Goal: Task Accomplishment & Management: Manage account settings

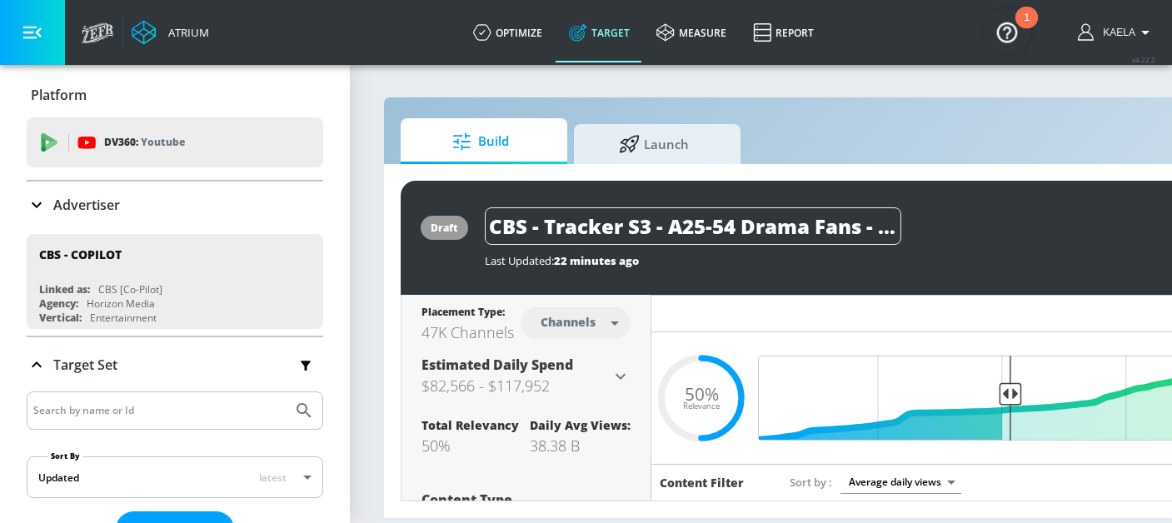
scroll to position [29, 0]
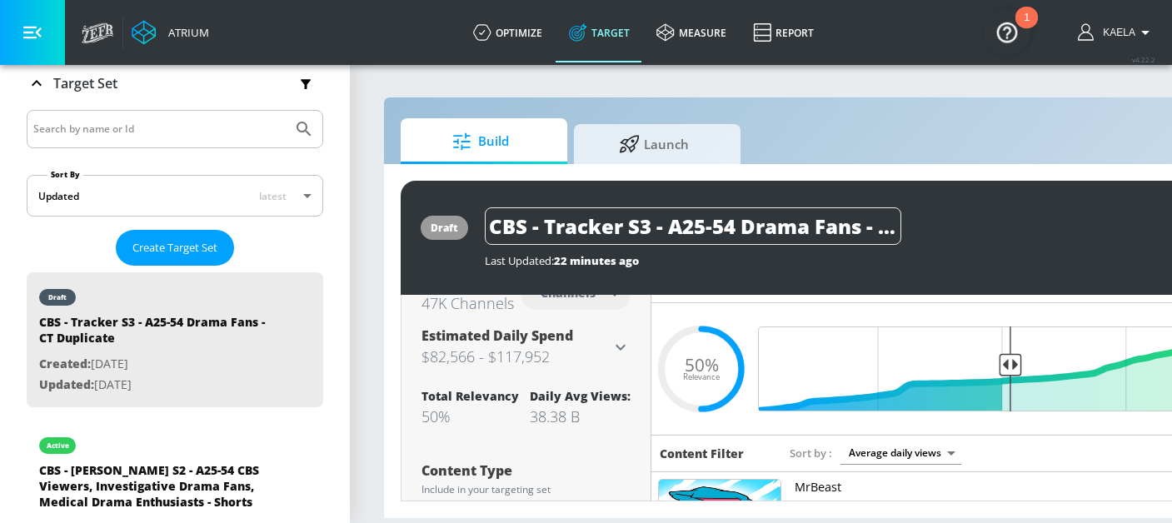
paste input "Sheriff Country"
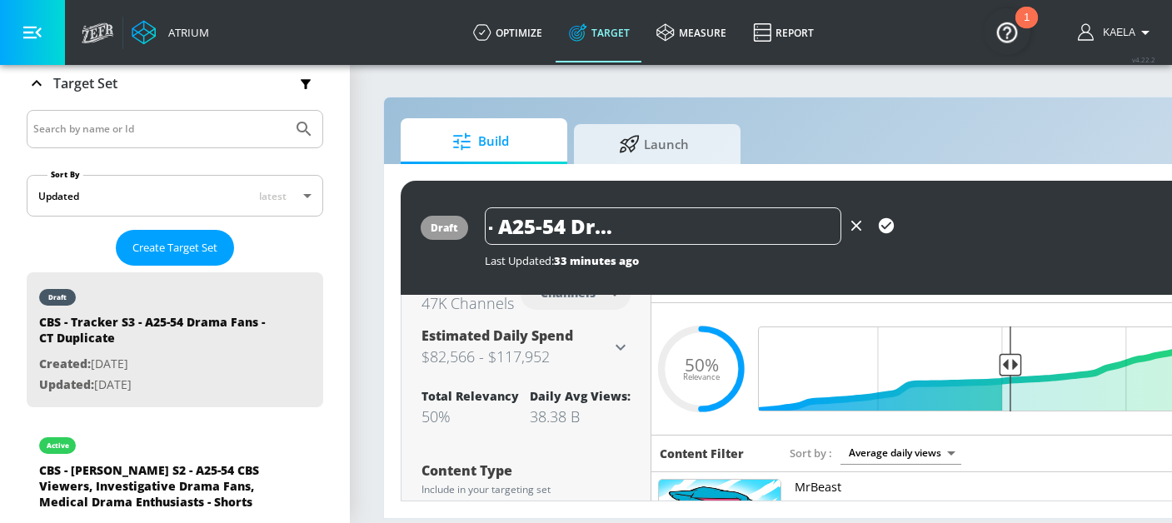
drag, startPoint x: 721, startPoint y: 224, endPoint x: 848, endPoint y: 226, distance: 127.5
click at [847, 226] on div "CBS - Sheriff Country - A25-54 Drama Fans - CT Duplicate" at bounding box center [693, 225] width 417 height 37
click at [881, 225] on icon "button" at bounding box center [886, 225] width 15 height 15
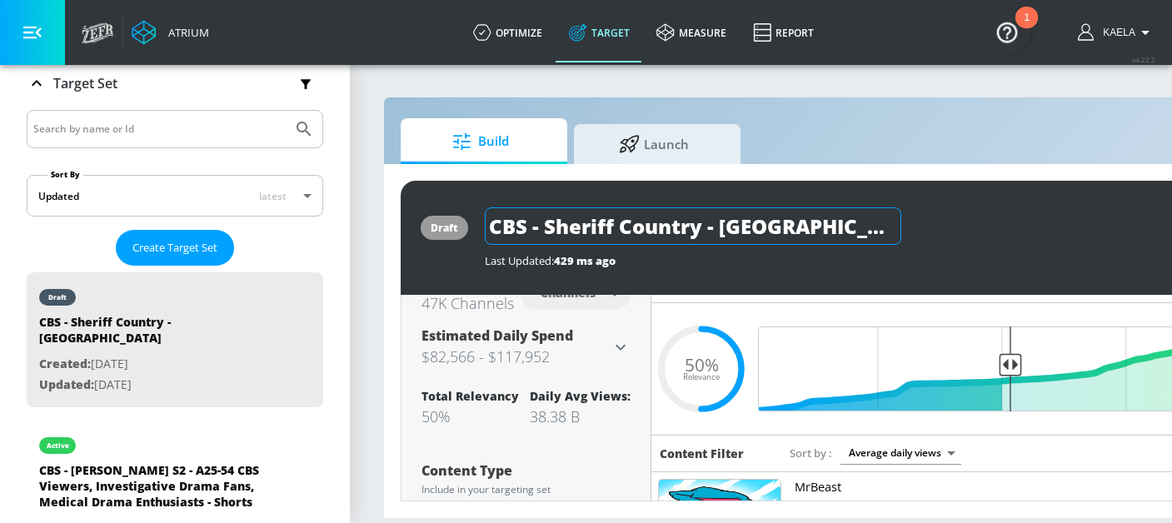
click at [748, 231] on input "CBS - Sheriff Country - Grow CT" at bounding box center [693, 225] width 417 height 37
click at [774, 231] on input "CBS - Sheriff Country - Grow CT" at bounding box center [693, 225] width 417 height 37
type input "CBS - Sheriff Country - Grow - [GEOGRAPHIC_DATA]"
click at [894, 226] on icon "button" at bounding box center [886, 226] width 18 height 18
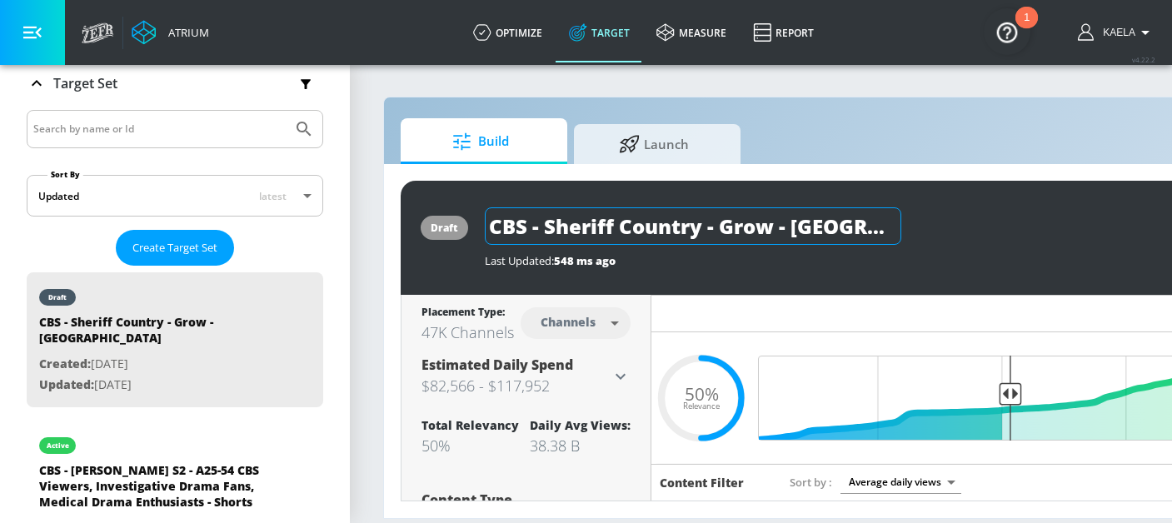
click at [552, 230] on input "CBS - Sheriff Country - Grow - [GEOGRAPHIC_DATA]" at bounding box center [693, 225] width 417 height 37
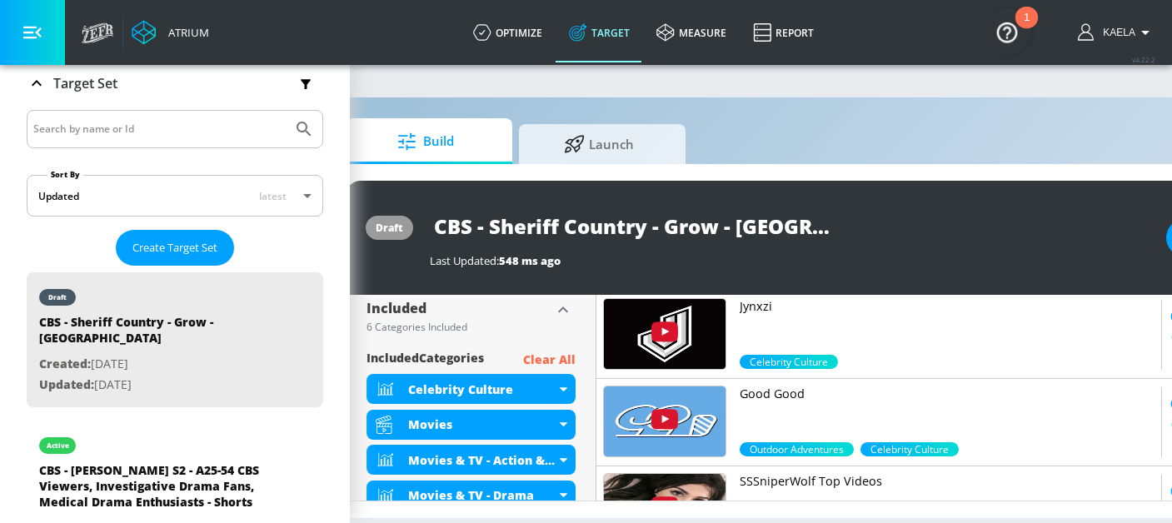
scroll to position [565, 0]
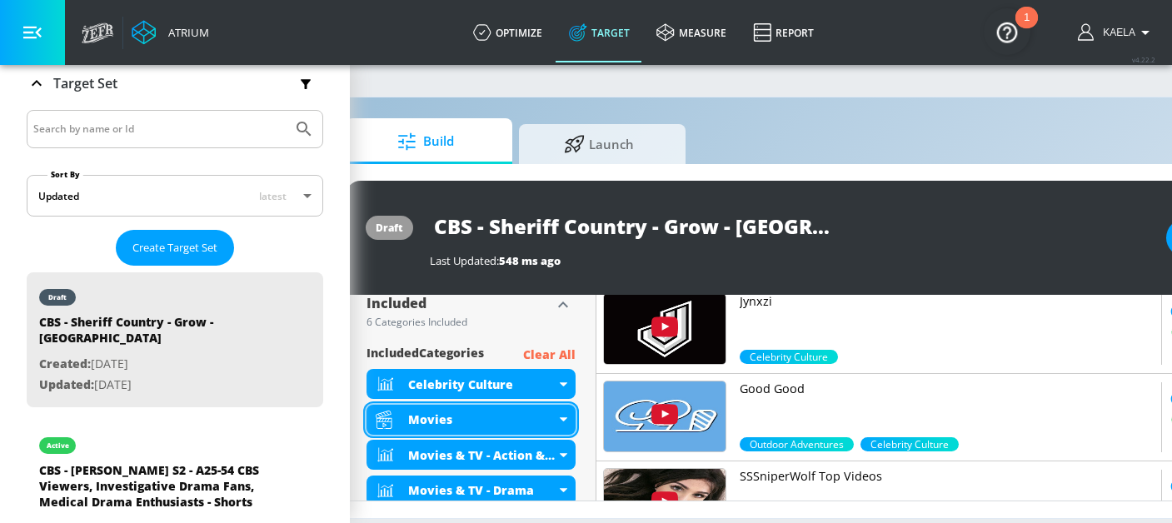
click at [562, 421] on icon at bounding box center [563, 419] width 7 height 4
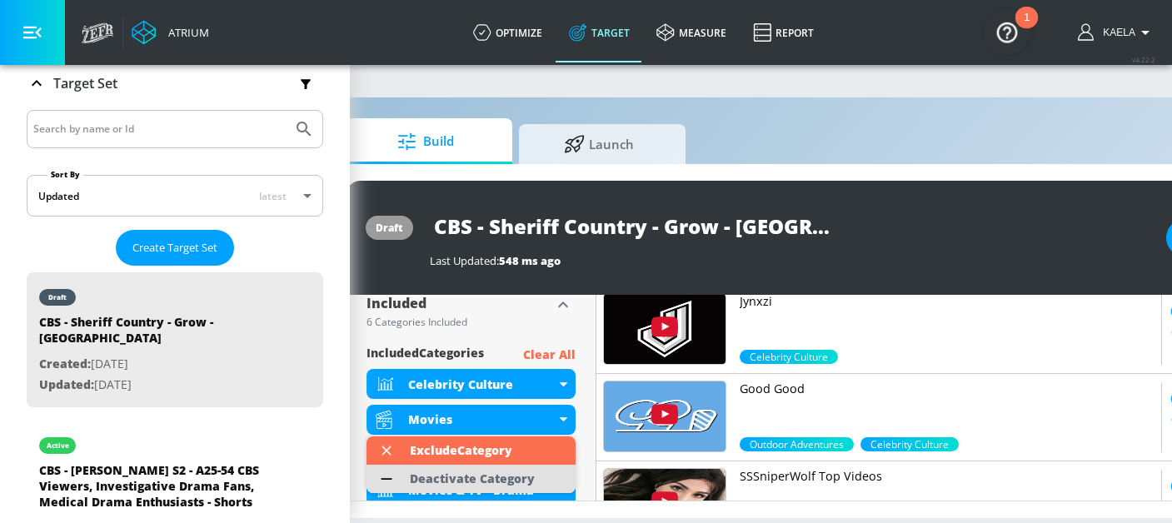
click at [438, 476] on div "Deactivate Category" at bounding box center [472, 479] width 125 height 12
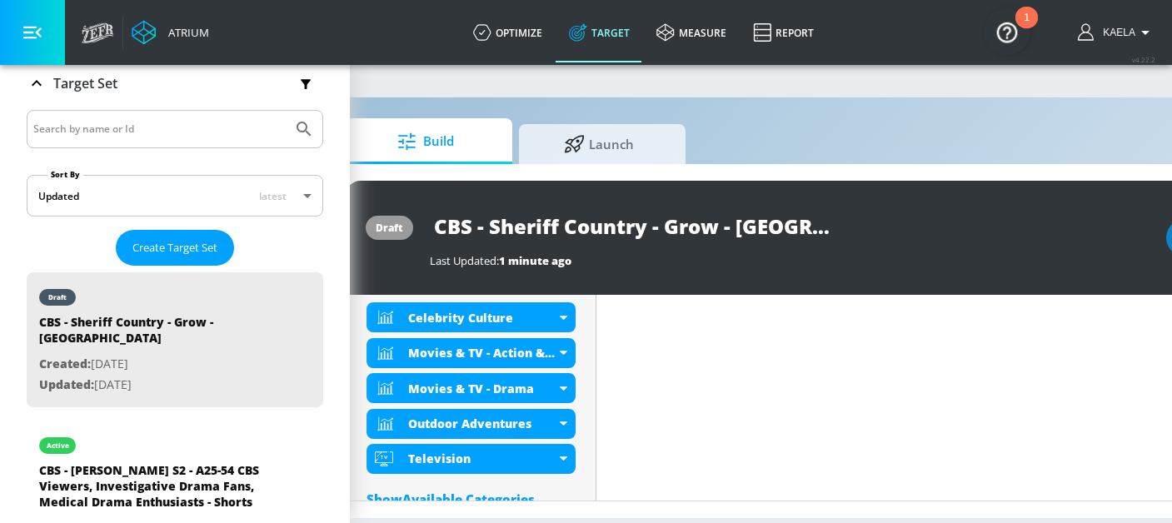
scroll to position [650, 0]
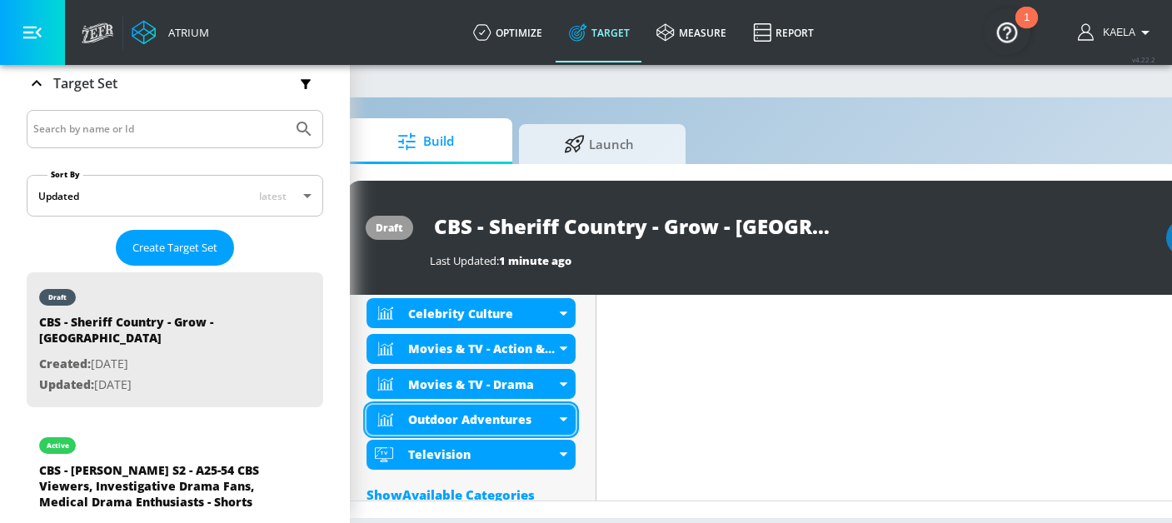
click at [566, 415] on div "Outdoor Adventures" at bounding box center [471, 420] width 209 height 30
click at [557, 410] on div "Outdoor Adventures" at bounding box center [471, 420] width 209 height 30
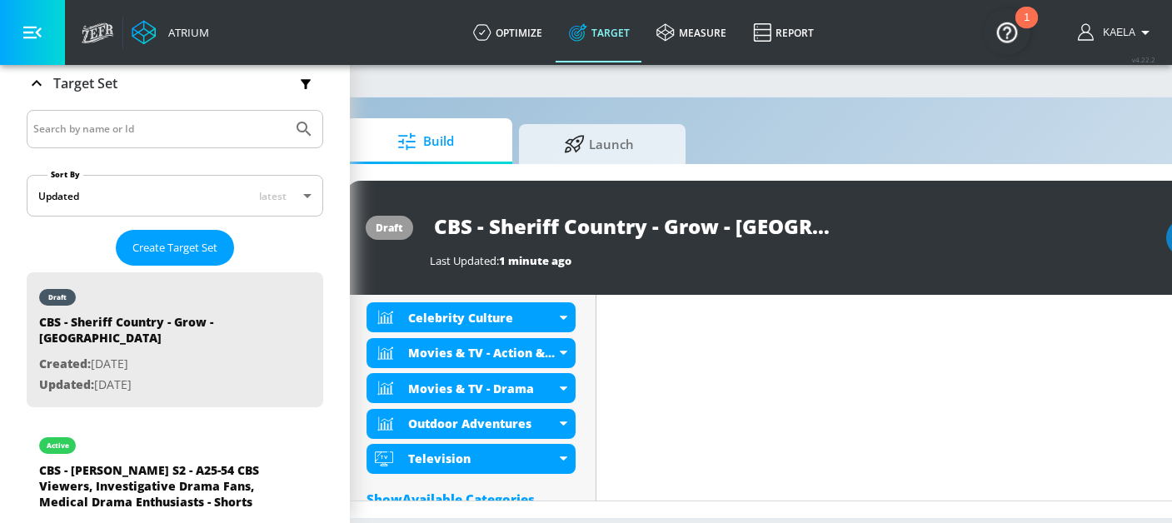
scroll to position [657, 0]
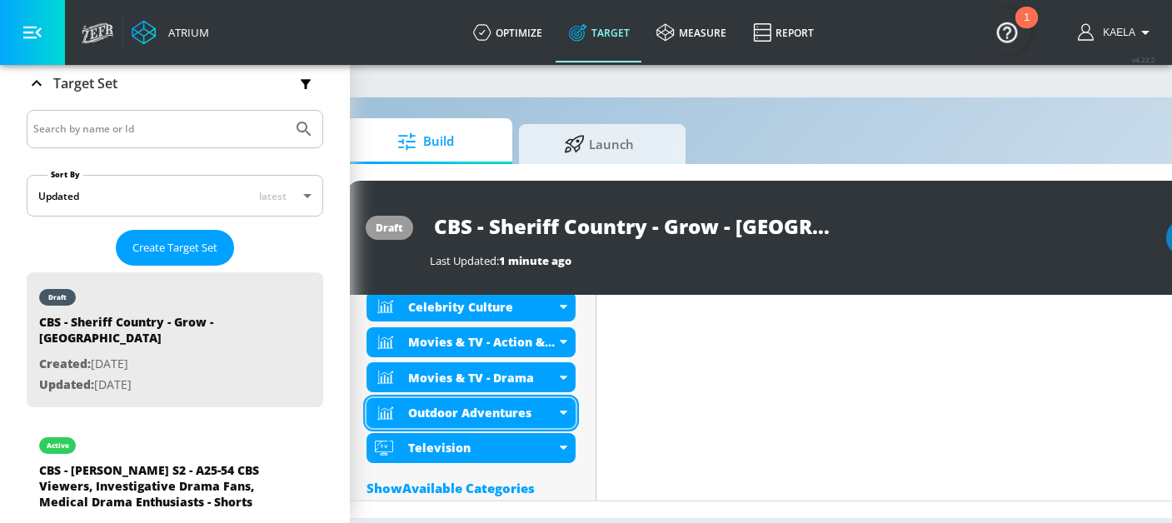
click at [564, 412] on icon at bounding box center [563, 413] width 7 height 4
click at [560, 405] on div "Outdoor Adventures" at bounding box center [471, 413] width 209 height 30
click at [550, 417] on div "Outdoor Adventures" at bounding box center [481, 413] width 147 height 16
click at [562, 417] on div "Outdoor Adventures" at bounding box center [471, 413] width 209 height 30
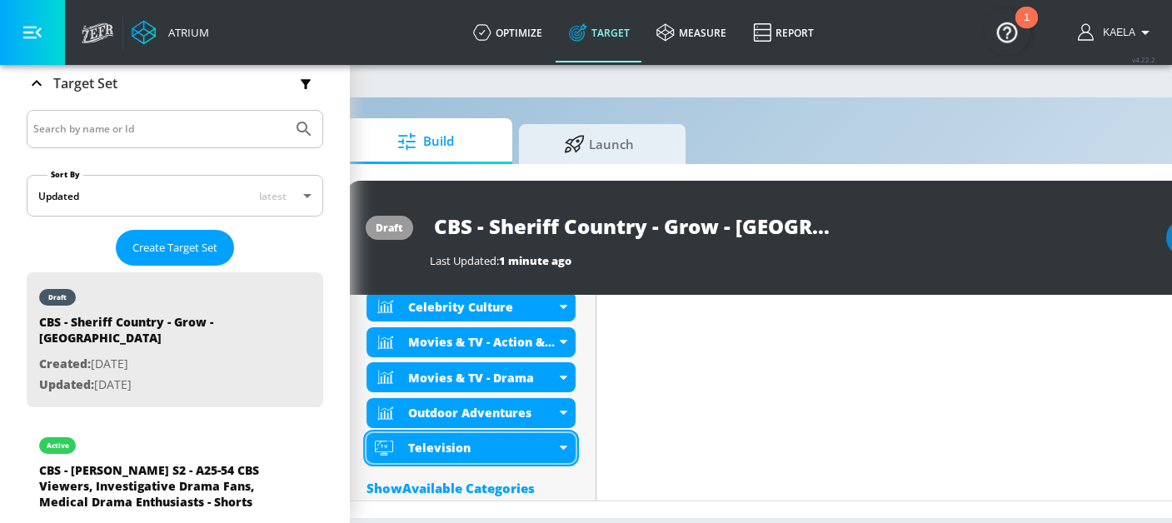
click at [562, 456] on div "Television" at bounding box center [471, 448] width 209 height 30
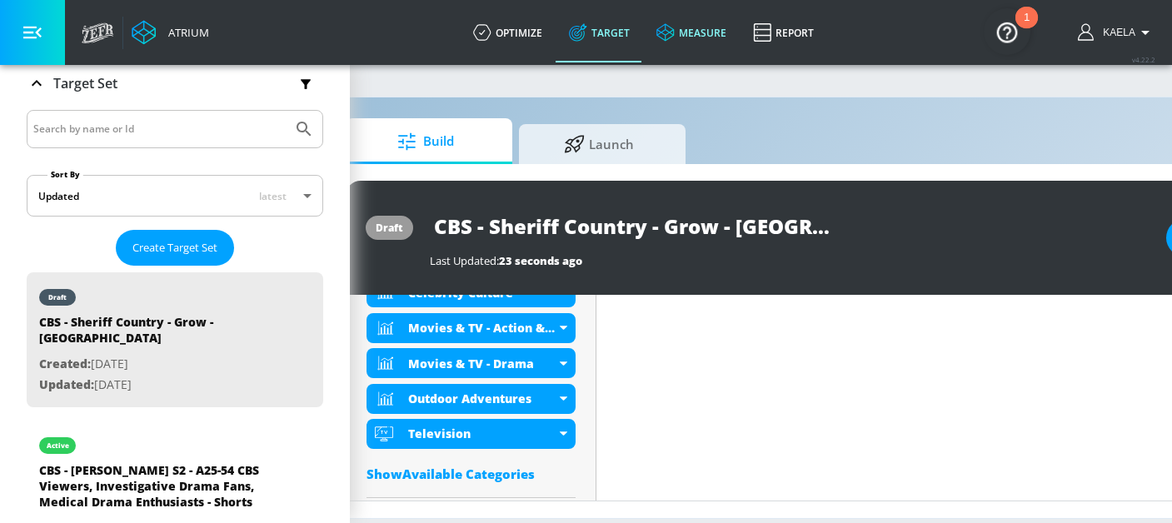
scroll to position [643, 0]
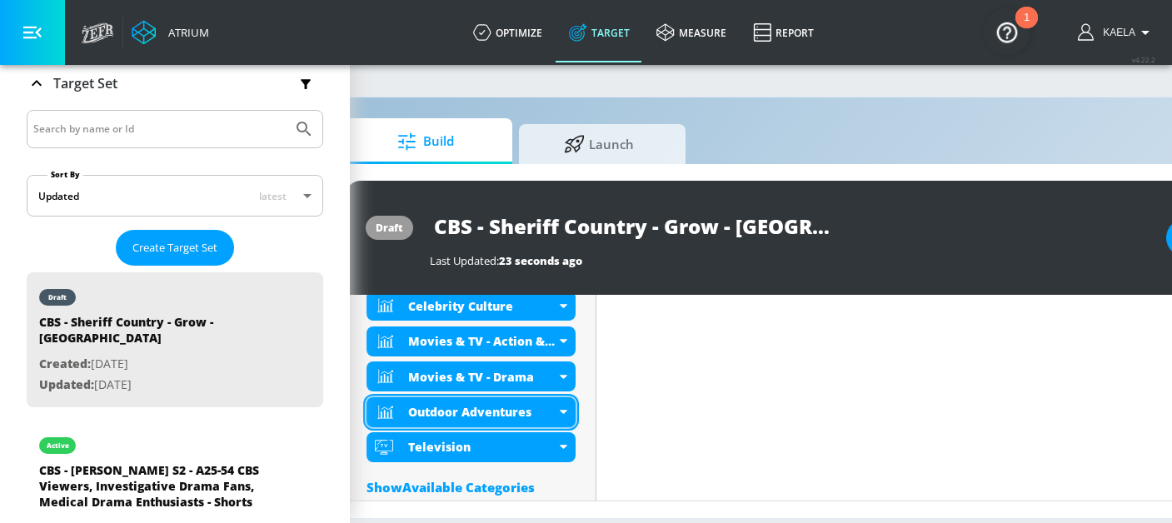
click at [557, 409] on div "Outdoor Adventures" at bounding box center [471, 412] width 209 height 30
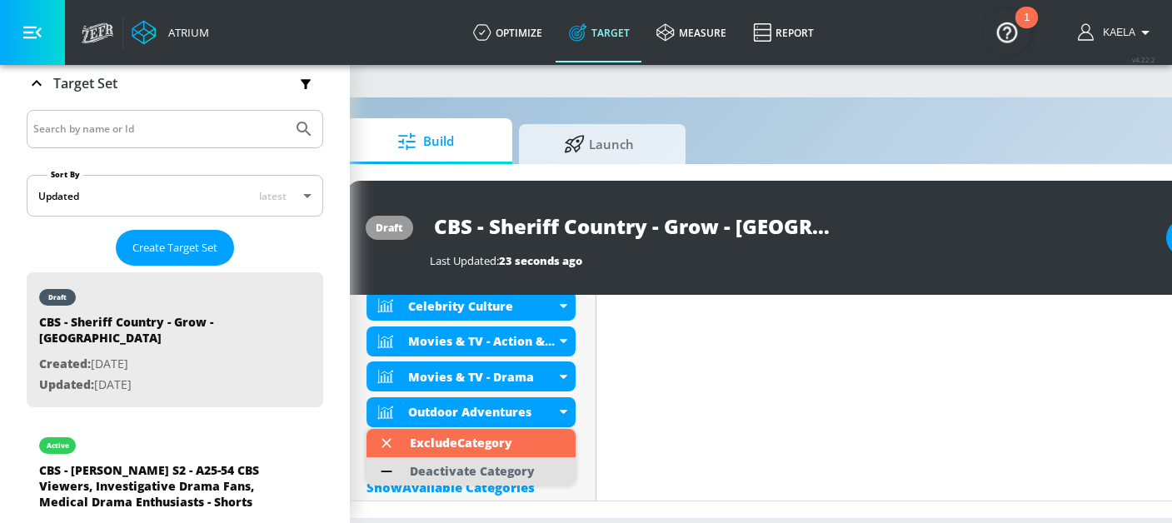
click at [468, 466] on div "Deactivate Category" at bounding box center [472, 472] width 125 height 12
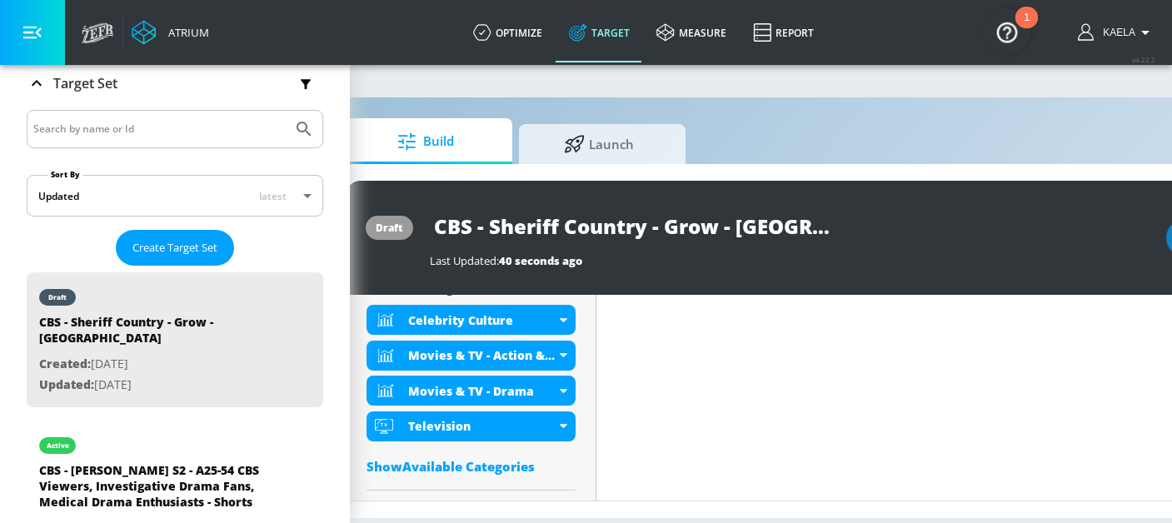
scroll to position [657, 0]
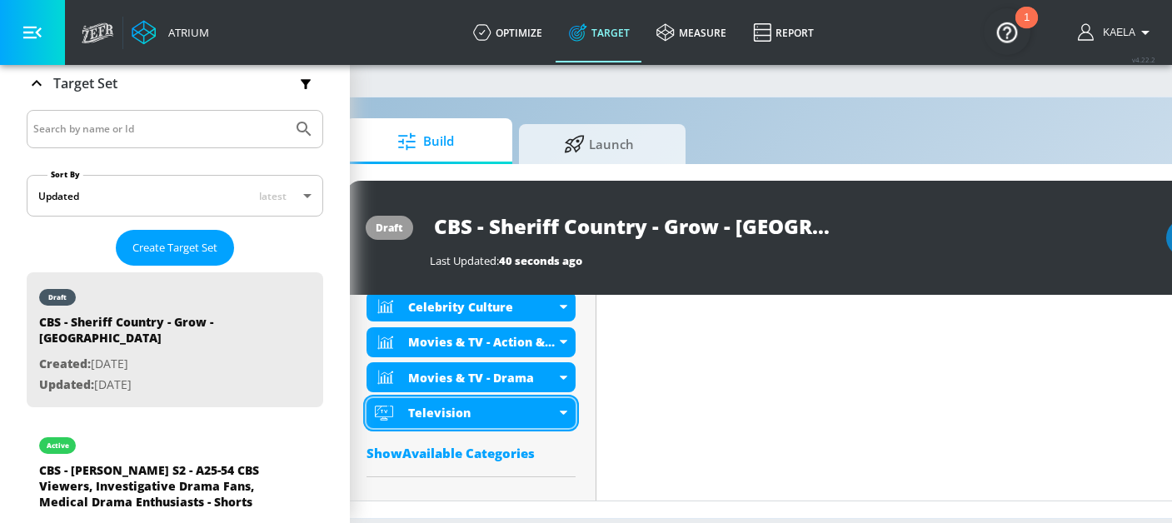
click at [563, 412] on icon at bounding box center [563, 413] width 7 height 4
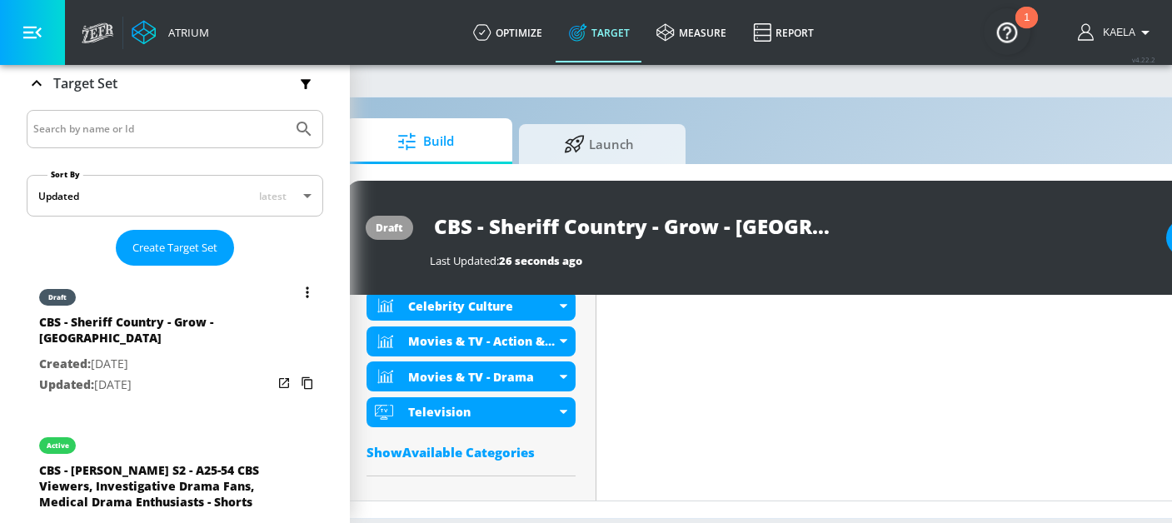
scroll to position [287, 0]
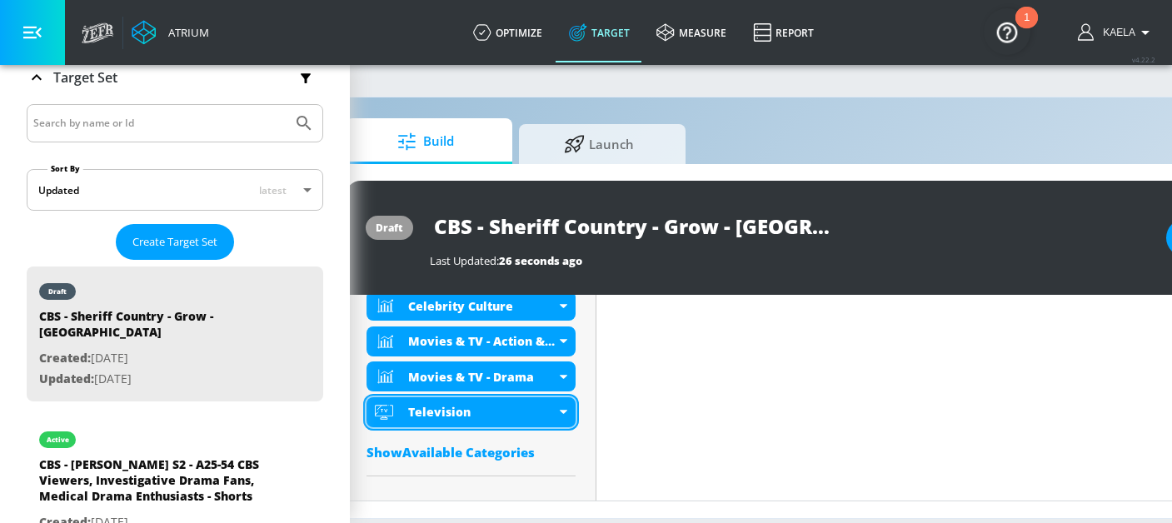
click at [556, 408] on div "Television" at bounding box center [471, 412] width 209 height 30
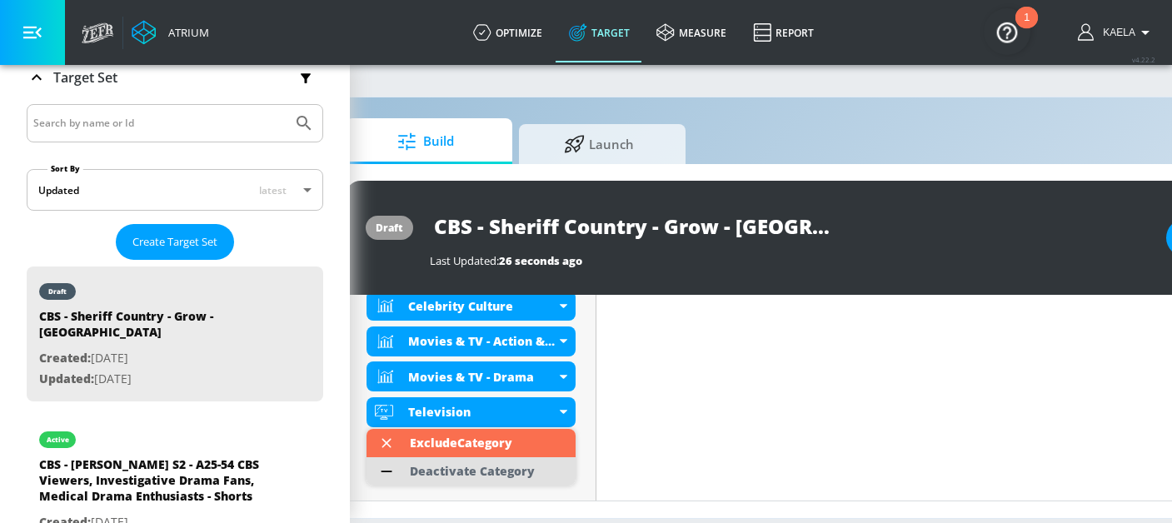
click at [461, 472] on div "Deactivate Category" at bounding box center [472, 472] width 125 height 12
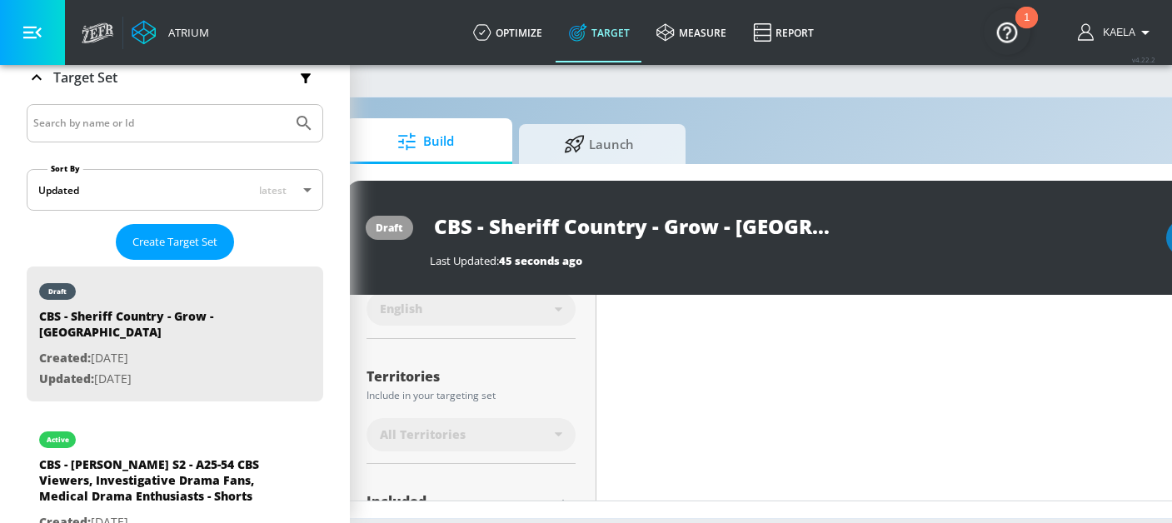
scroll to position [382, 0]
click at [558, 431] on icon at bounding box center [558, 433] width 7 height 4
click at [558, 430] on icon at bounding box center [558, 432] width 7 height 4
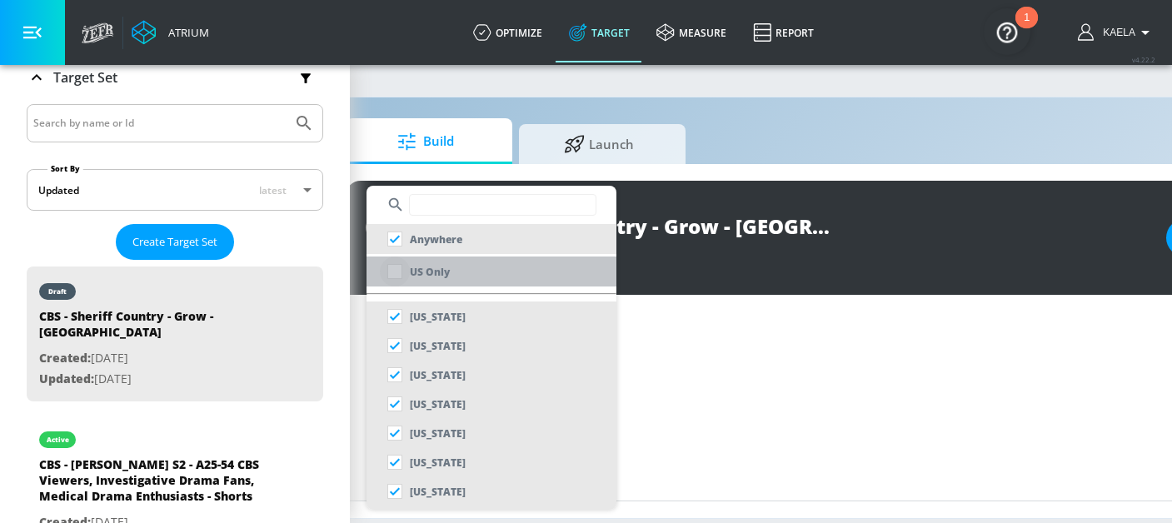
click at [399, 272] on input "checkbox" at bounding box center [395, 272] width 30 height 30
checkbox input "true"
checkbox input "false"
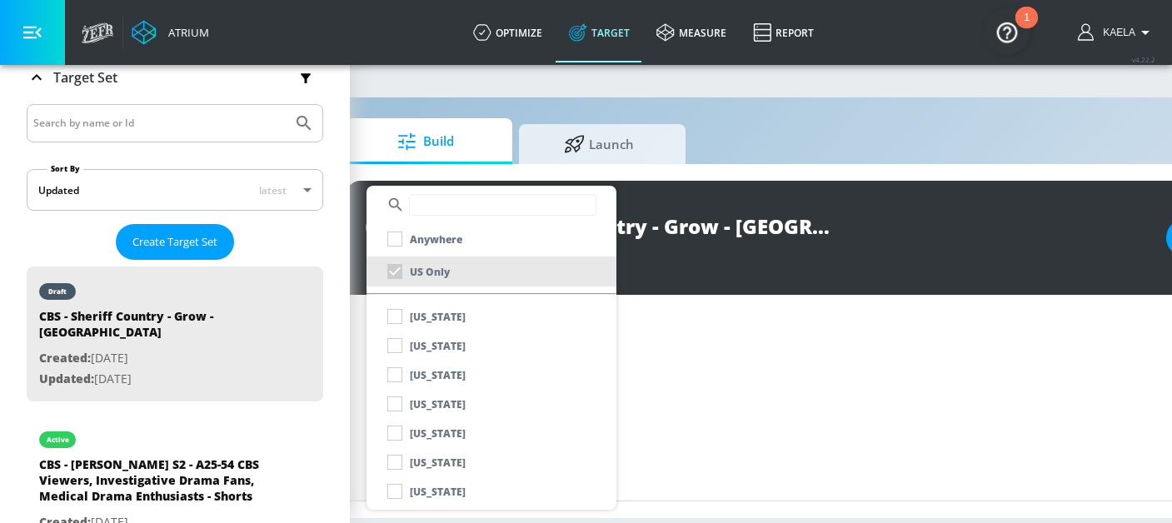
click at [698, 322] on div at bounding box center [586, 261] width 1172 height 523
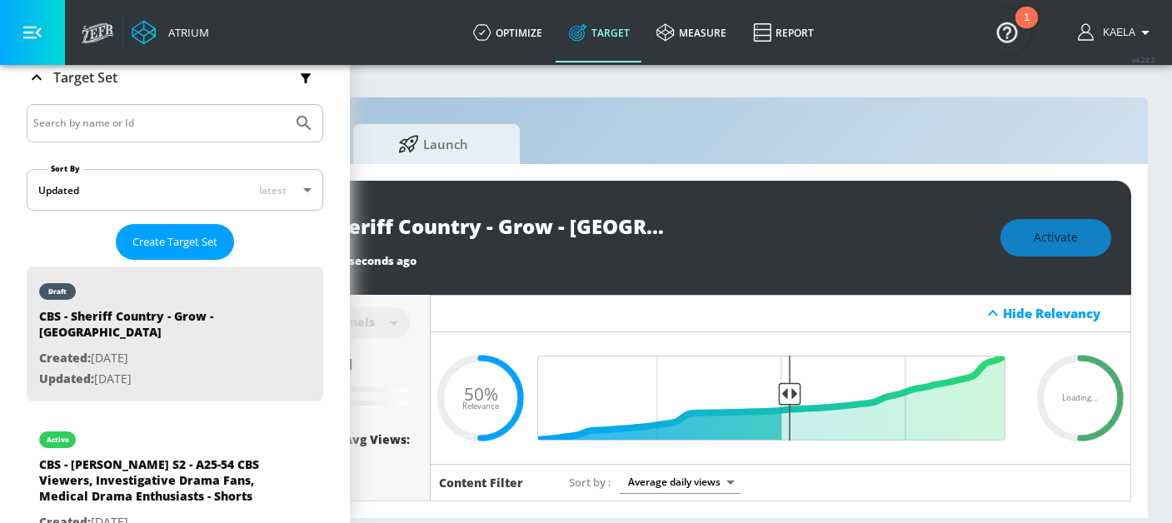
scroll to position [0, 231]
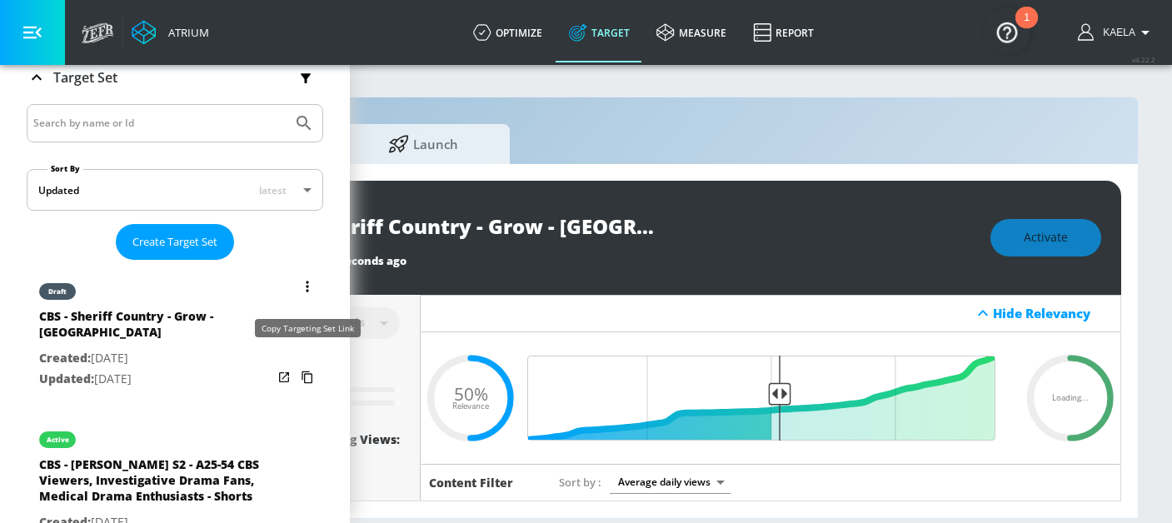
click at [305, 372] on icon "list of Target Set" at bounding box center [307, 378] width 11 height 12
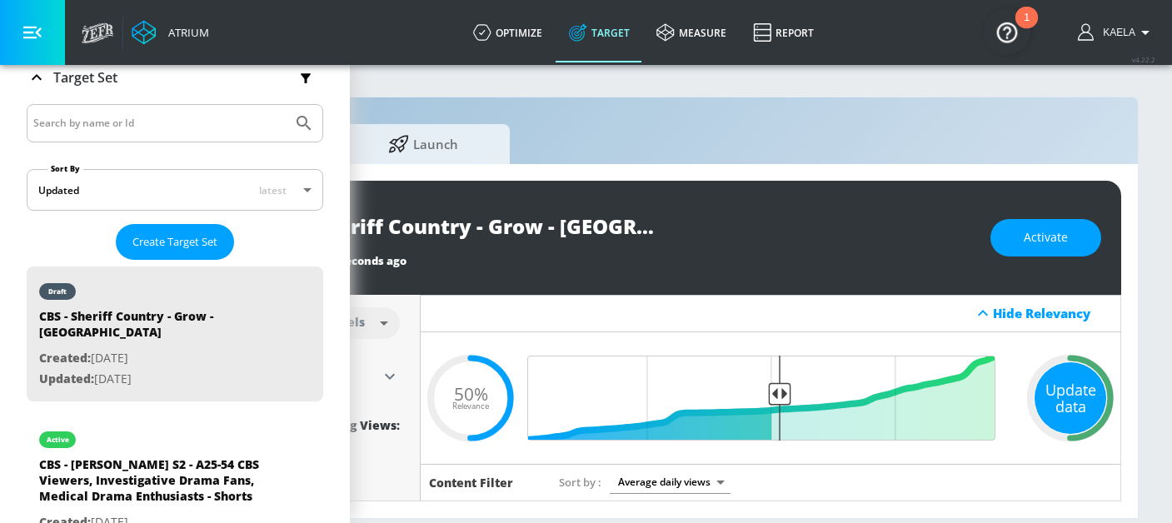
click at [1087, 408] on div "Update data" at bounding box center [1071, 398] width 72 height 72
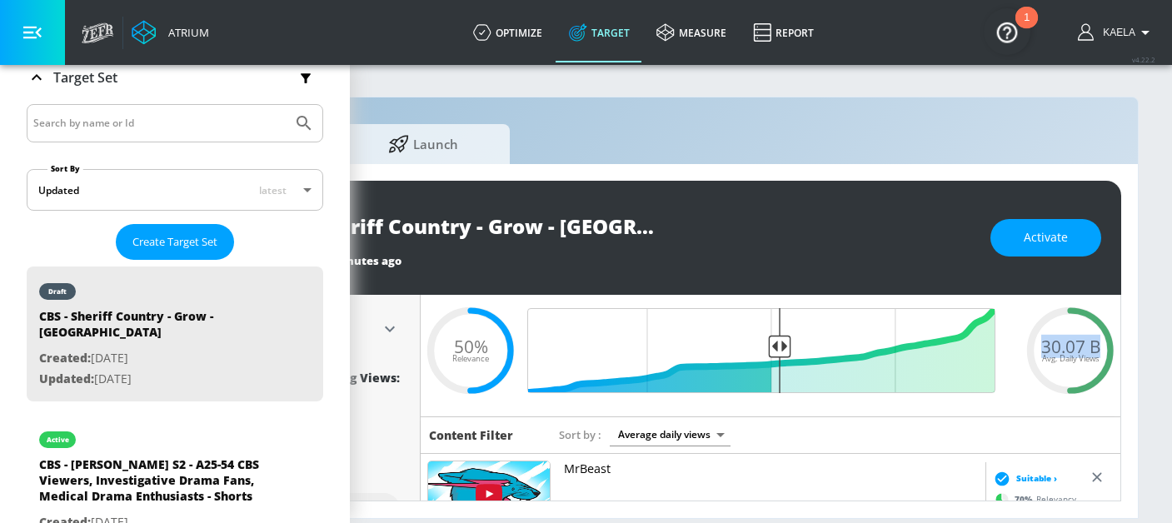
drag, startPoint x: 1042, startPoint y: 346, endPoint x: 1106, endPoint y: 345, distance: 63.3
click at [1106, 345] on div "30.07 B Avg. Daily Views" at bounding box center [1071, 349] width 100 height 25
copy span "30.07 B"
click at [1018, 241] on button "Activate" at bounding box center [1046, 237] width 111 height 37
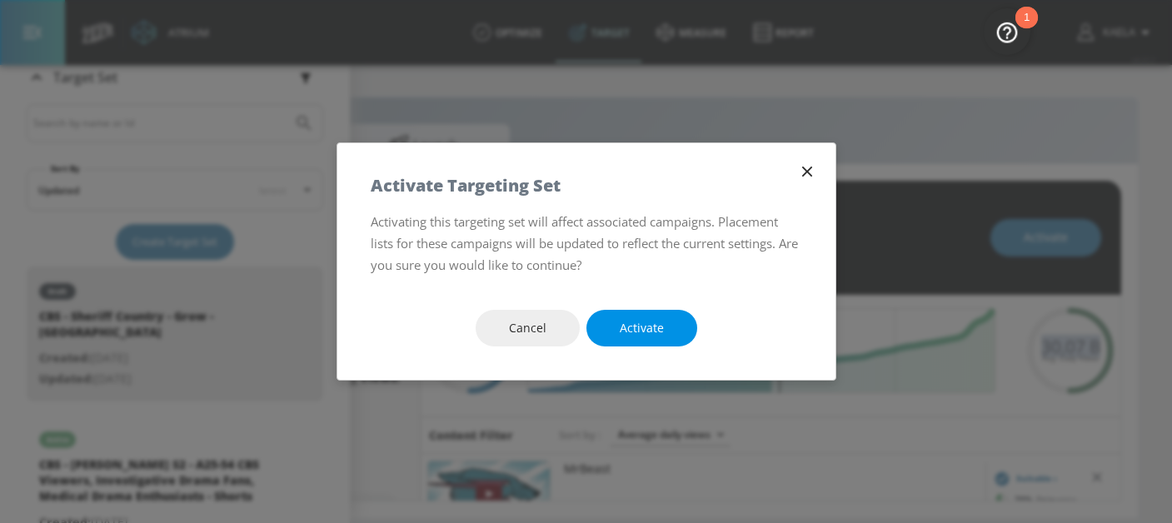
click at [638, 323] on span "Activate" at bounding box center [642, 328] width 44 height 21
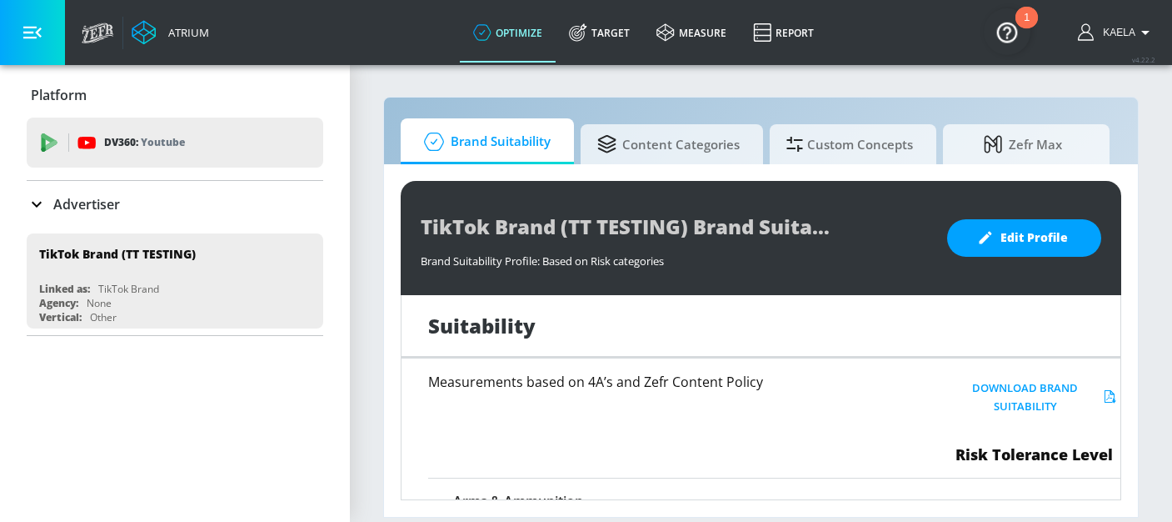
click at [39, 200] on icon at bounding box center [37, 204] width 20 height 20
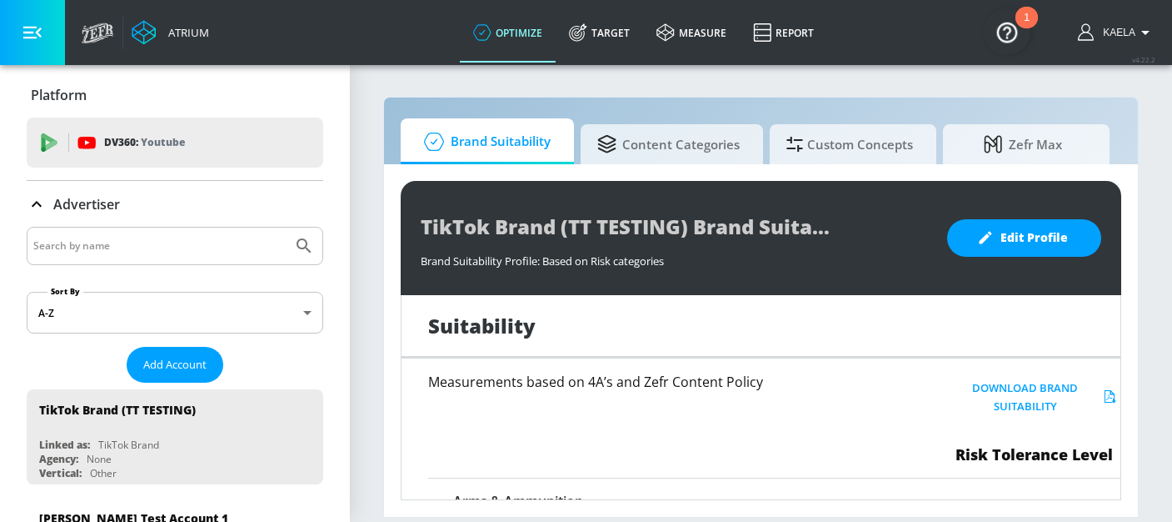
click at [114, 258] on div at bounding box center [175, 246] width 297 height 38
click at [108, 252] on input "Search by name" at bounding box center [159, 246] width 252 height 22
type input "cbs"
click at [286, 227] on button "Submit Search" at bounding box center [304, 245] width 37 height 37
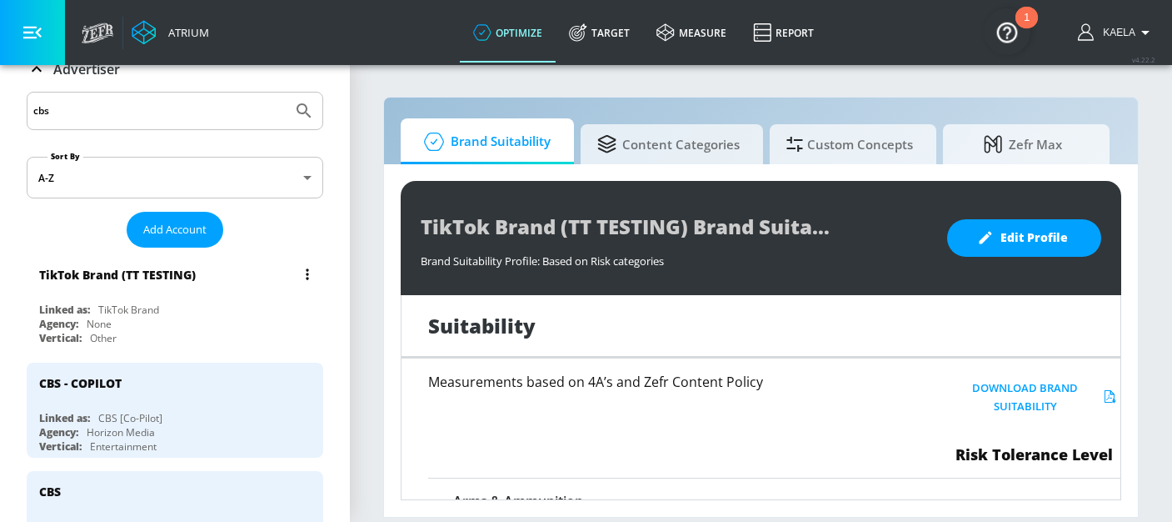
scroll to position [163, 0]
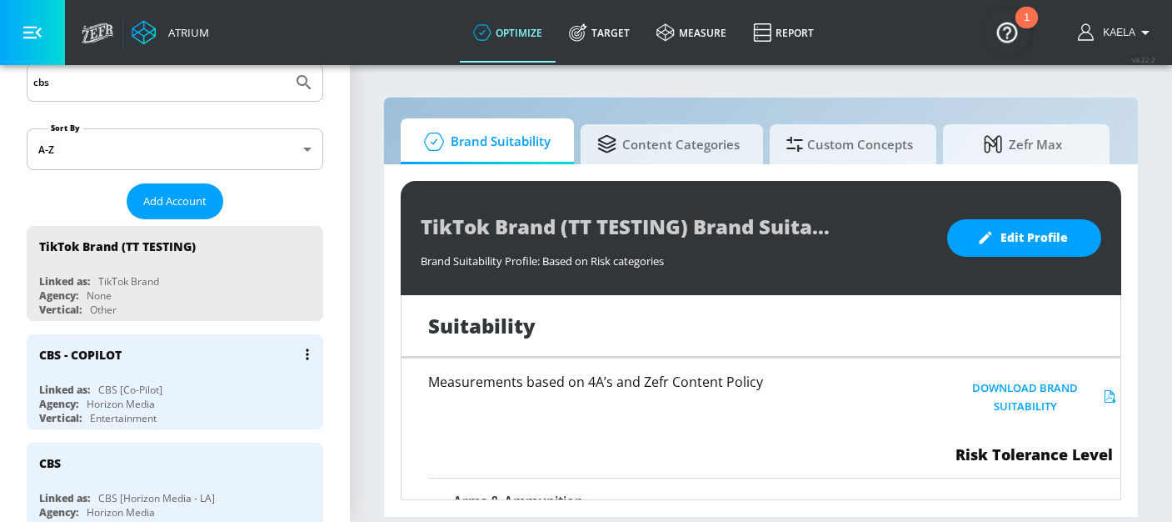
click at [167, 392] on div "Linked as: CBS [Co-Pilot]" at bounding box center [179, 389] width 280 height 14
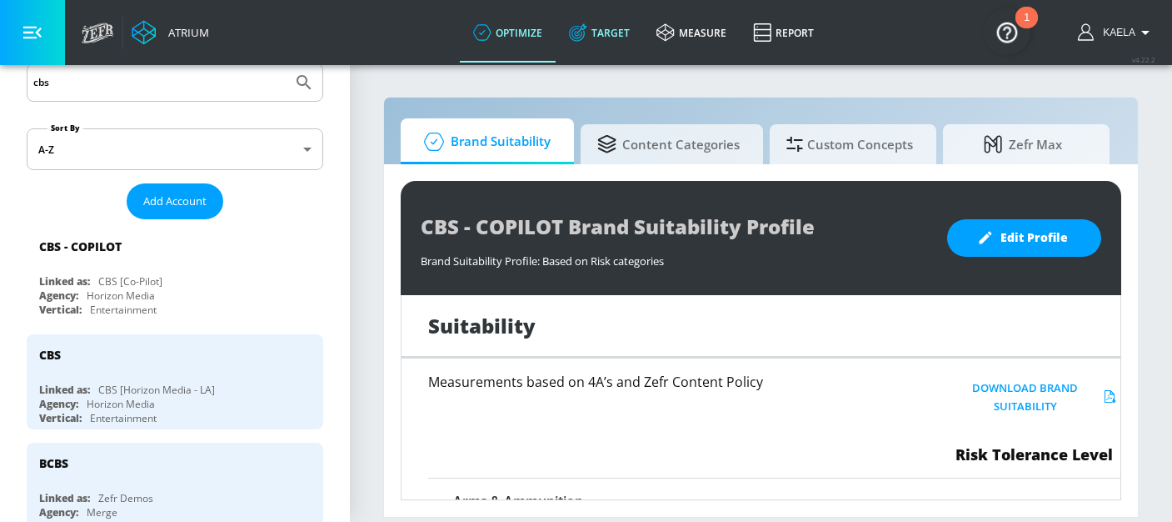
click at [602, 22] on link "Target" at bounding box center [599, 32] width 87 height 60
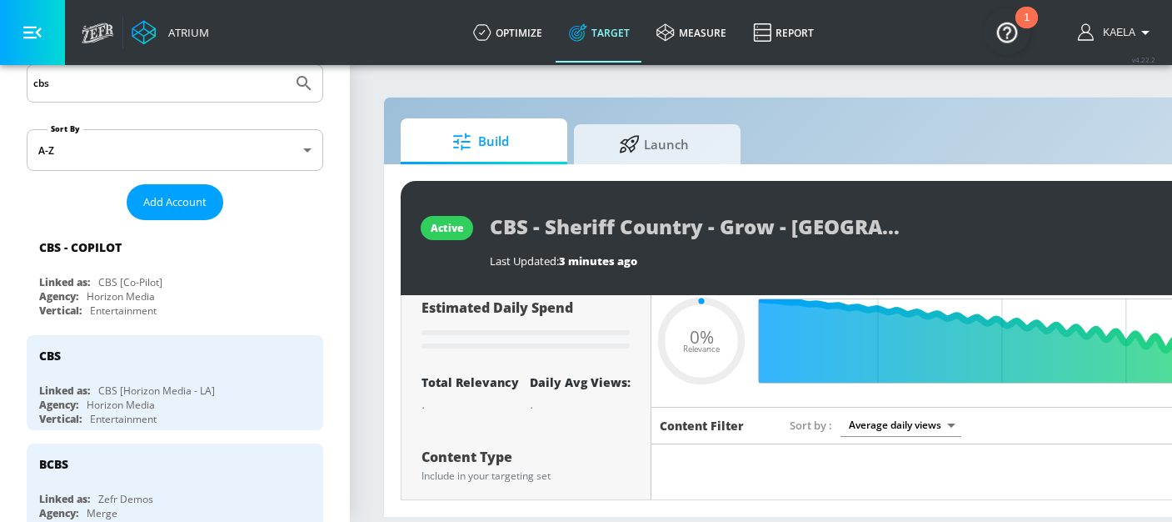
scroll to position [60, 0]
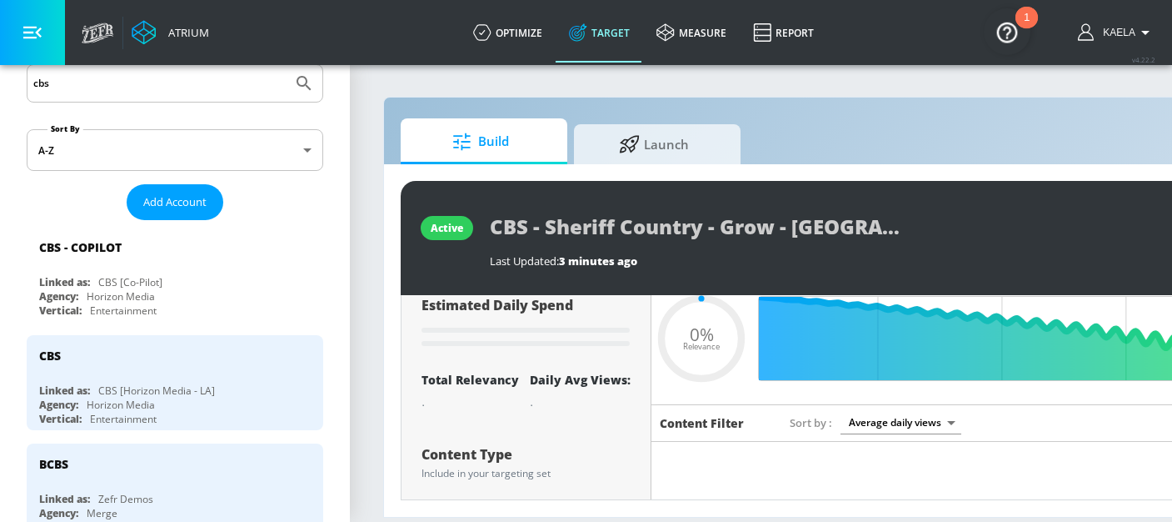
type input "0.5"
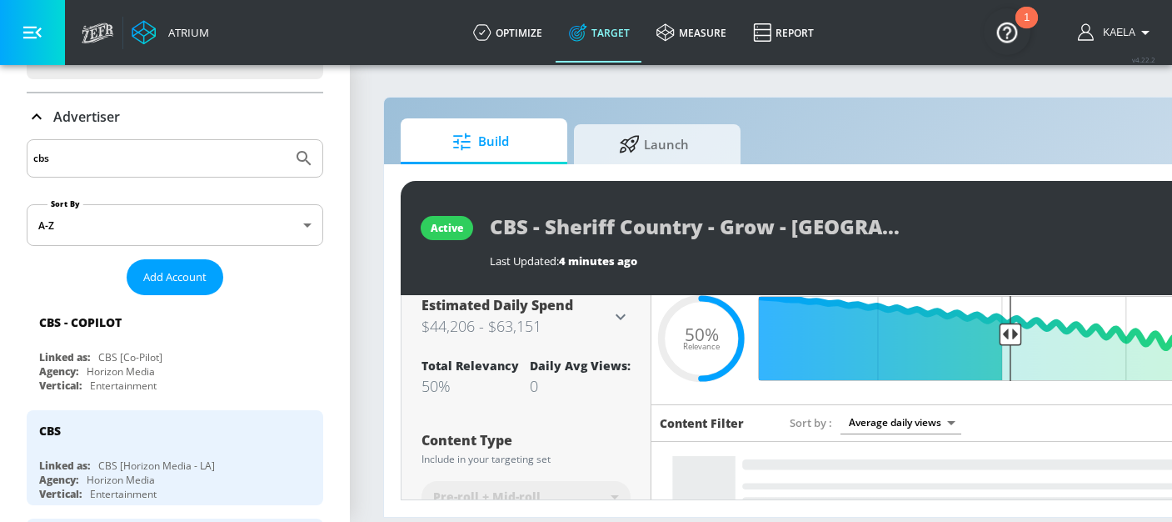
scroll to position [90, 0]
click at [132, 348] on div "CBS [Co-Pilot]" at bounding box center [130, 355] width 64 height 14
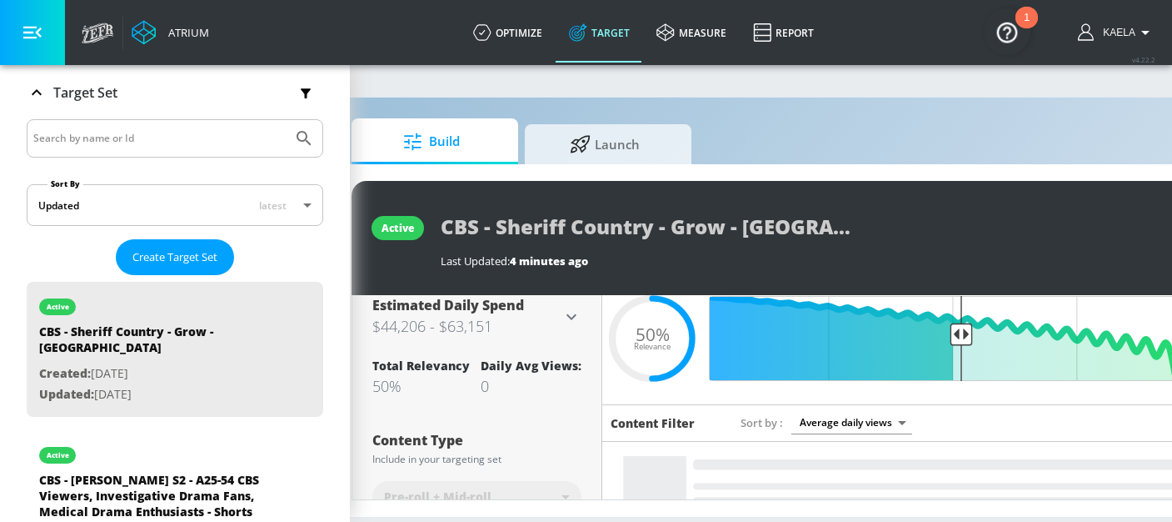
scroll to position [0, 51]
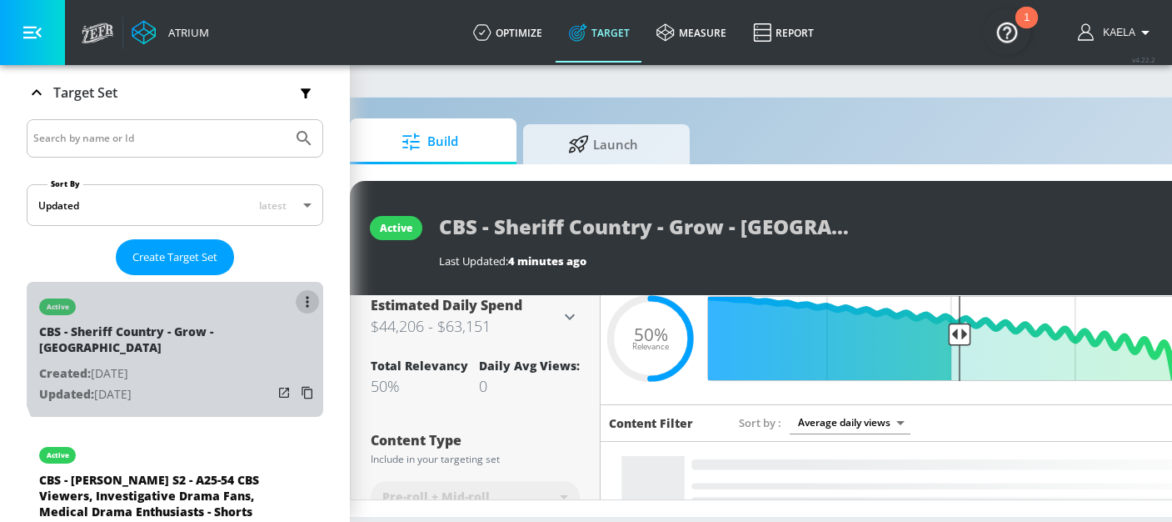
click at [309, 302] on button "list of Target Set" at bounding box center [307, 301] width 23 height 23
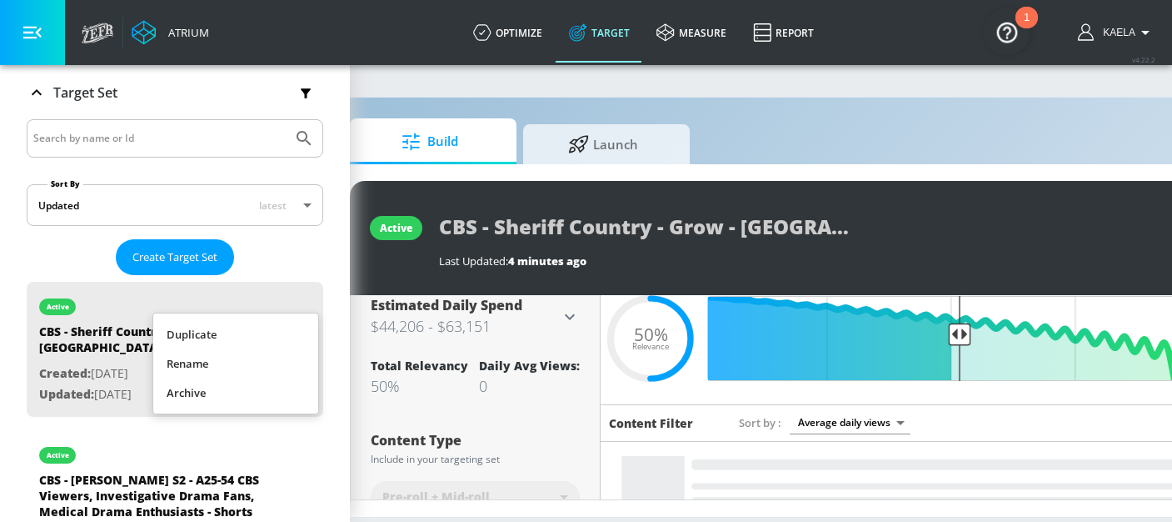
click at [216, 339] on li "Duplicate" at bounding box center [235, 334] width 165 height 29
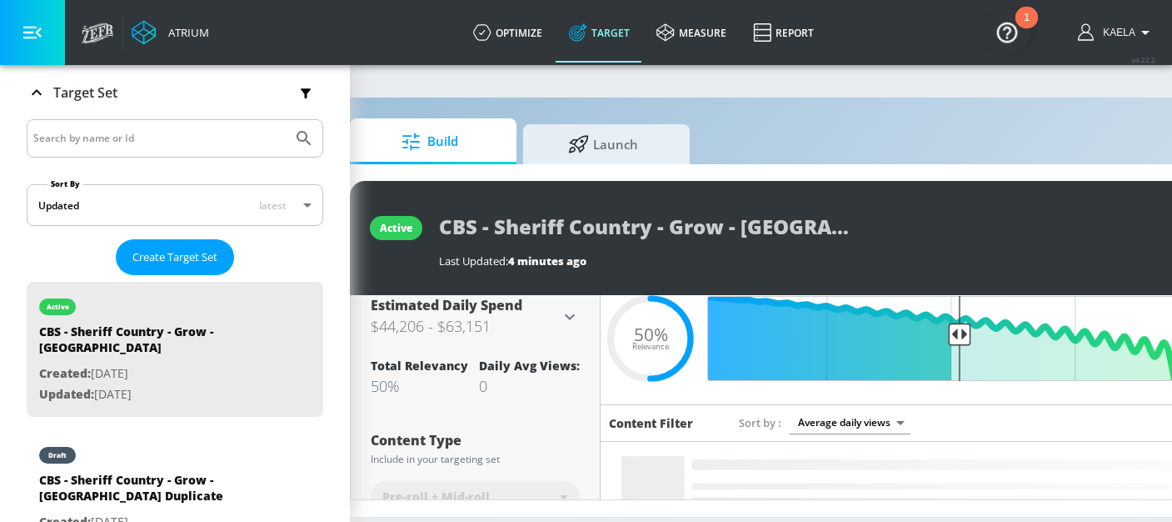
click at [167, 472] on div "CBS - Sheriff Country - Grow - [GEOGRAPHIC_DATA] Duplicate" at bounding box center [155, 492] width 233 height 40
type input "CBS - Sheriff Country - Grow - [GEOGRAPHIC_DATA] Duplicate"
type input "0.05"
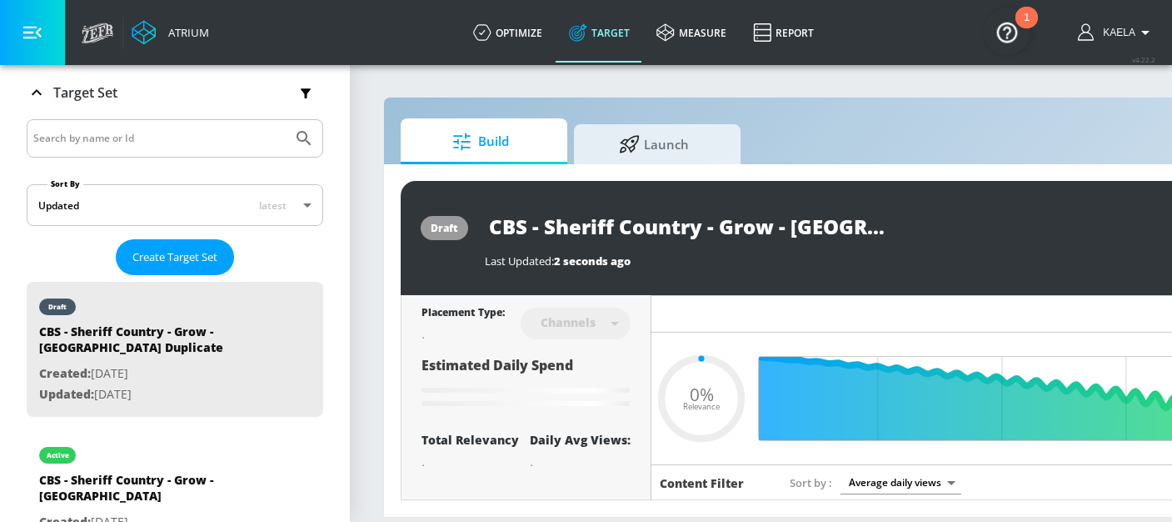
scroll to position [0, 22]
drag, startPoint x: 788, startPoint y: 227, endPoint x: 942, endPoint y: 227, distance: 153.3
click at [942, 227] on div "CBS - Sheriff Country - Grow - [GEOGRAPHIC_DATA] Duplicate" at bounding box center [845, 225] width 720 height 37
type input "CBS - Sheriff Country - Grow - T"
type input "0.05"
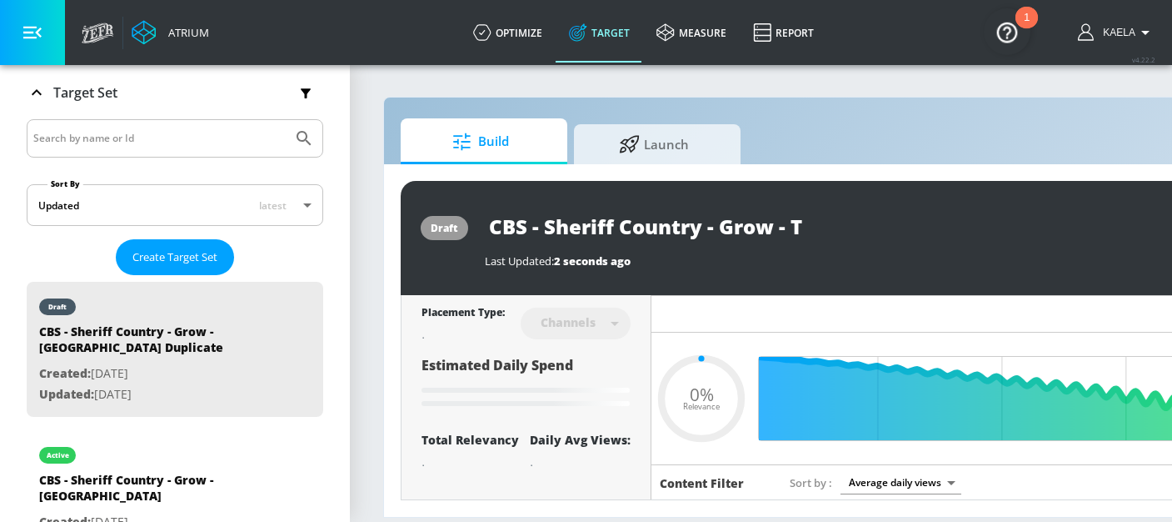
scroll to position [0, 0]
type input "CBS - Sheriff Country - Grow - Ts"
type input "0.05"
type input "CBS - Sheriff Country - Grow - T"
type input "0.05"
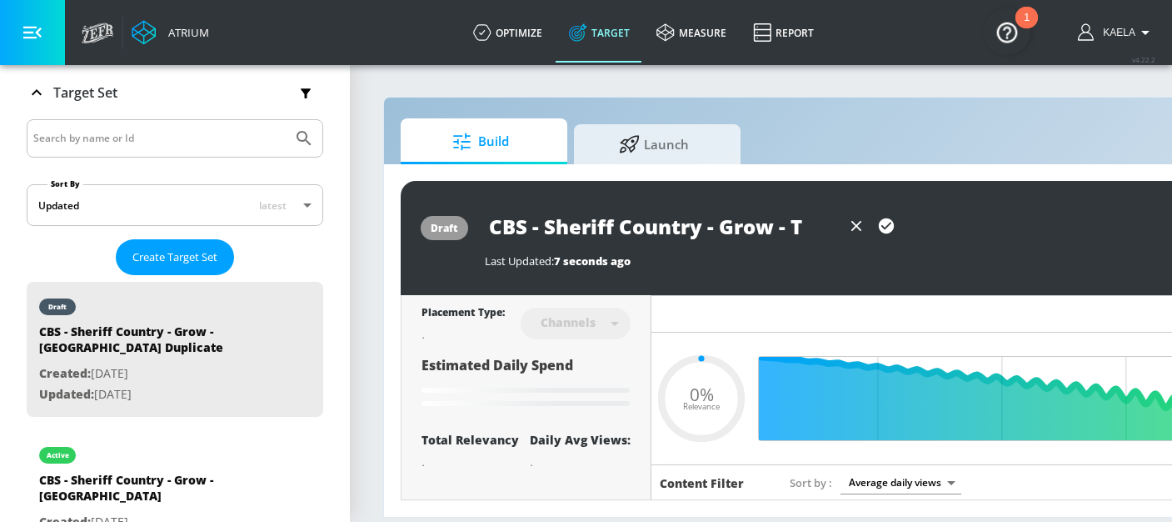
type input "CBS - Sheriff Country - Grow - TS"
type input "0.05"
type input "CBS - Sheriff Country - Grow - TS"
click at [880, 228] on icon "button" at bounding box center [886, 225] width 15 height 15
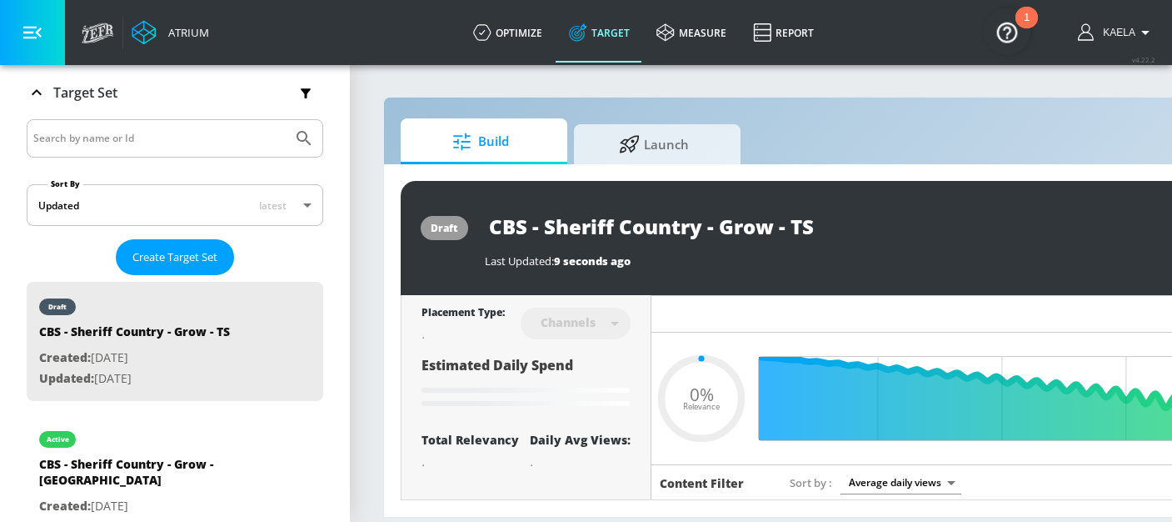
click at [981, 247] on div "Last Updated: 9 seconds ago" at bounding box center [845, 256] width 720 height 23
click at [914, 261] on div "Last Updated: 278 ms ago" at bounding box center [845, 260] width 720 height 15
click at [608, 319] on div "Channels" at bounding box center [576, 323] width 110 height 44
click at [617, 322] on div "Channels" at bounding box center [576, 323] width 110 height 44
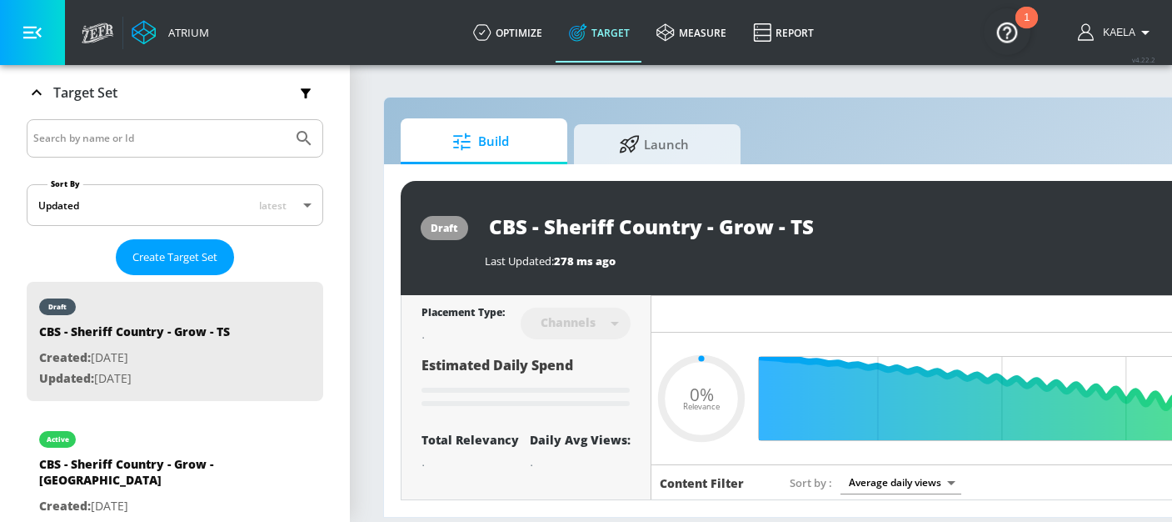
click at [617, 322] on div "Channels" at bounding box center [576, 323] width 110 height 44
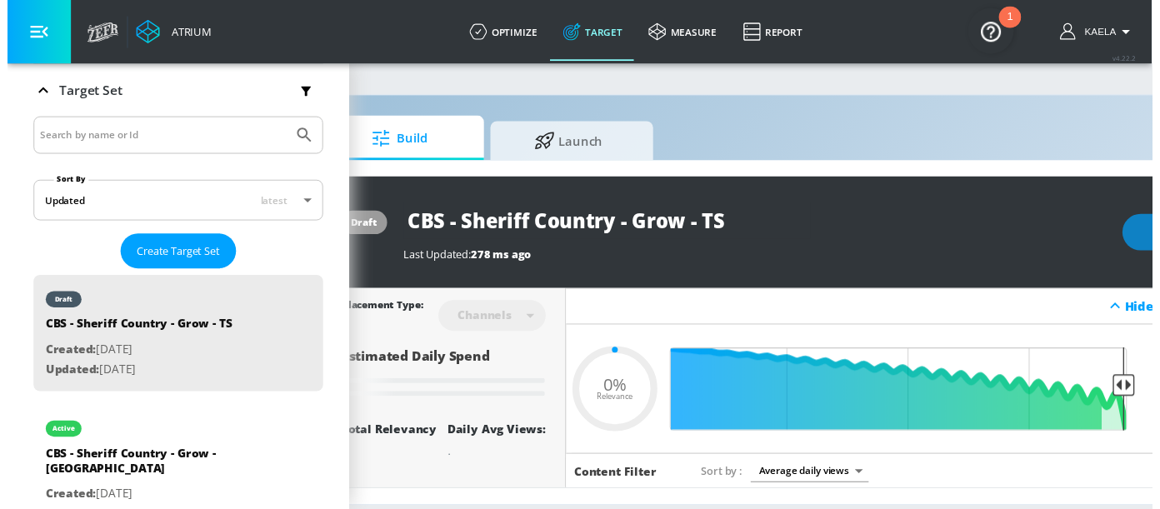
scroll to position [0, 78]
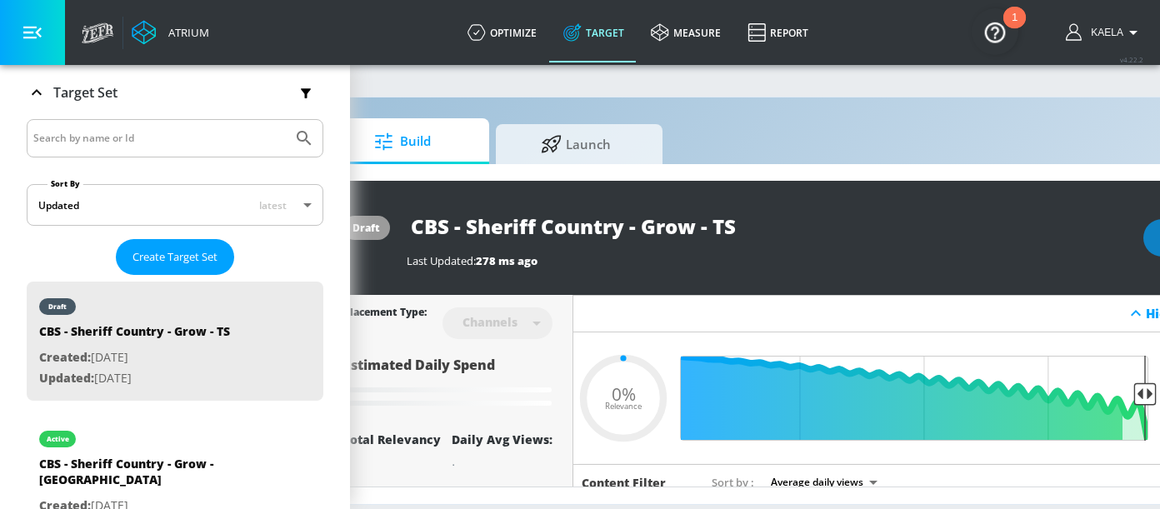
click at [508, 326] on div "Channels" at bounding box center [490, 322] width 72 height 14
type input "0.5"
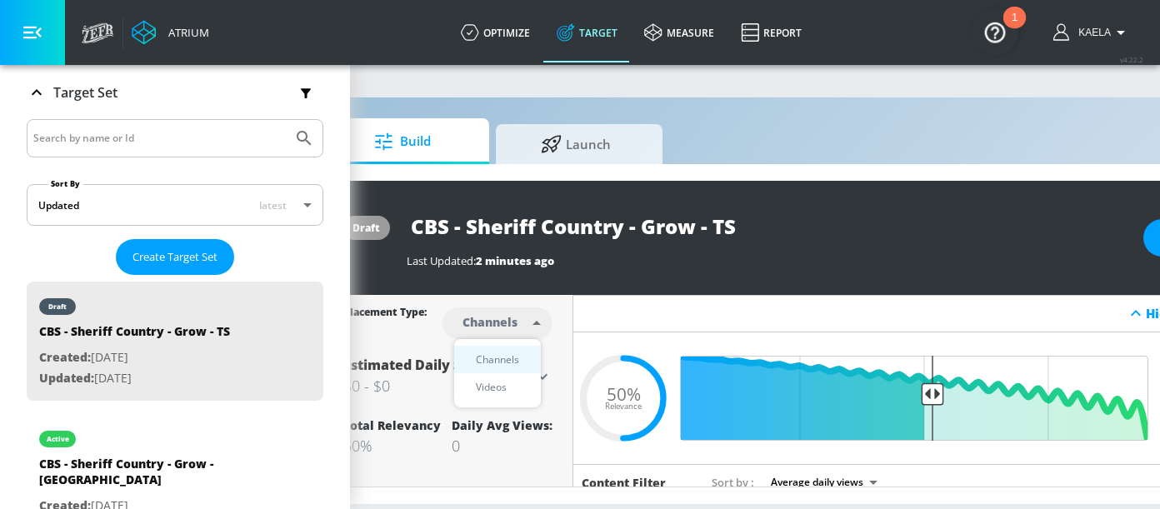
click at [514, 327] on body "Atrium optimize Target measure Report optimize Target measure Report v 4.22.2 K…" at bounding box center [502, 254] width 1160 height 509
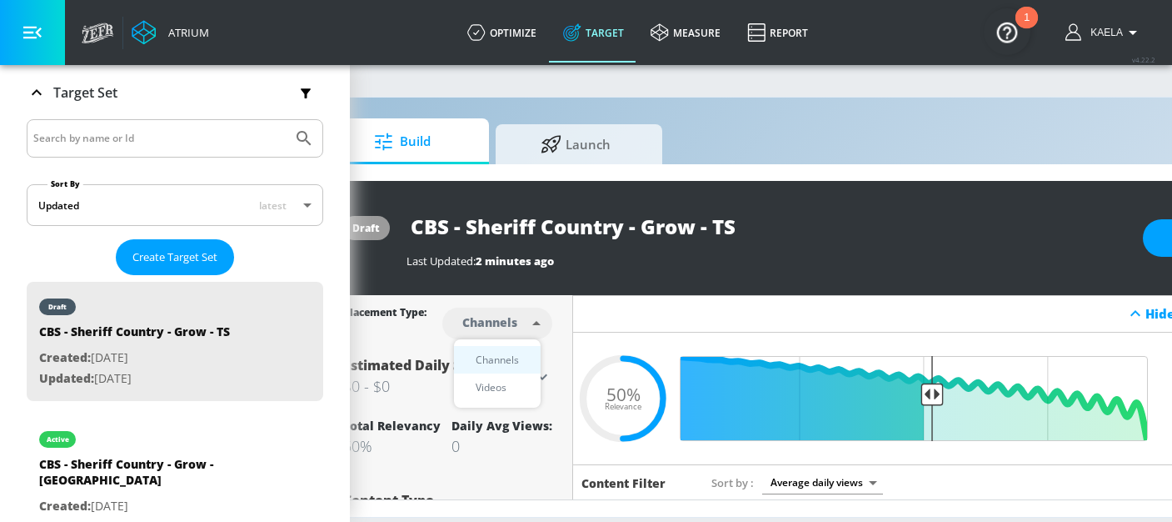
click at [493, 385] on div "Videos" at bounding box center [490, 386] width 47 height 17
type input "videos"
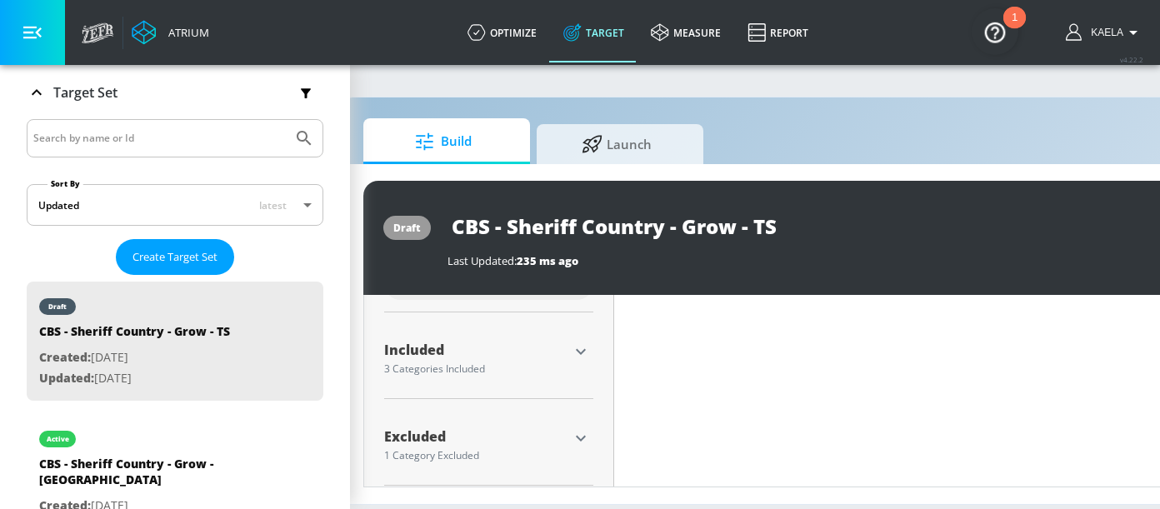
scroll to position [399, 0]
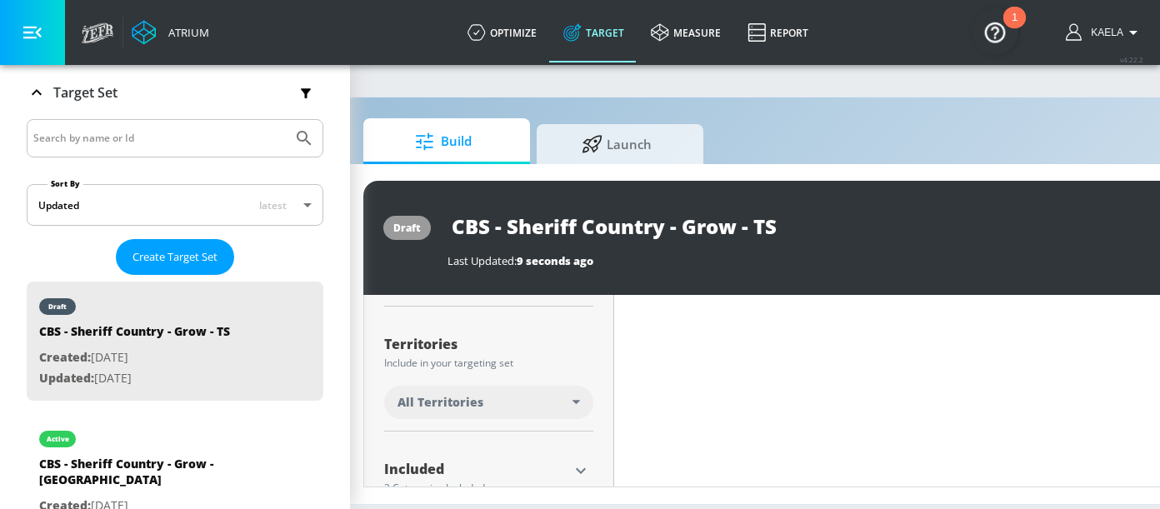
click at [523, 402] on div "All Territories" at bounding box center [484, 402] width 175 height 17
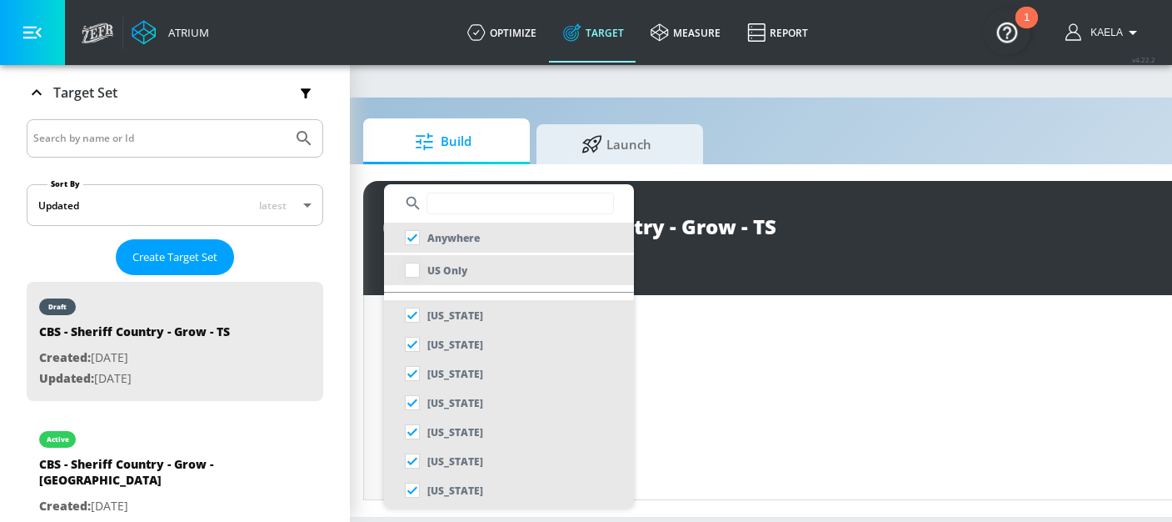
click at [411, 265] on input "checkbox" at bounding box center [412, 270] width 30 height 30
checkbox input "true"
checkbox input "false"
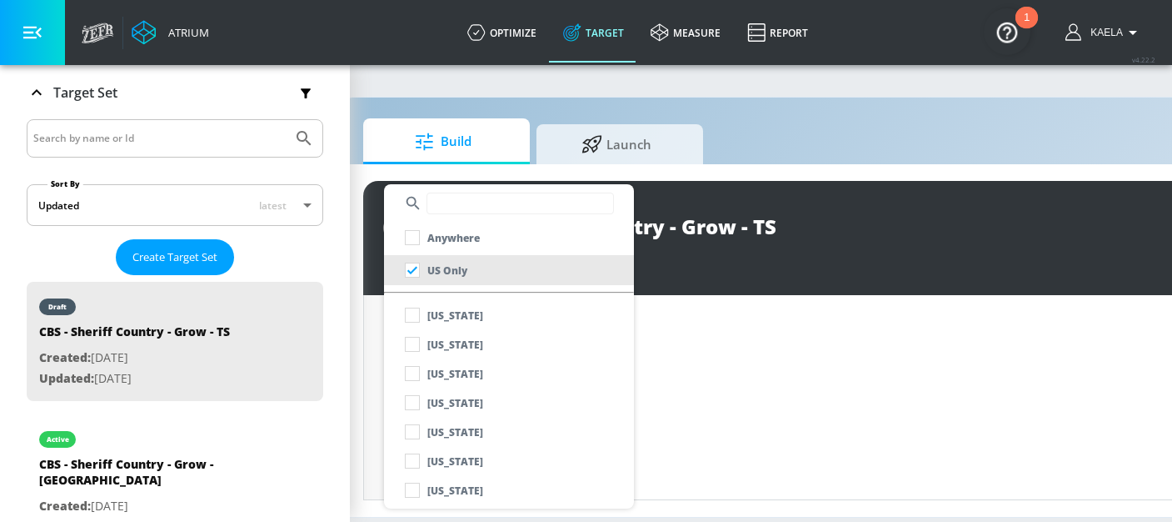
click at [665, 365] on div at bounding box center [586, 261] width 1172 height 522
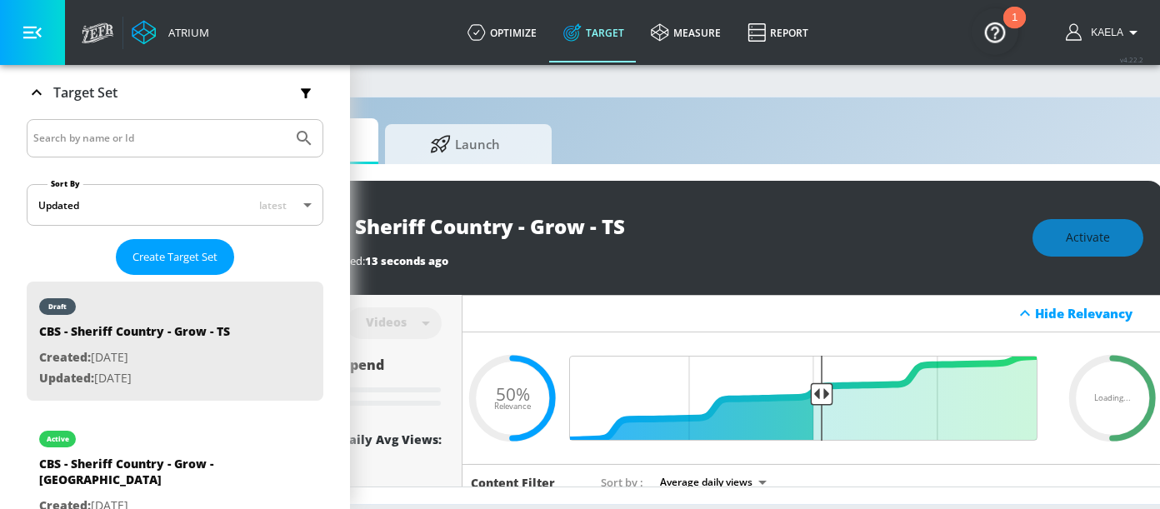
scroll to position [0, 256]
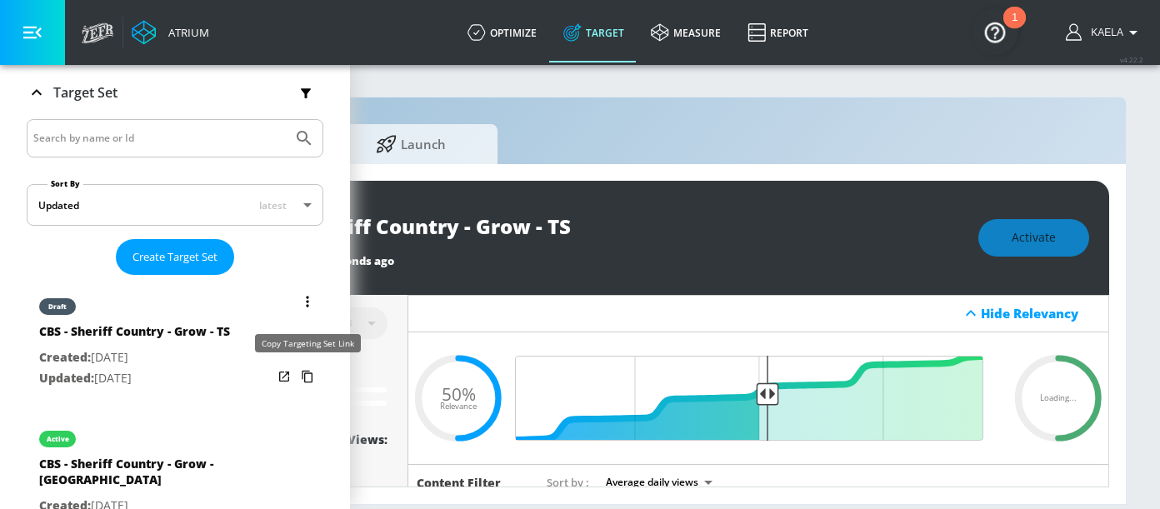
click at [302, 378] on icon "list of Target Set" at bounding box center [307, 377] width 11 height 12
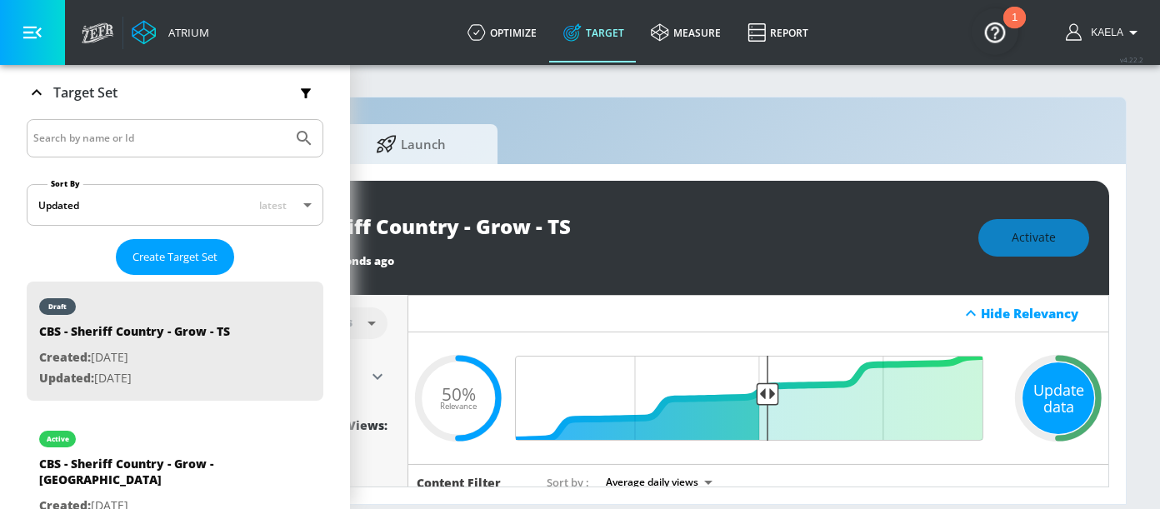
click at [1049, 382] on div "Update data" at bounding box center [1058, 398] width 72 height 72
click at [306, 437] on icon "list of Target Set" at bounding box center [307, 433] width 2 height 11
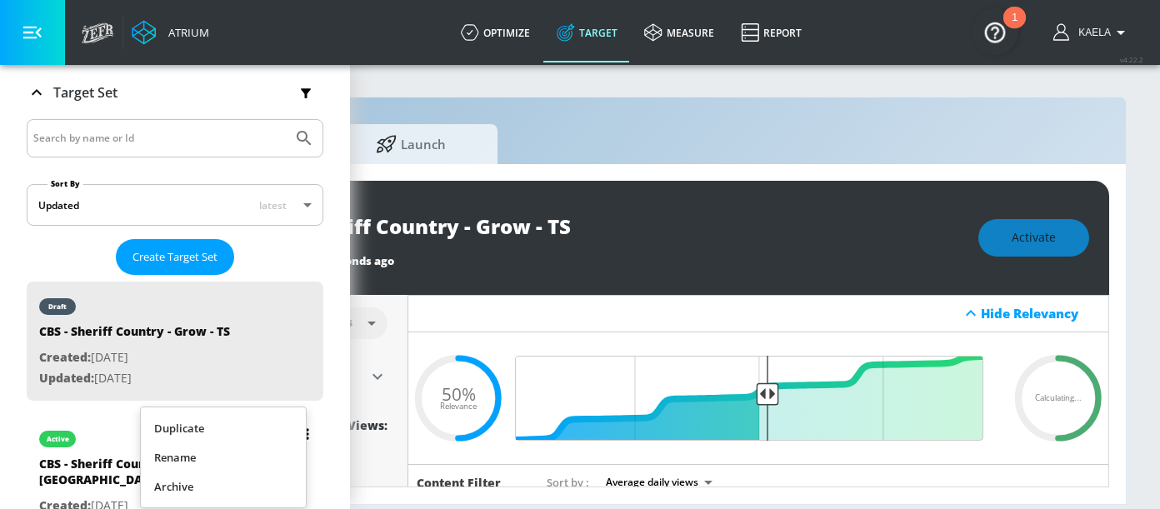
scroll to position [0, 243]
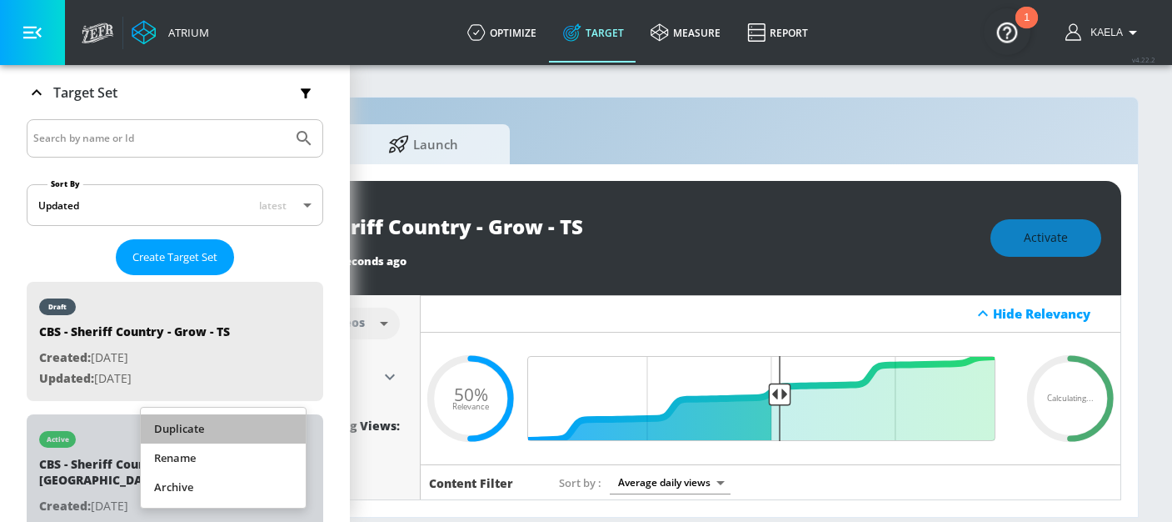
click at [239, 431] on li "Duplicate" at bounding box center [223, 428] width 165 height 29
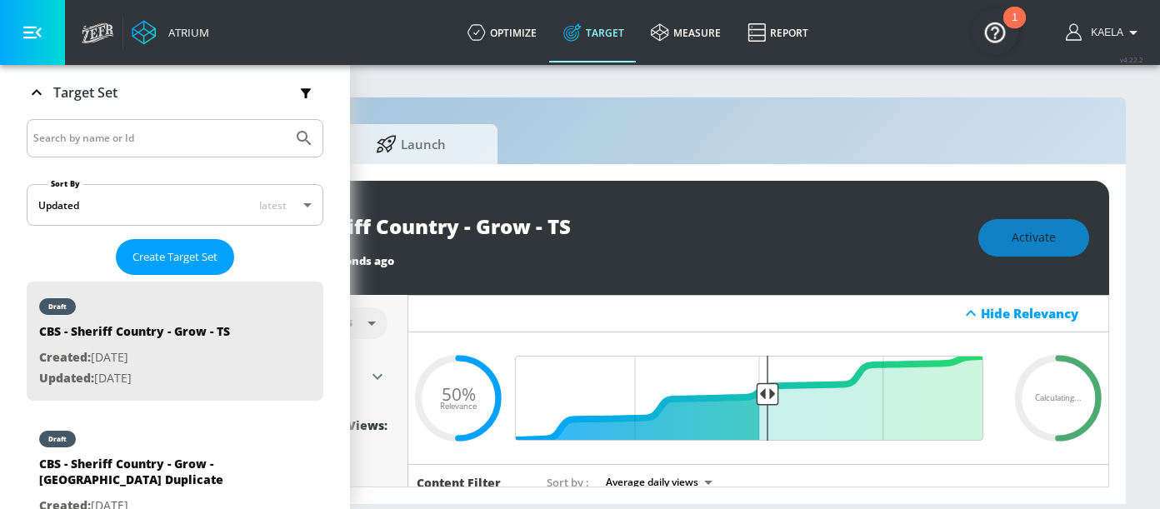
scroll to position [323, 0]
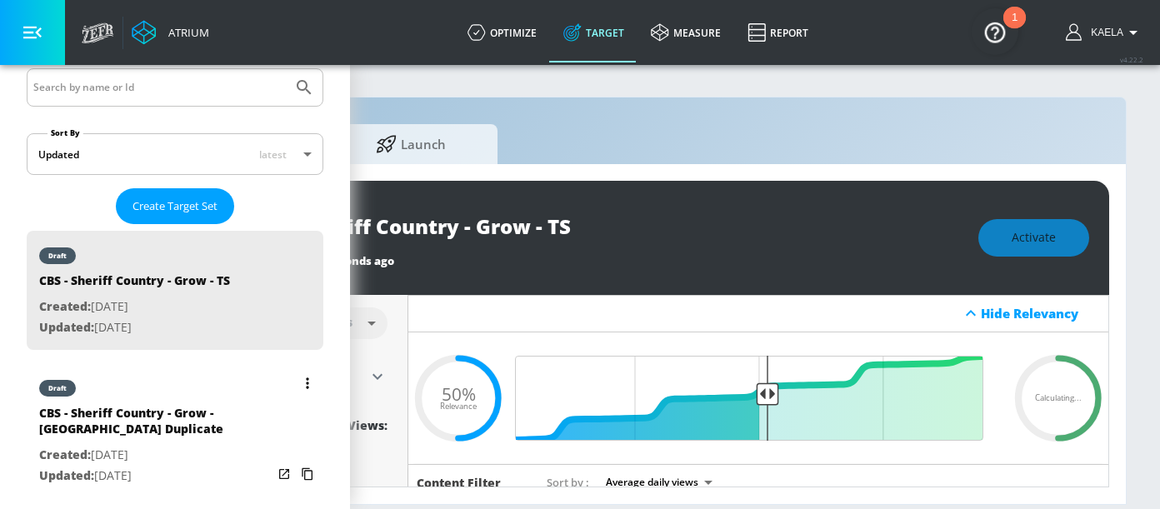
click at [202, 431] on div "CBS - Sheriff Country - Grow - [GEOGRAPHIC_DATA] Duplicate" at bounding box center [155, 425] width 233 height 40
type input "CBS - Sheriff Country - Grow - [GEOGRAPHIC_DATA] Duplicate"
type input "channels"
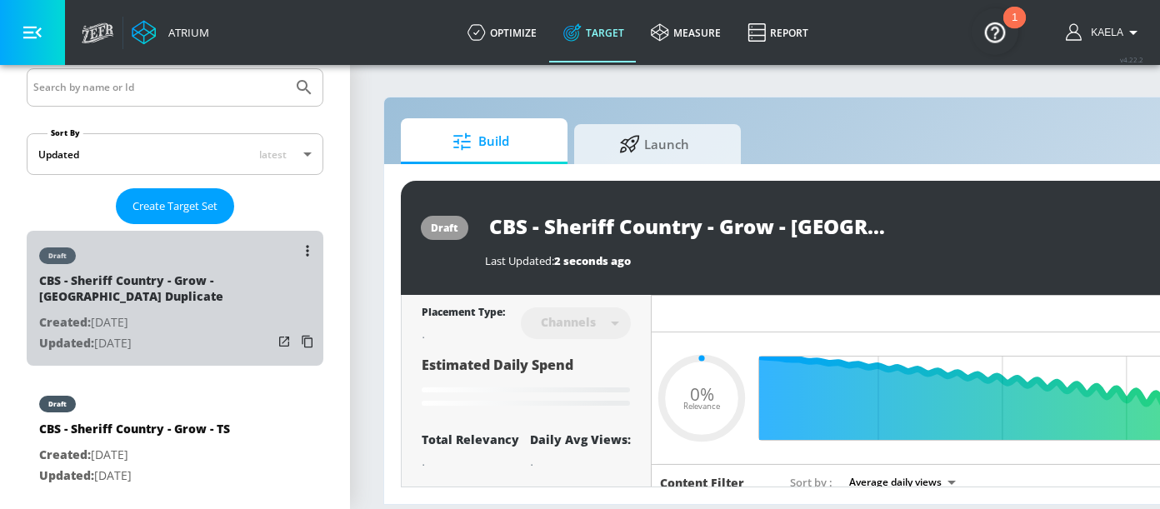
click at [178, 330] on p "Created: [DATE]" at bounding box center [155, 322] width 233 height 21
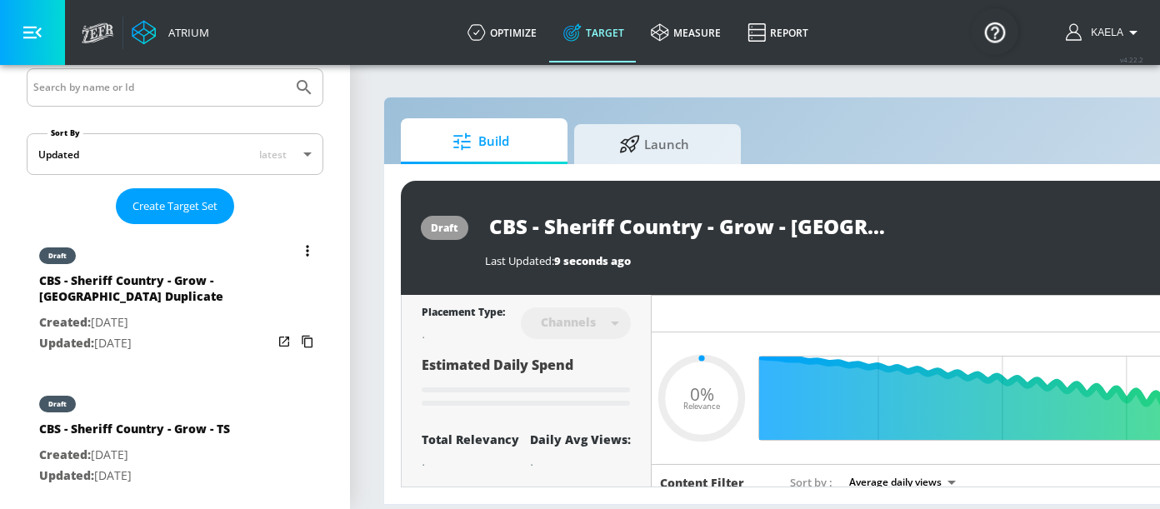
type input "0.5"
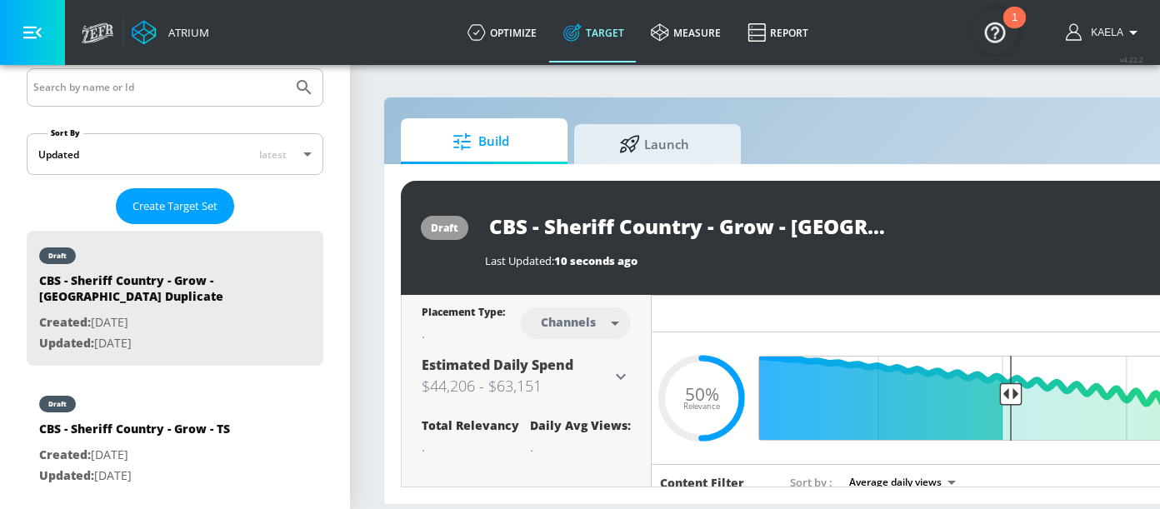
click at [742, 231] on input "CBS - Sheriff Country - Grow - [GEOGRAPHIC_DATA] Duplicate" at bounding box center [693, 225] width 417 height 37
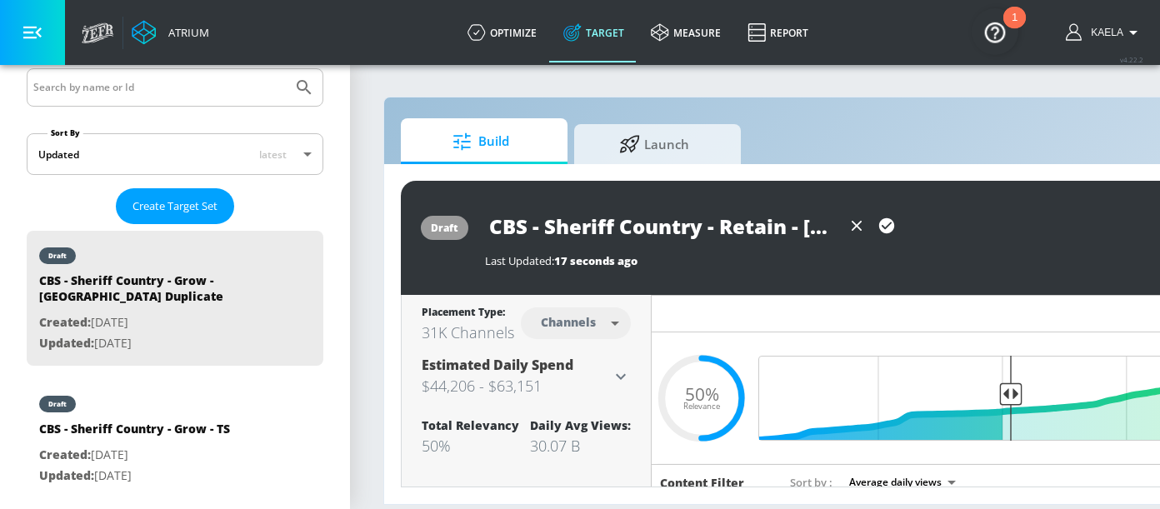
scroll to position [0, 94]
drag, startPoint x: 825, startPoint y: 225, endPoint x: 982, endPoint y: 233, distance: 156.9
click at [982, 233] on div "CBS - Sheriff Country - Retain - [GEOGRAPHIC_DATA] Duplicate" at bounding box center [845, 225] width 720 height 37
click at [892, 227] on icon "button" at bounding box center [886, 225] width 15 height 15
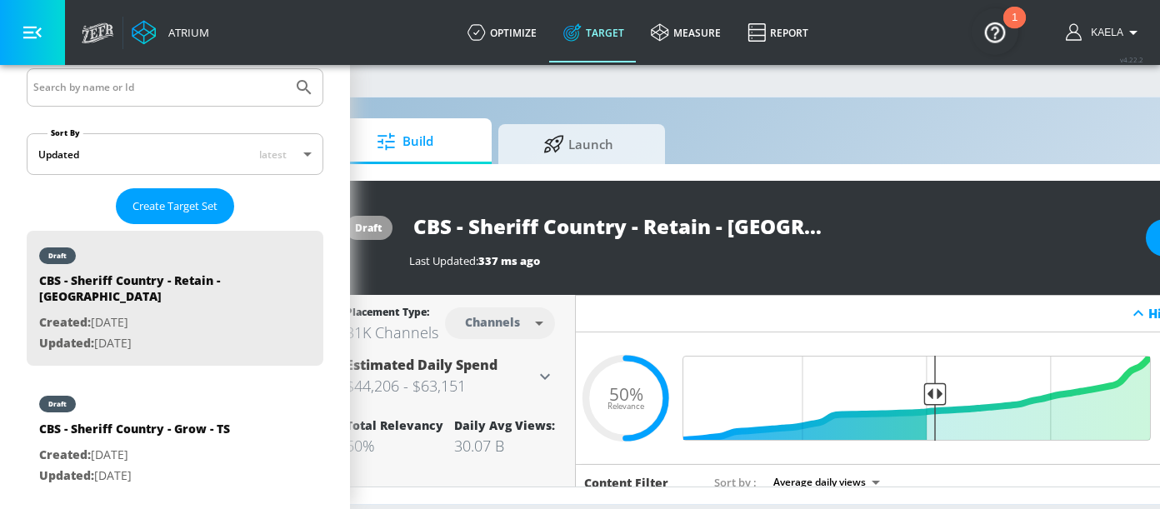
scroll to position [0, 64]
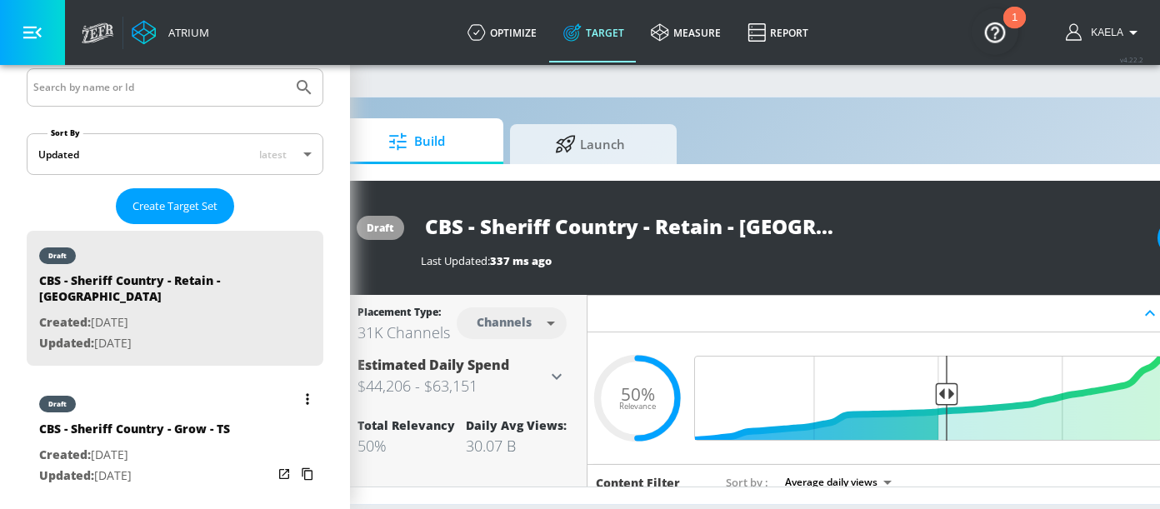
click at [192, 445] on p "Created: [DATE]" at bounding box center [134, 455] width 191 height 21
type input "CBS - Sheriff Country - Grow - TS"
type input "videos"
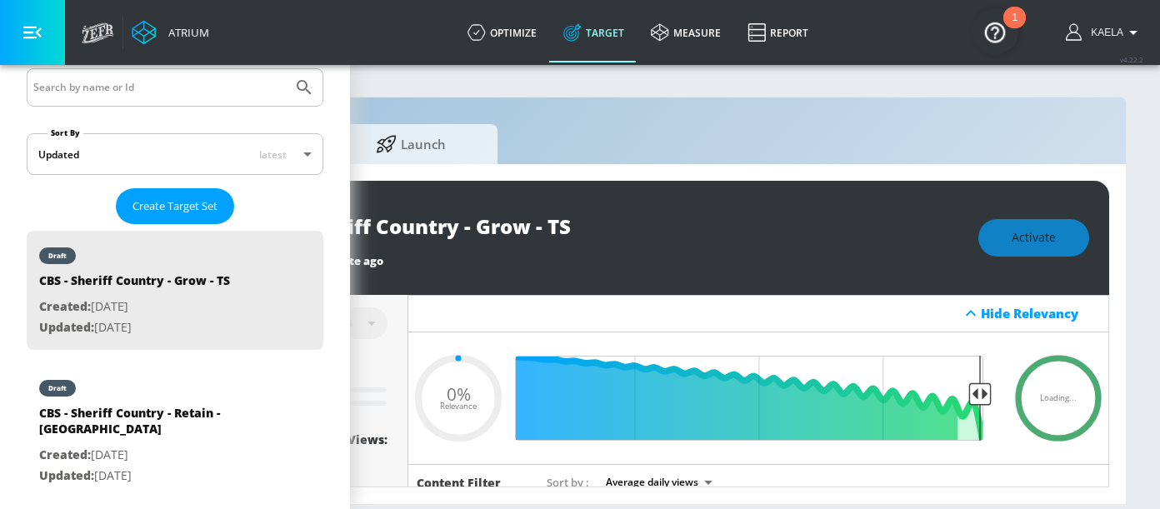
type input "0.5"
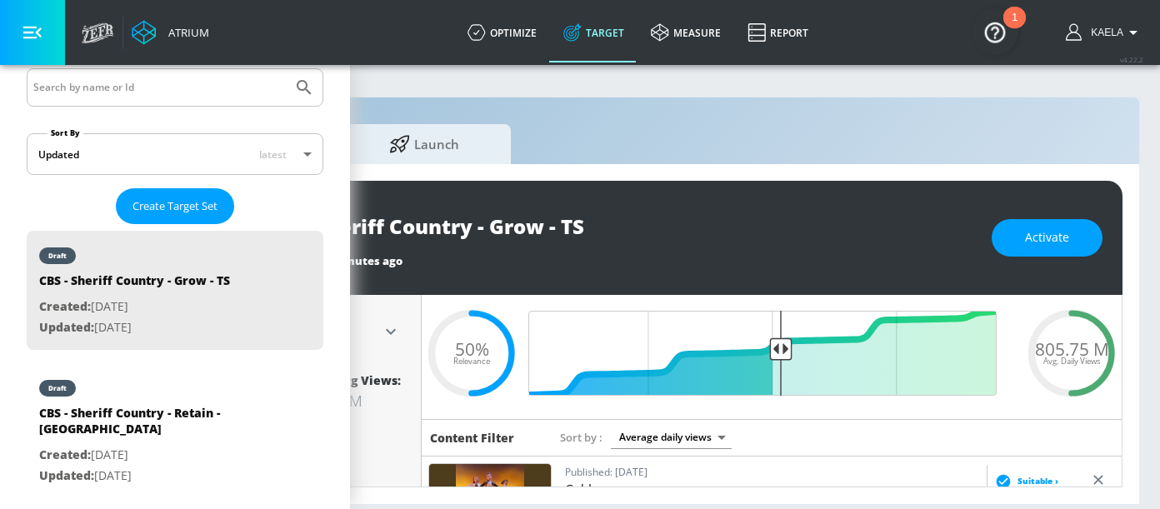
scroll to position [2, 232]
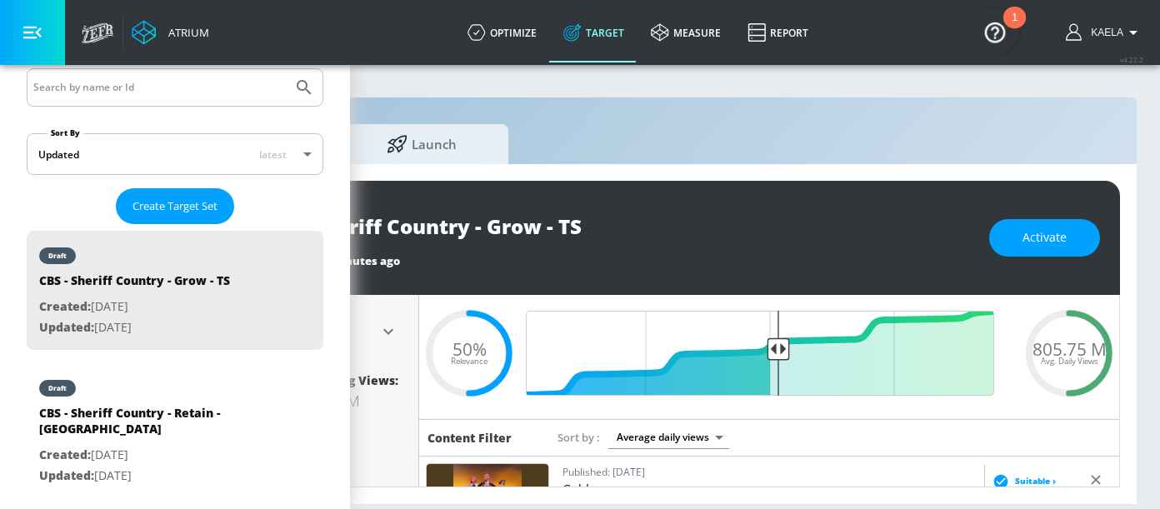
click at [1063, 347] on span "805.75 M" at bounding box center [1069, 348] width 74 height 17
copy span "805.75 M"
click at [1039, 241] on span "Activate" at bounding box center [1044, 237] width 44 height 21
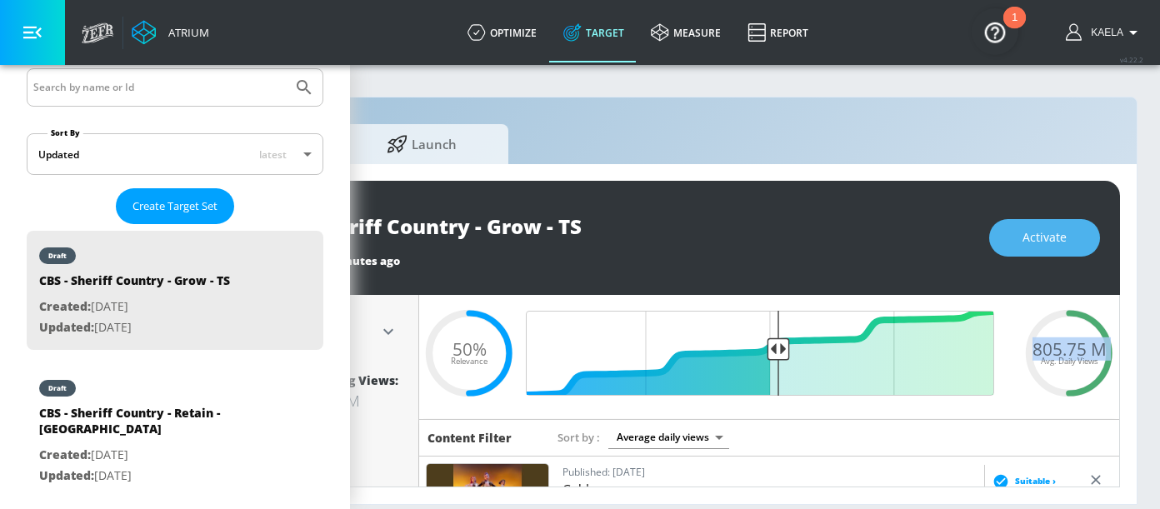
scroll to position [0, 232]
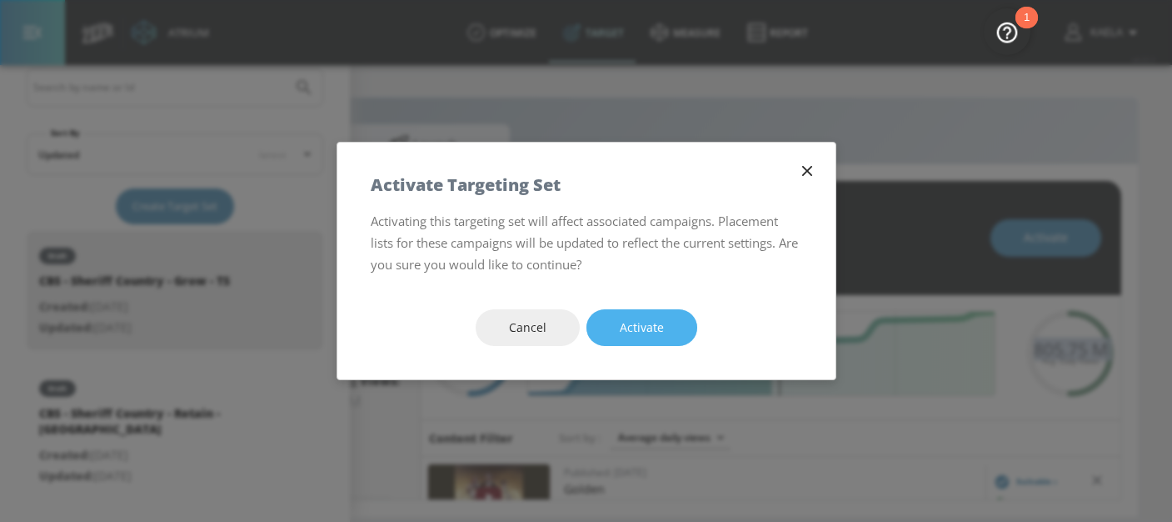
click at [625, 332] on span "Activate" at bounding box center [642, 327] width 44 height 21
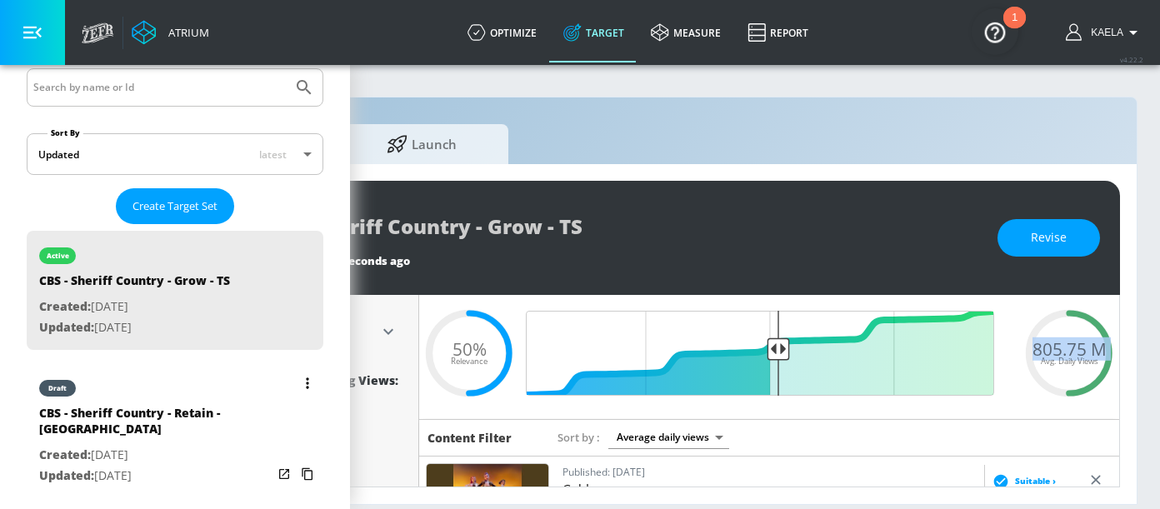
click at [173, 412] on div "CBS - Sheriff Country - Retain - [GEOGRAPHIC_DATA]" at bounding box center [155, 425] width 233 height 40
type input "CBS - Sheriff Country - Retain - [GEOGRAPHIC_DATA]"
type input "channels"
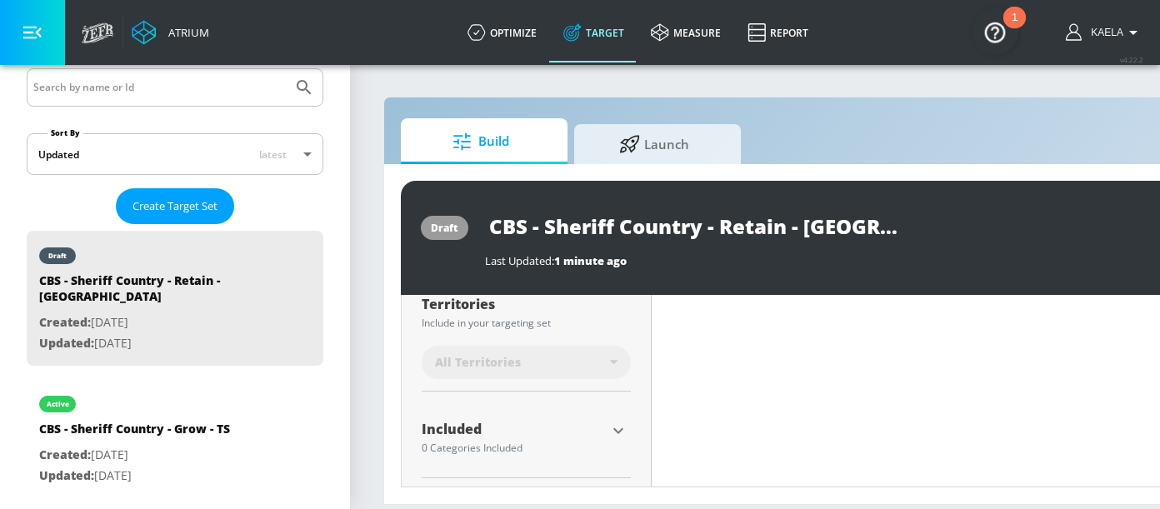
scroll to position [472, 0]
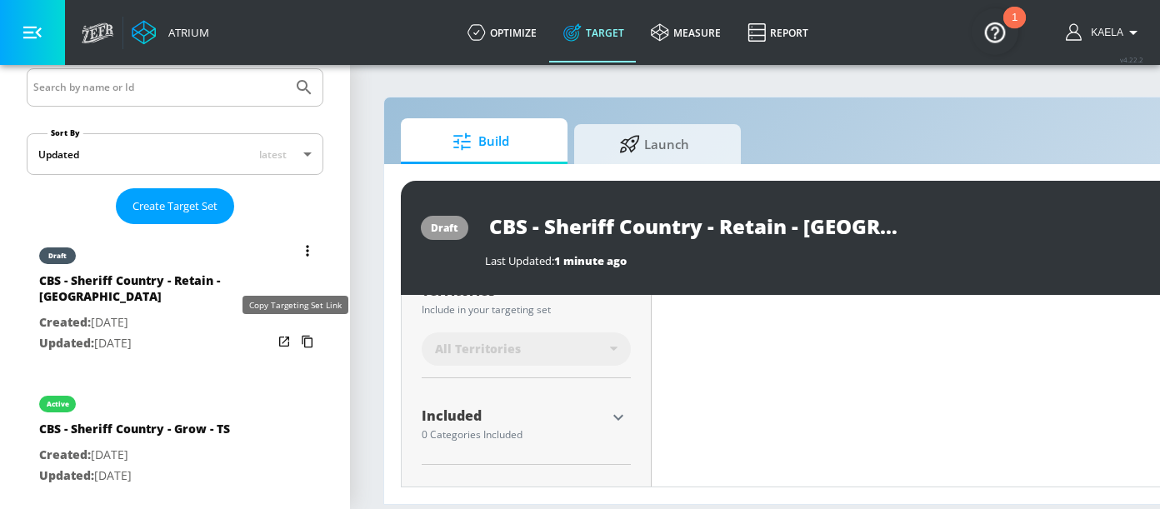
click at [295, 328] on icon "list of Target Set" at bounding box center [307, 341] width 27 height 27
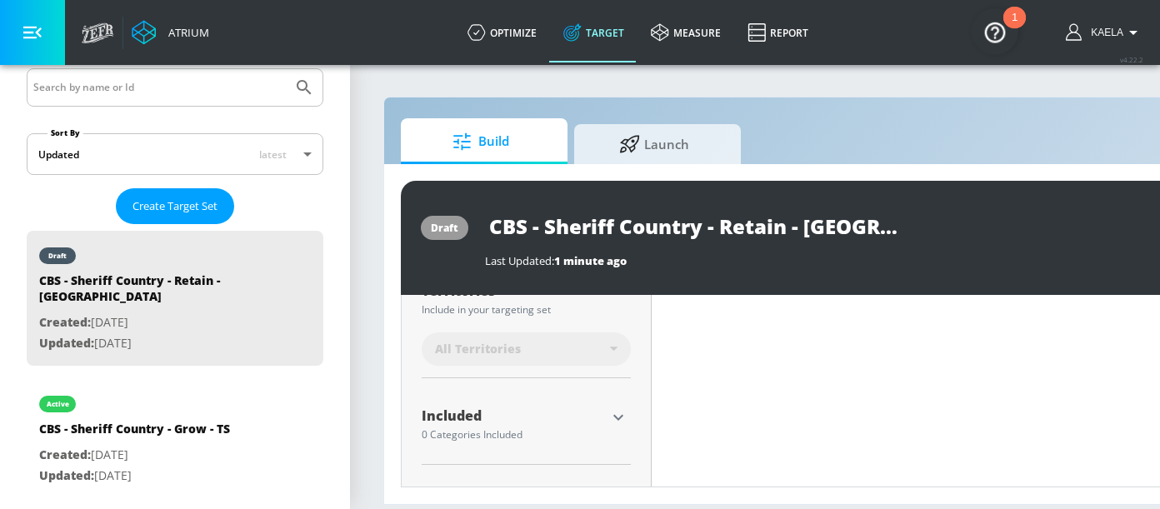
scroll to position [522, 0]
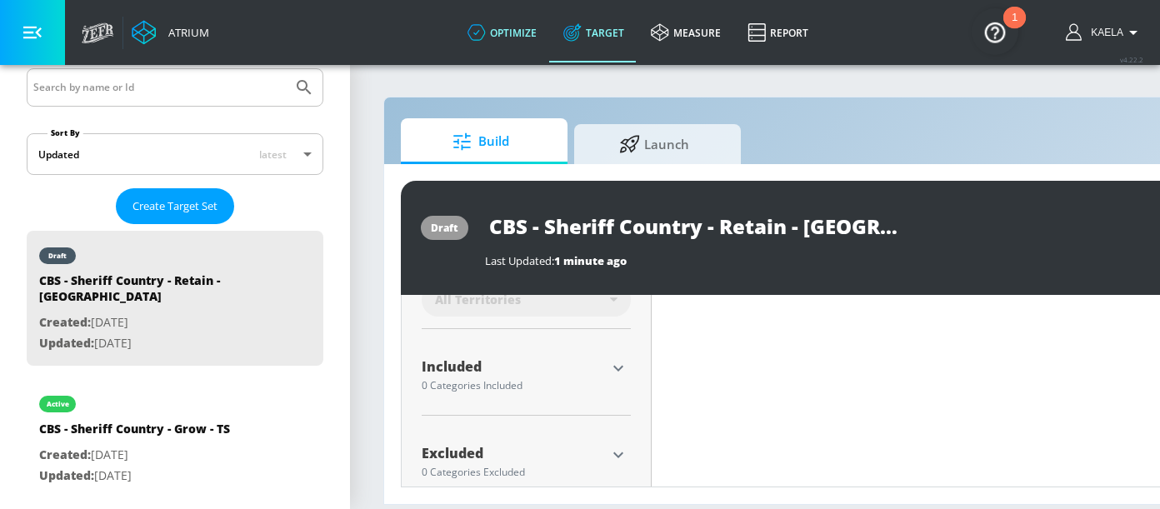
type input "0.05"
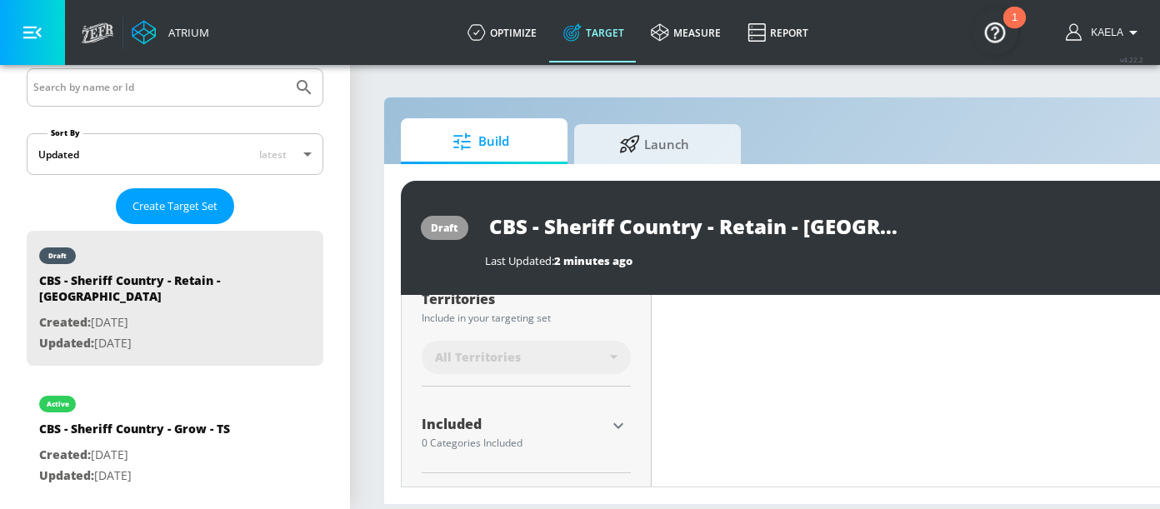
click at [619, 423] on icon "button" at bounding box center [618, 426] width 10 height 6
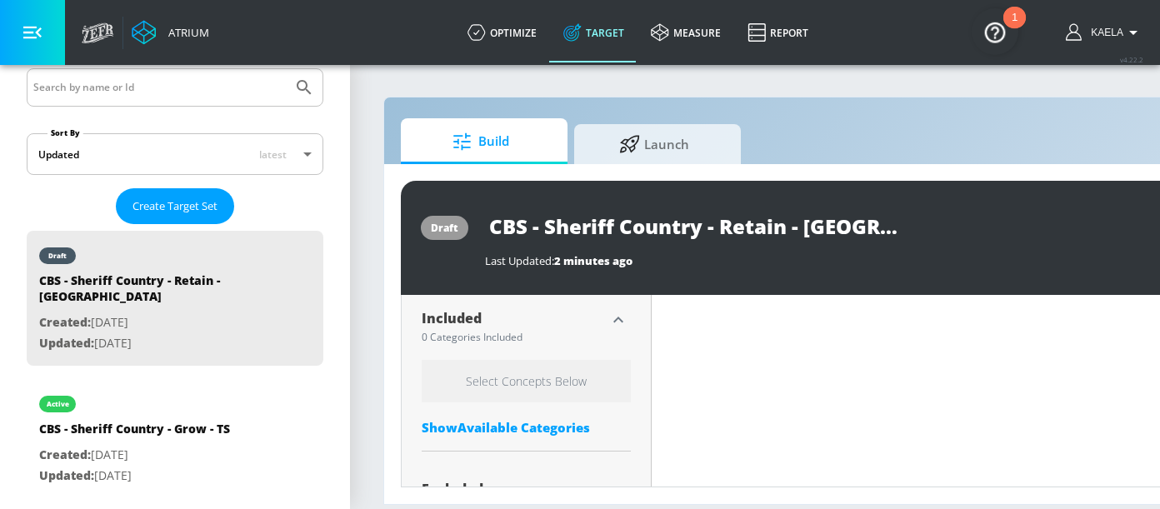
scroll to position [571, 0]
click at [512, 418] on div "Show Available Categories" at bounding box center [526, 426] width 209 height 17
click at [492, 443] on input "Sort By" at bounding box center [515, 459] width 187 height 33
type input "movi"
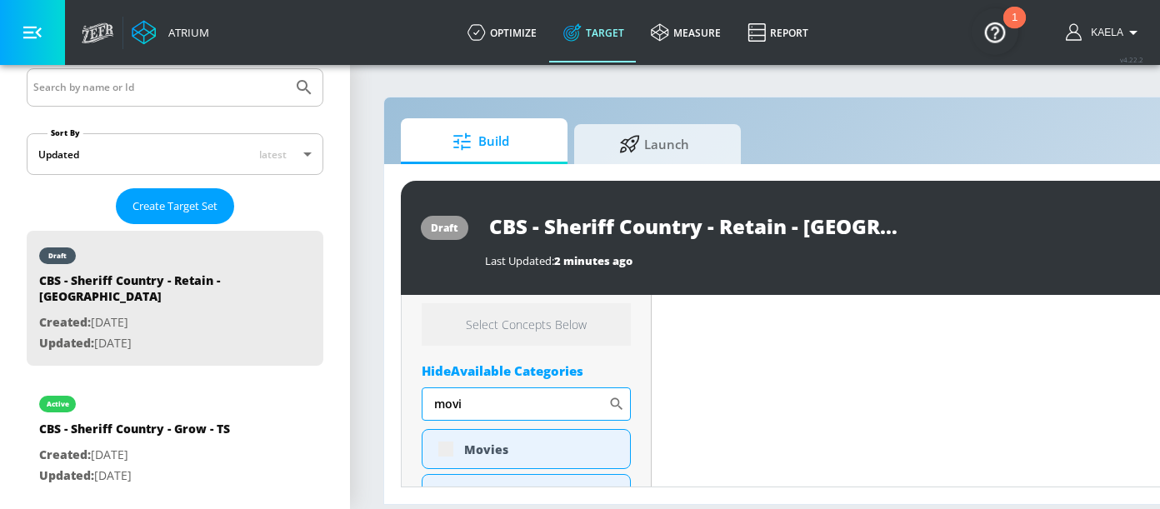
click at [452, 421] on input "movi" at bounding box center [515, 403] width 187 height 33
type input "0.5"
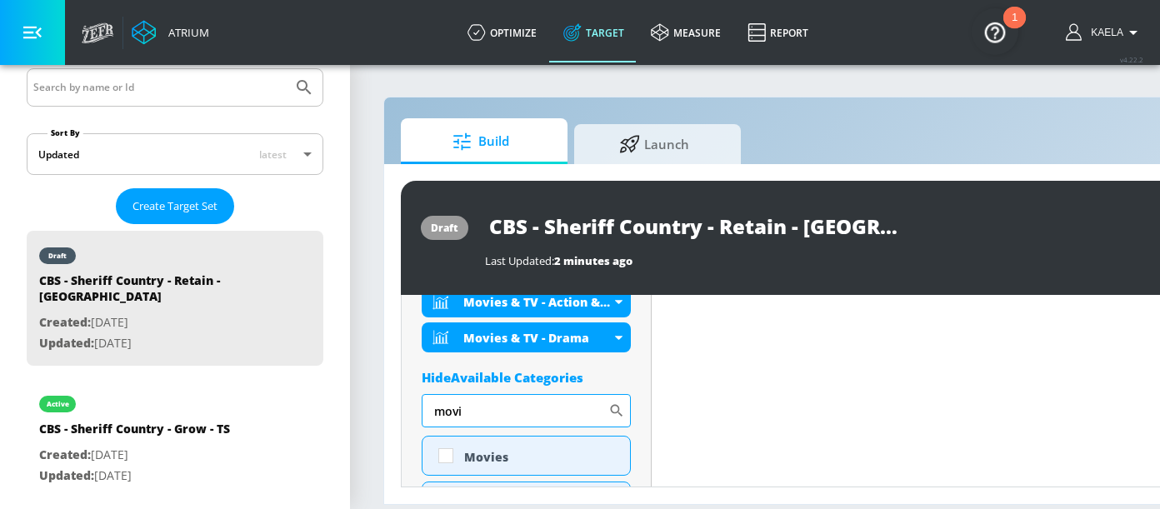
scroll to position [685, 0]
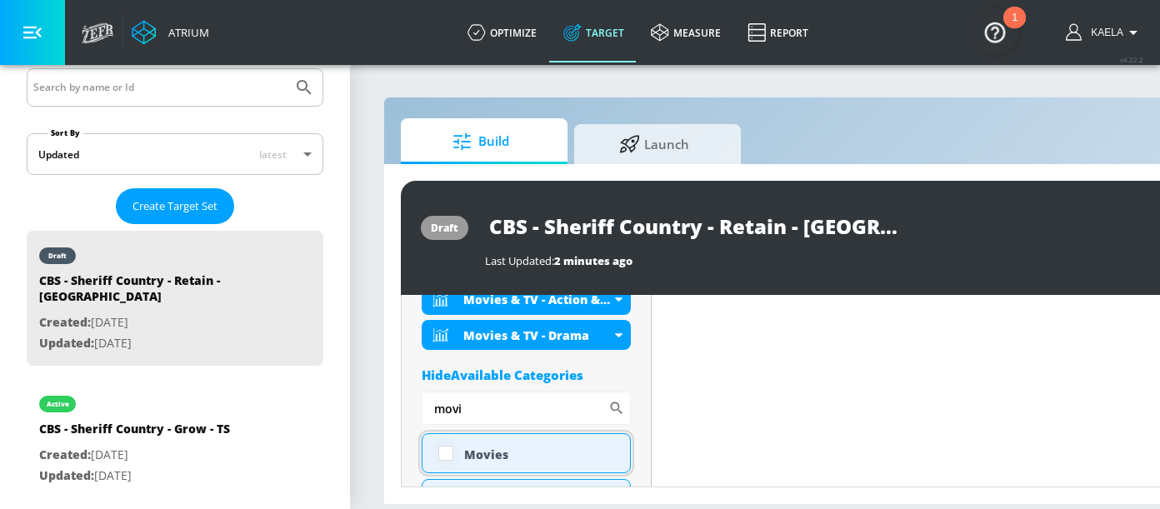
type input "movi"
click at [445, 441] on input "checkbox" at bounding box center [446, 453] width 30 height 30
checkbox input "true"
click at [482, 396] on input "movi" at bounding box center [515, 408] width 187 height 33
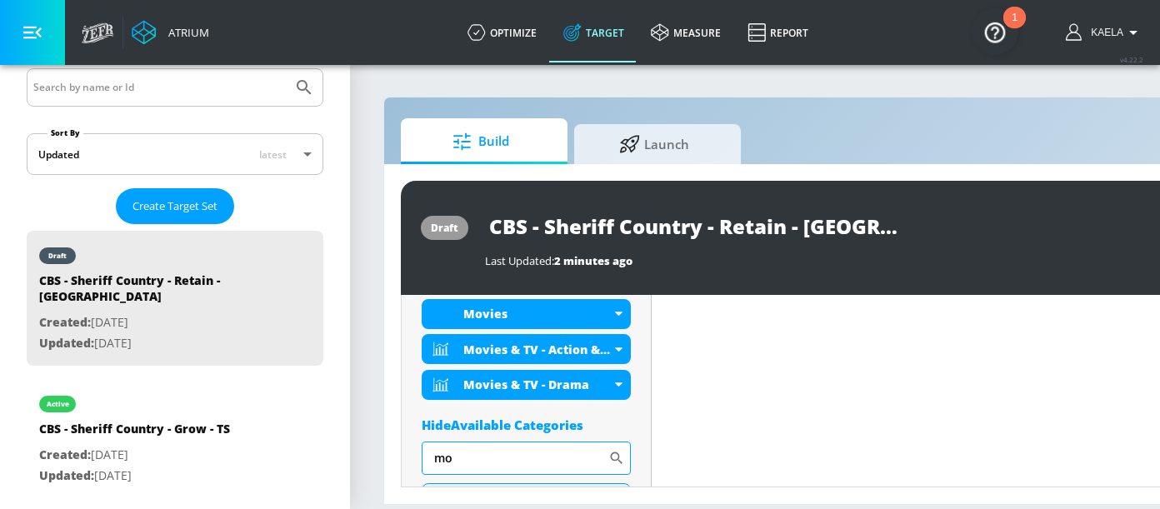
scroll to position [699, 0]
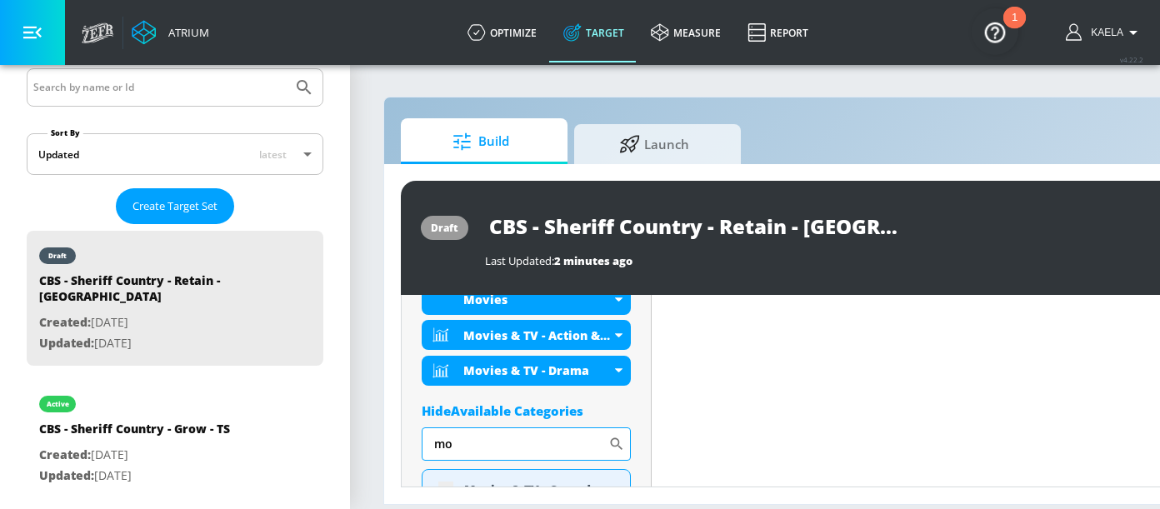
type input "m"
type input "r"
type input "tele"
click at [446, 472] on div "Television" at bounding box center [526, 489] width 209 height 40
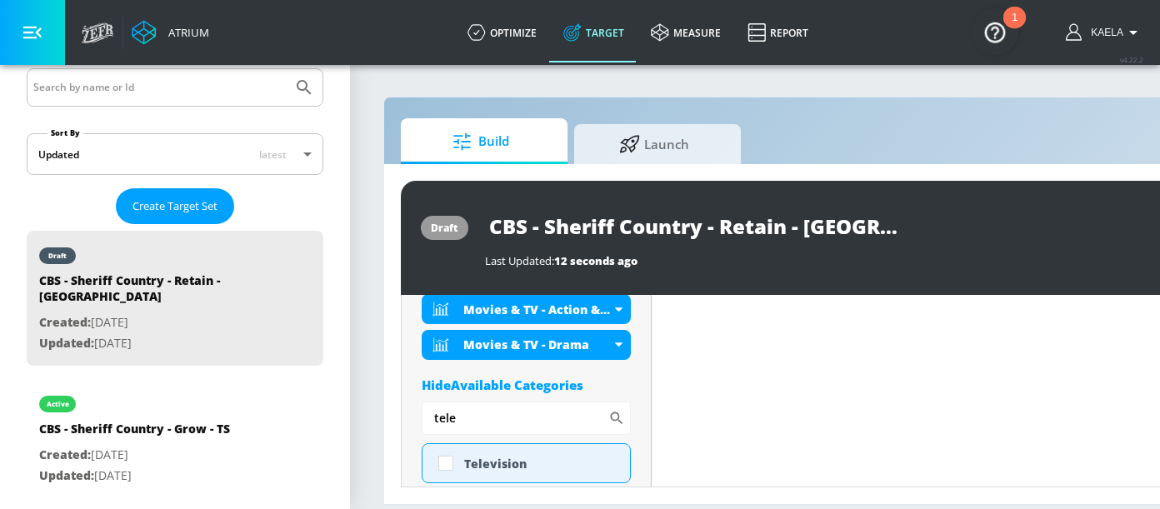
scroll to position [719, 0]
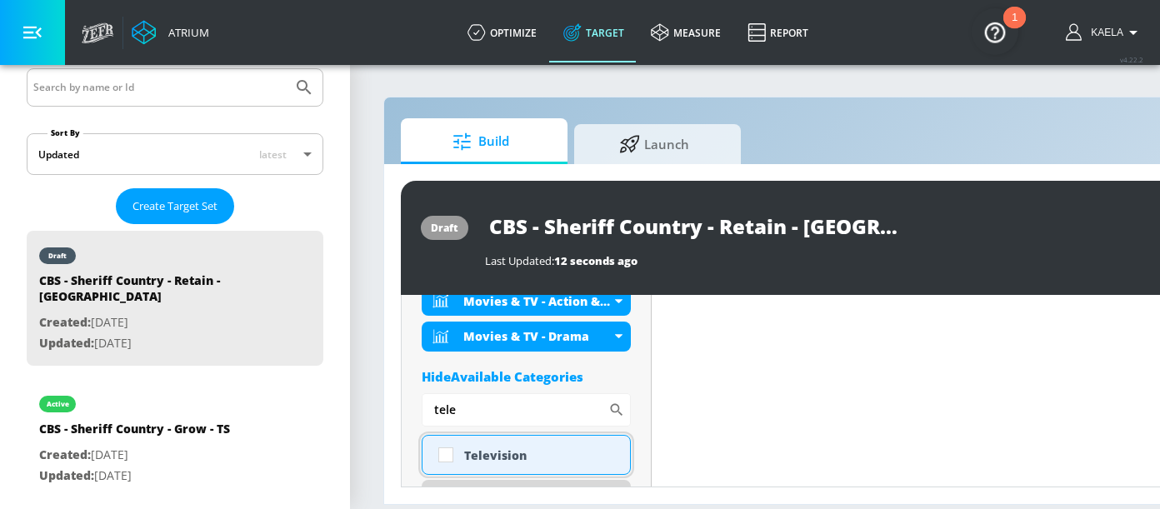
click at [462, 447] on div "Television" at bounding box center [526, 455] width 209 height 40
checkbox input "true"
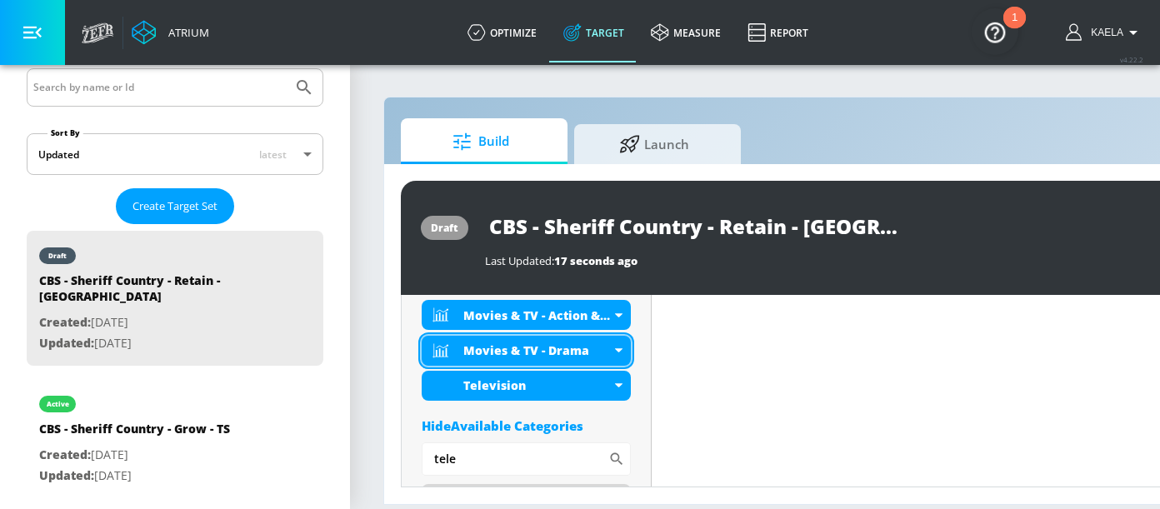
scroll to position [733, 0]
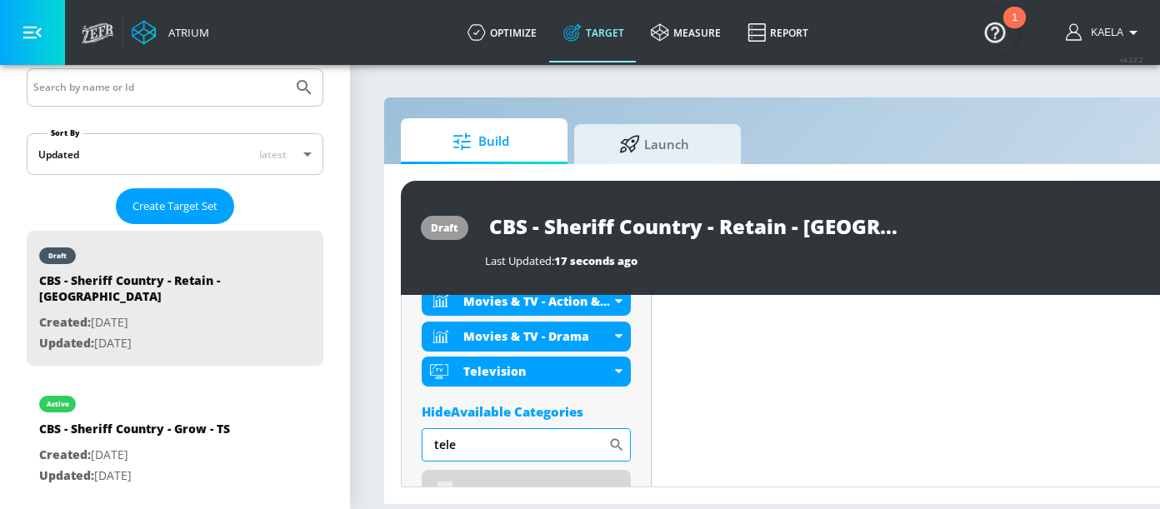
click at [501, 437] on input "tele" at bounding box center [515, 444] width 187 height 33
type input "t"
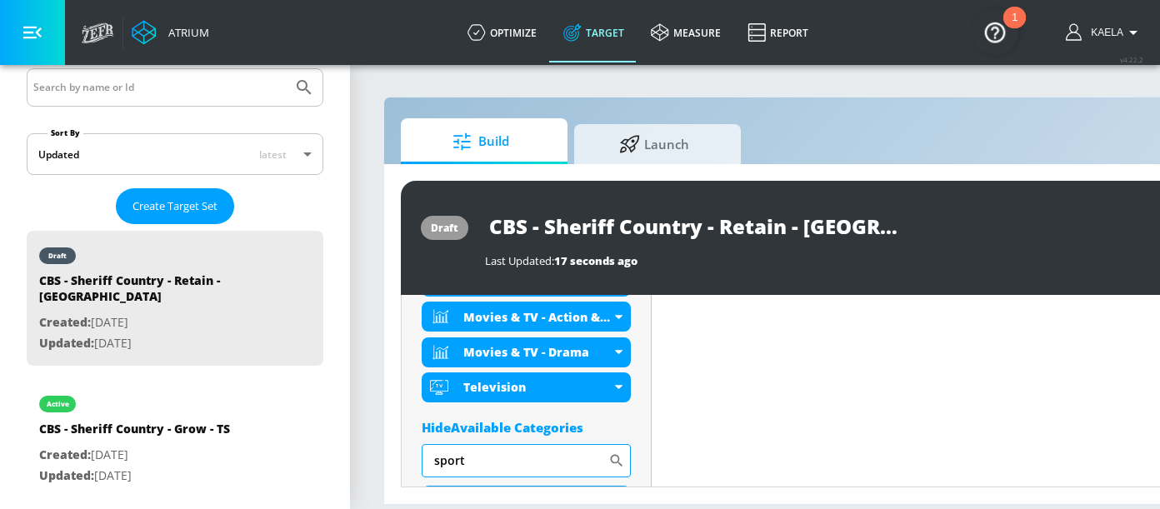
scroll to position [709, 0]
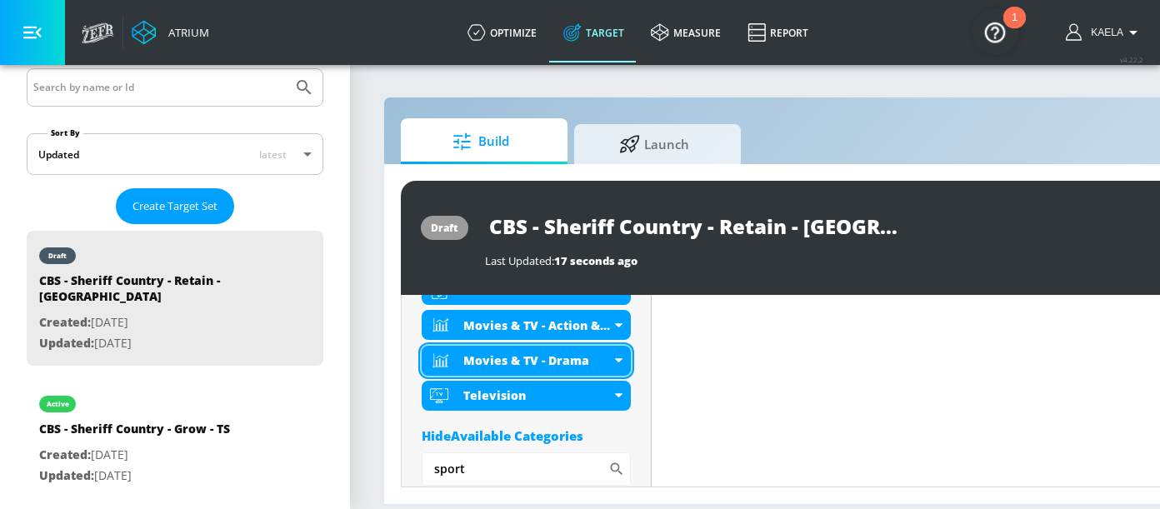
type input "sport"
click at [616, 358] on icon at bounding box center [618, 360] width 7 height 4
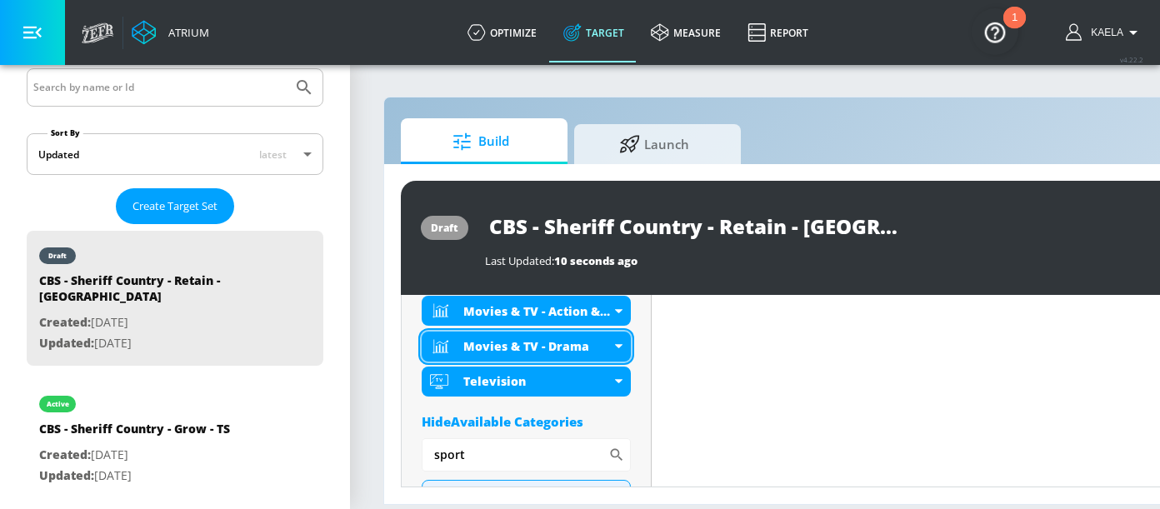
scroll to position [695, 0]
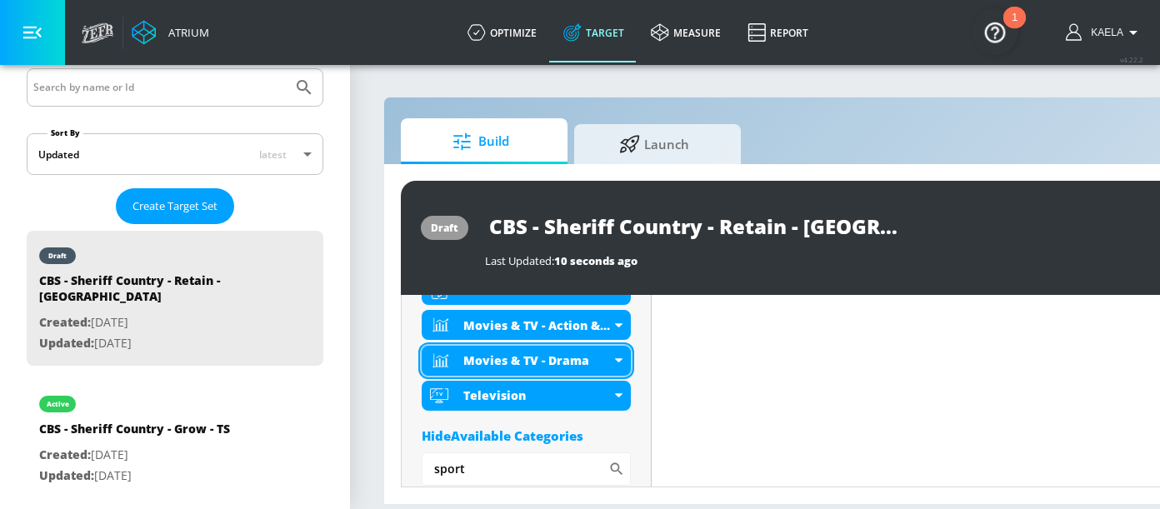
click at [615, 358] on icon at bounding box center [618, 360] width 7 height 4
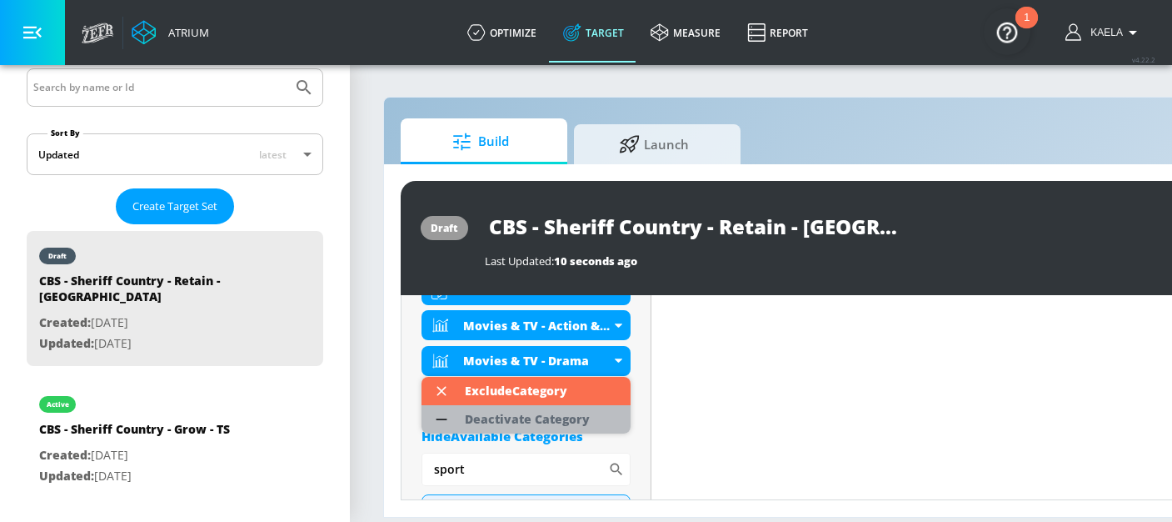
click at [519, 421] on div "Deactivate Category" at bounding box center [527, 419] width 125 height 12
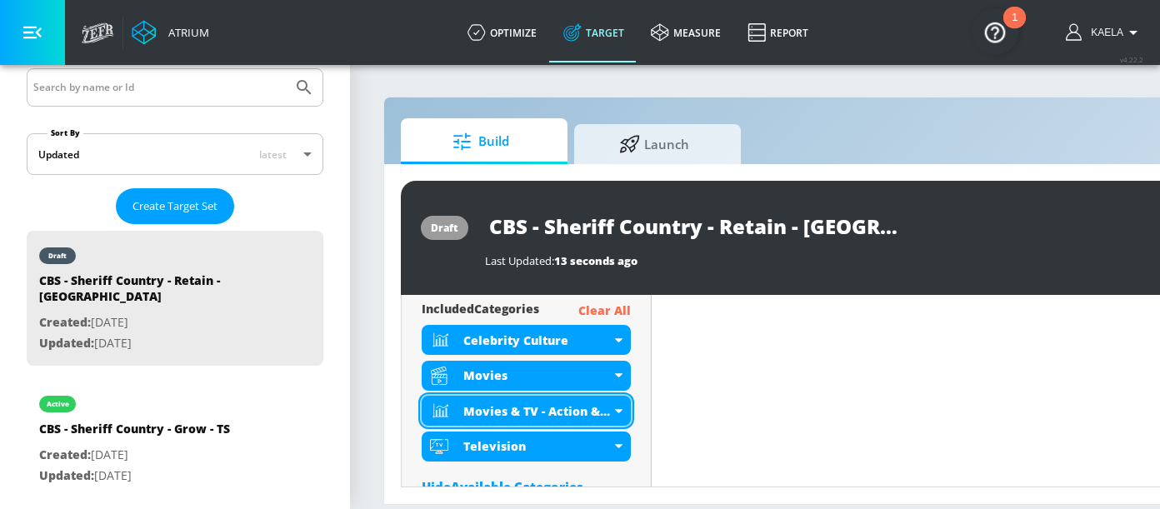
scroll to position [620, 0]
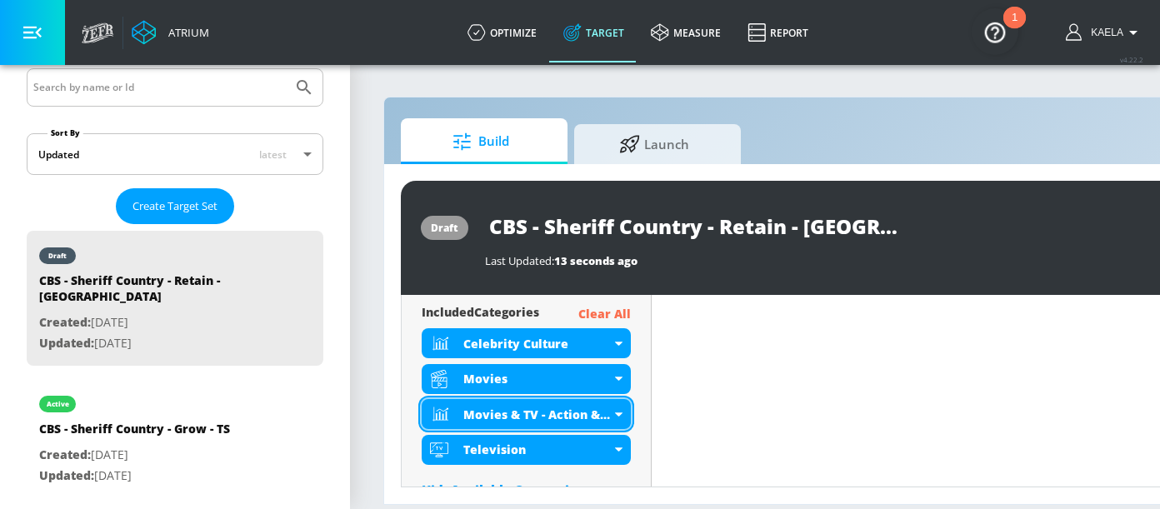
click at [614, 421] on div "Movies & TV - Action & Adventure" at bounding box center [526, 414] width 209 height 30
click at [621, 412] on icon at bounding box center [618, 414] width 7 height 4
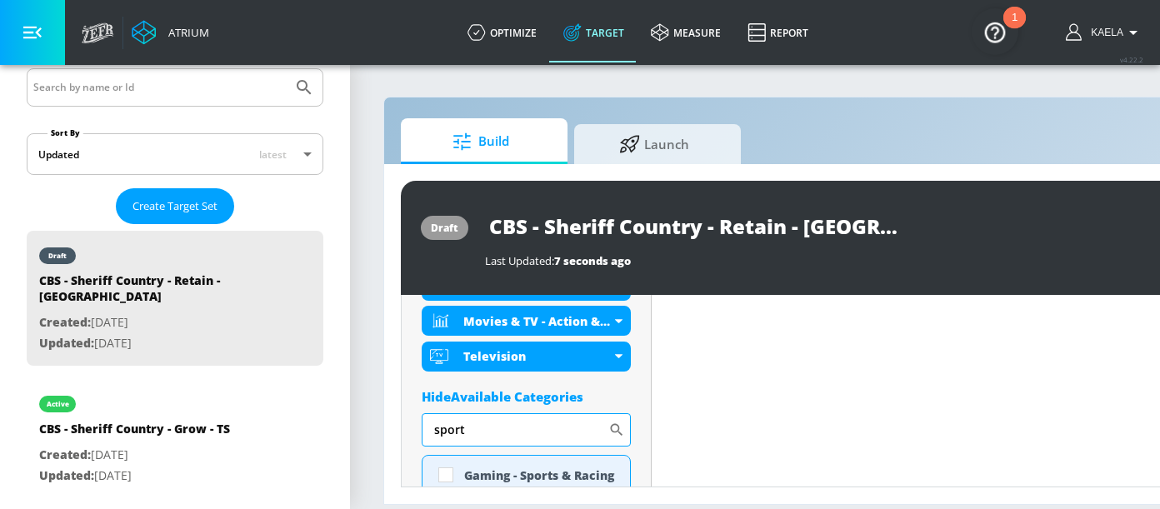
scroll to position [777, 0]
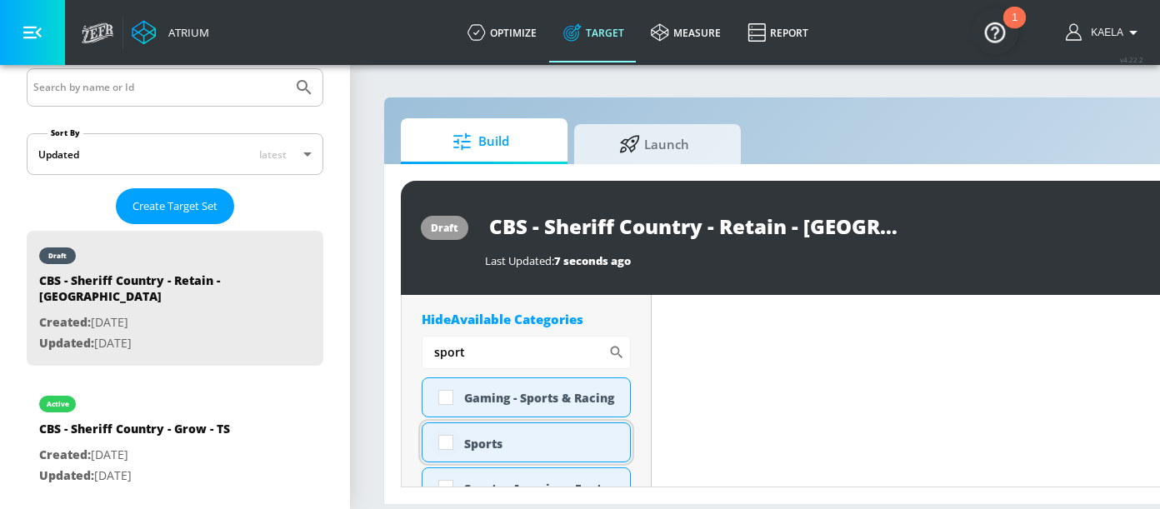
click at [445, 448] on input "checkbox" at bounding box center [446, 442] width 30 height 30
checkbox input "true"
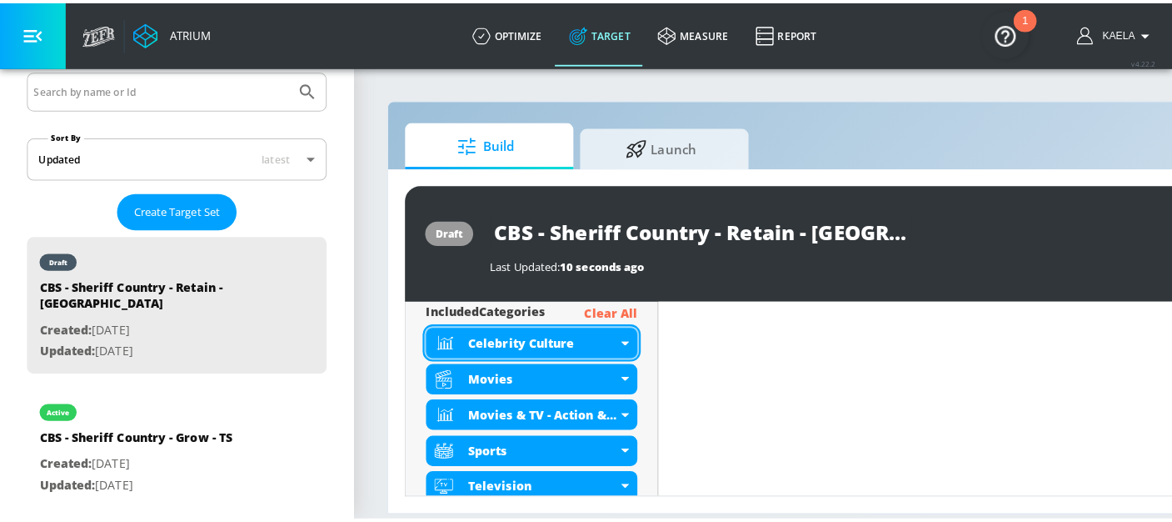
scroll to position [629, 0]
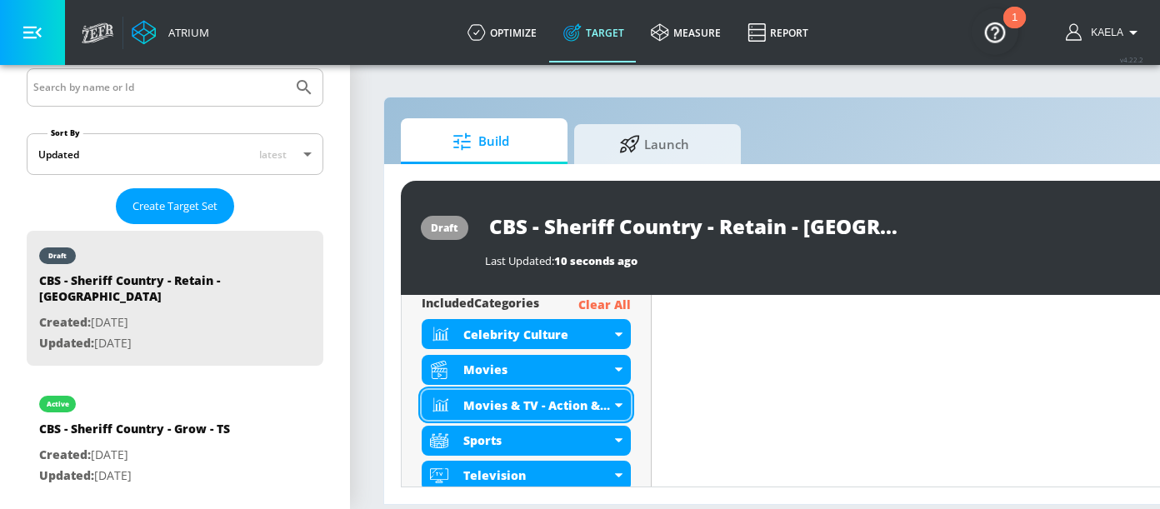
click at [613, 405] on div "Movies & TV - Action & Adventure" at bounding box center [526, 405] width 209 height 30
click at [617, 404] on icon at bounding box center [618, 405] width 7 height 4
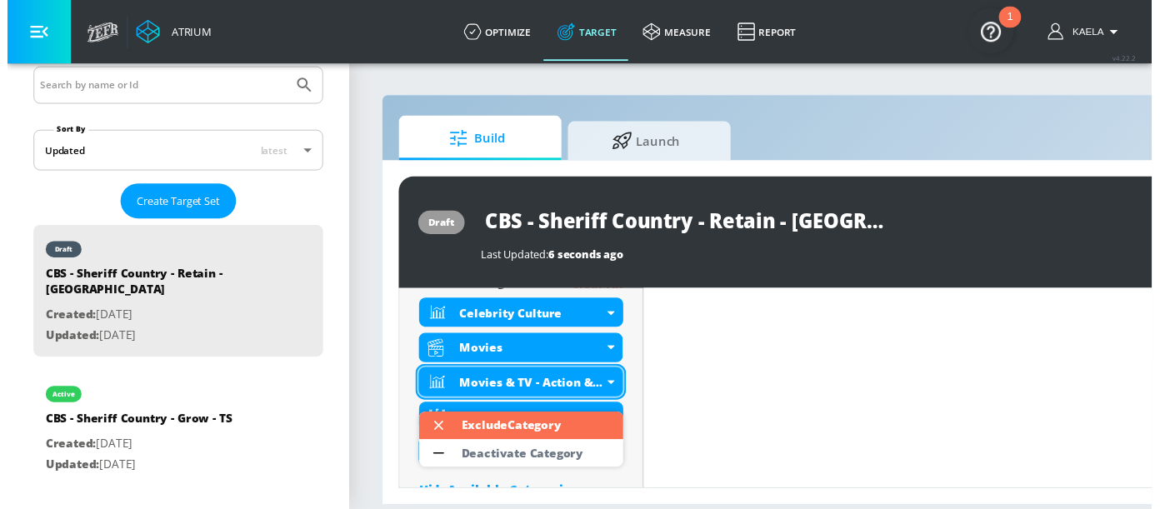
scroll to position [615, 0]
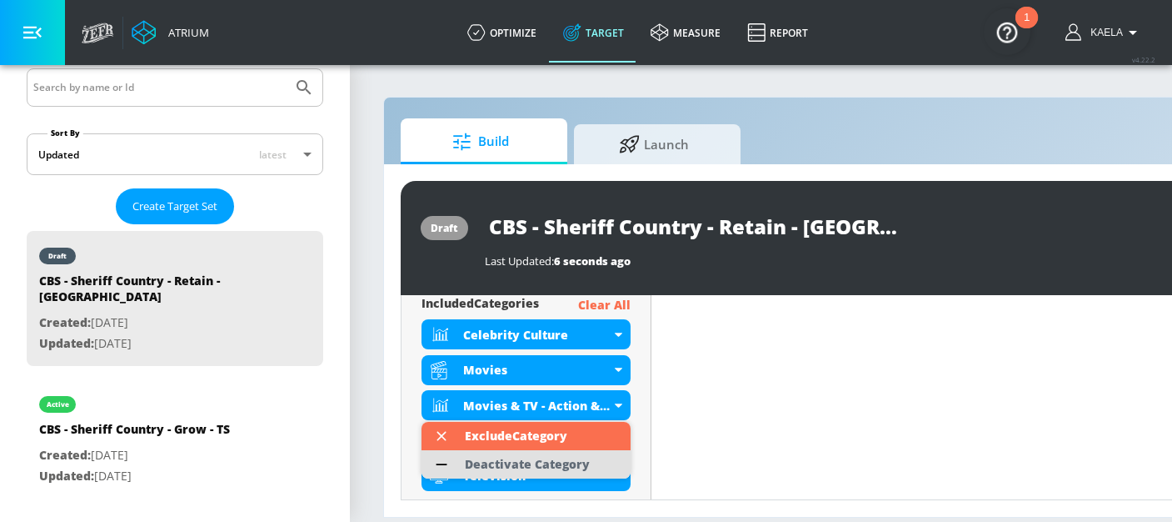
click at [518, 462] on div "Deactivate Category" at bounding box center [527, 464] width 125 height 12
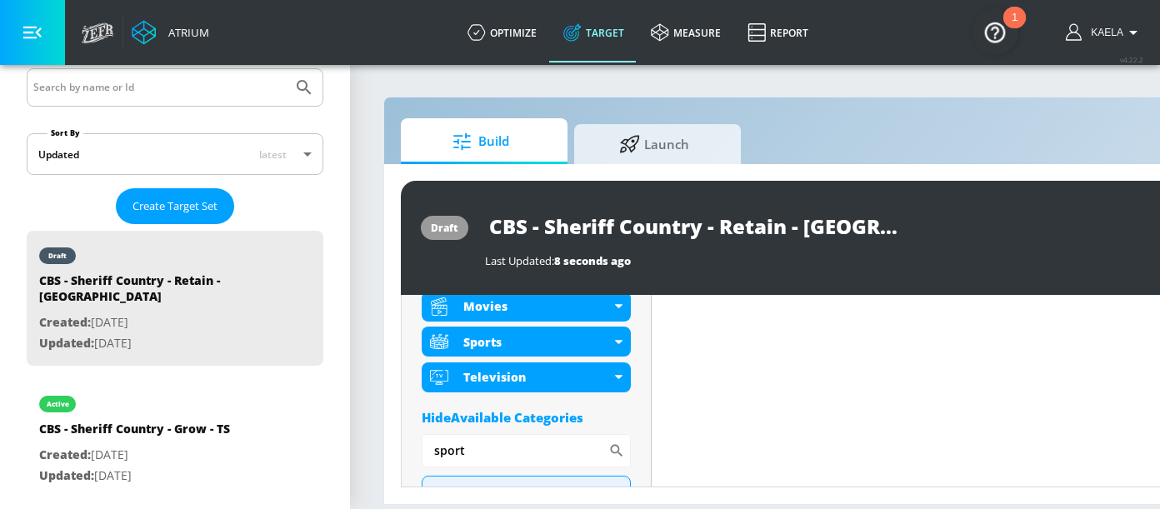
scroll to position [693, 0]
click at [555, 416] on div "Hide Available Categories" at bounding box center [526, 416] width 209 height 17
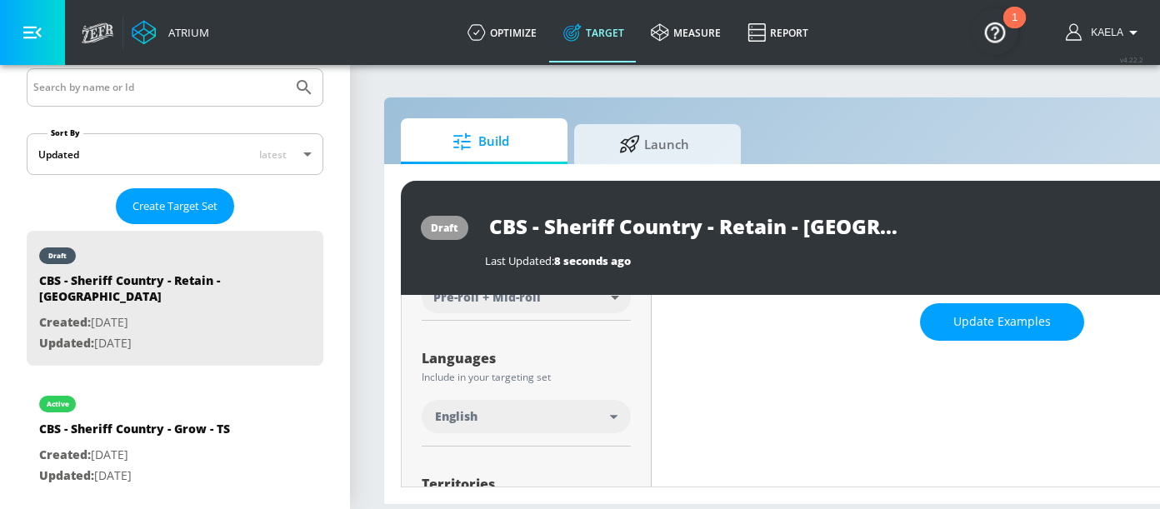
scroll to position [327, 0]
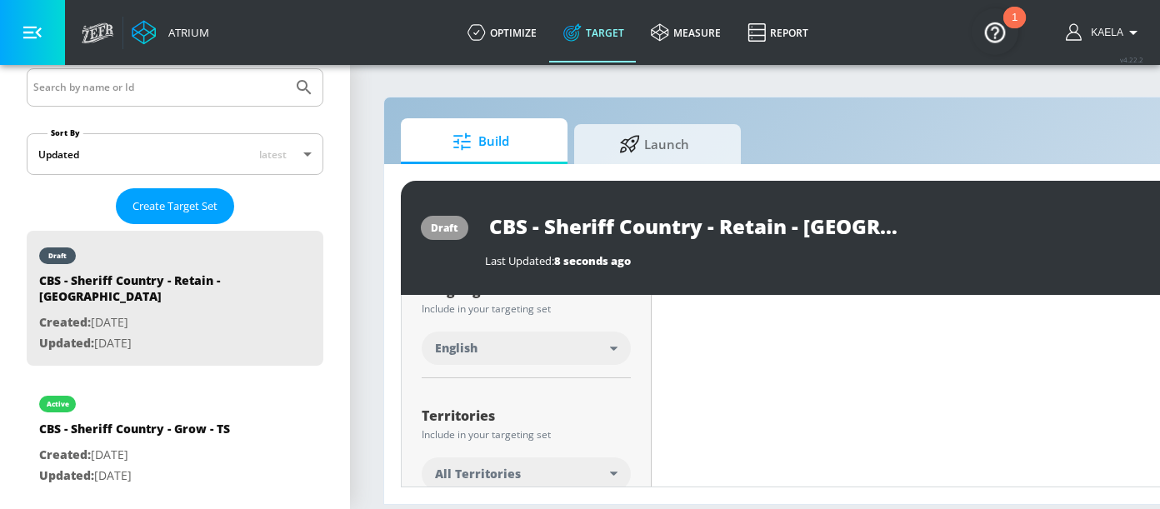
click at [477, 472] on span "All Territories" at bounding box center [478, 474] width 86 height 17
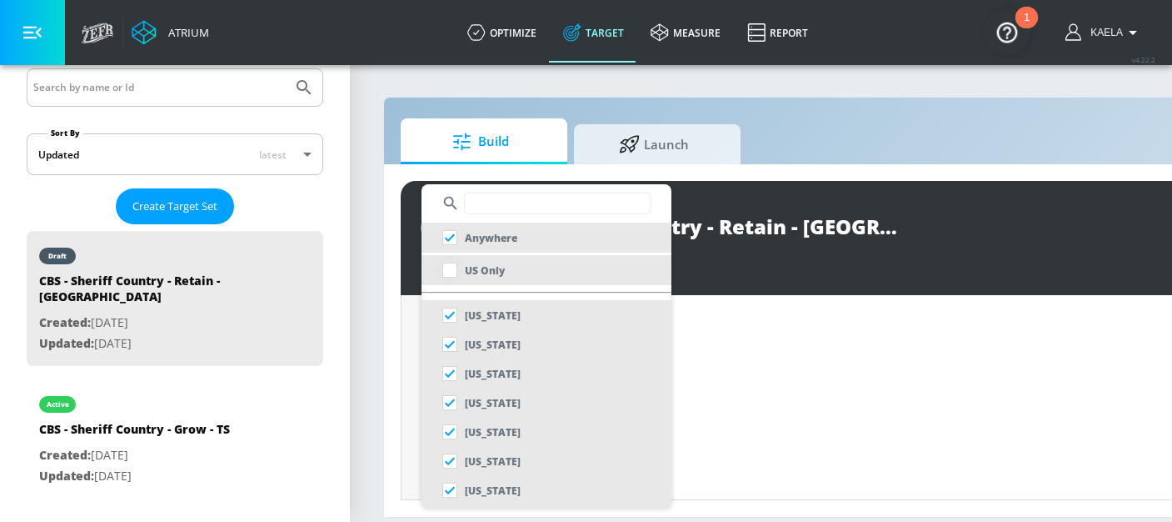
click at [455, 272] on input "checkbox" at bounding box center [450, 270] width 30 height 30
checkbox input "true"
checkbox input "false"
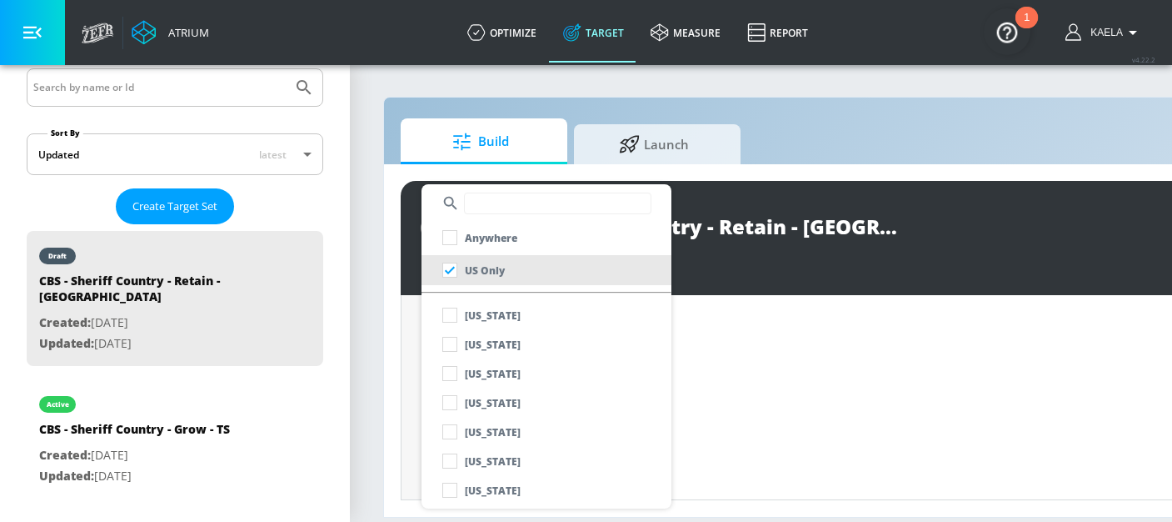
click at [712, 356] on div at bounding box center [586, 261] width 1172 height 522
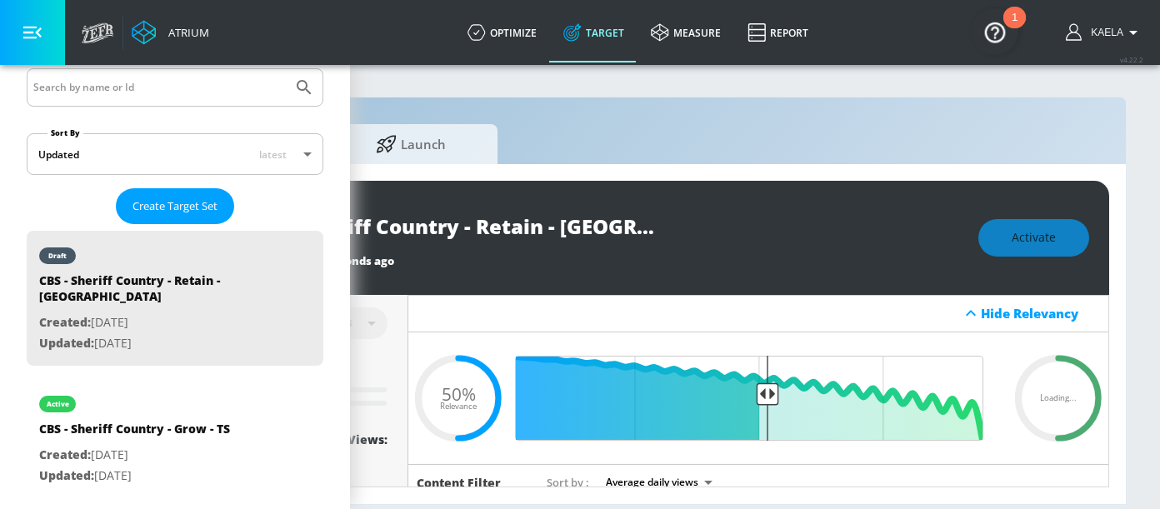
scroll to position [0, 251]
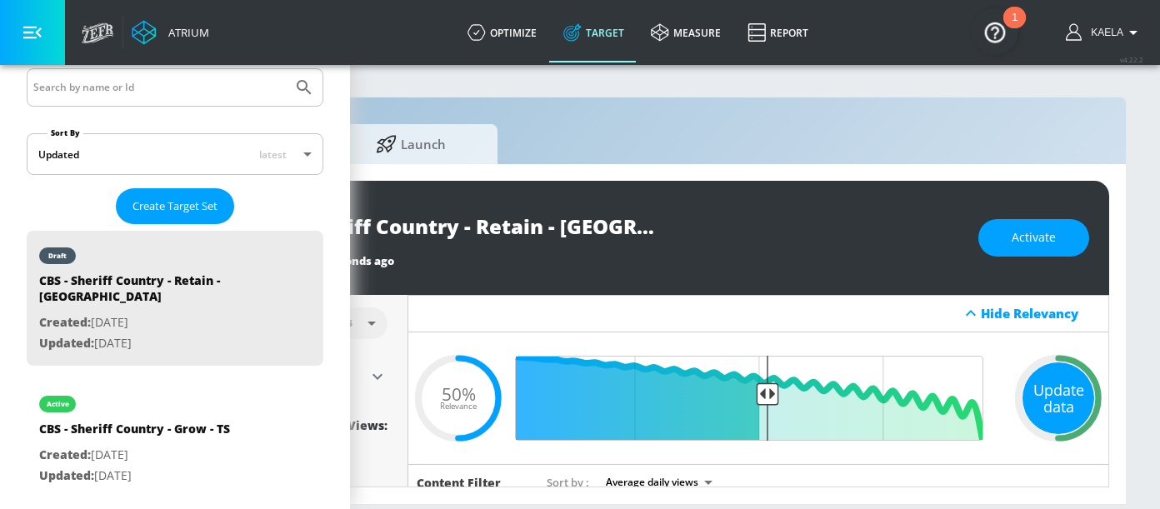
click at [1037, 387] on div "Update data" at bounding box center [1058, 398] width 72 height 72
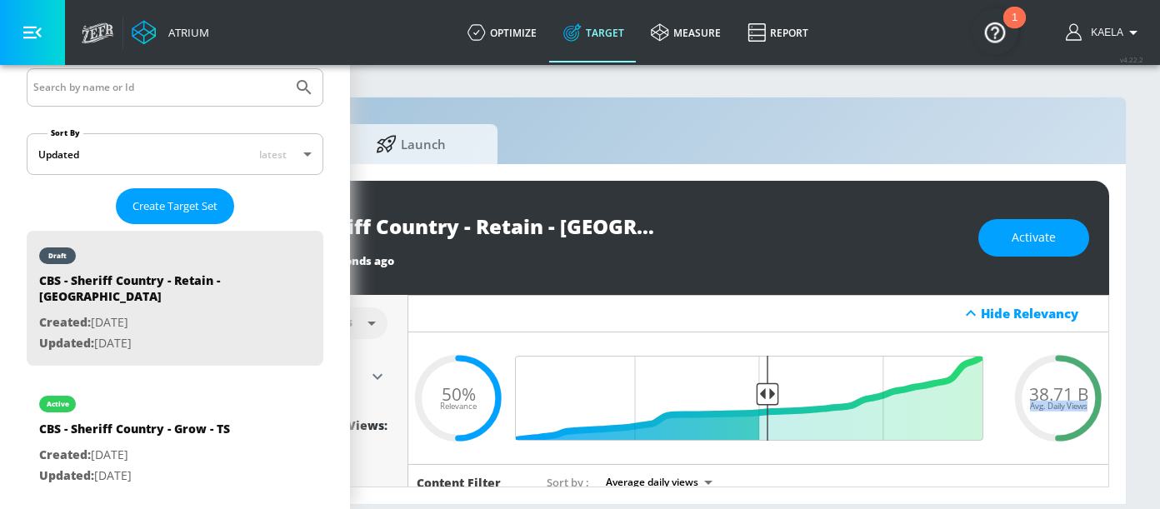
drag, startPoint x: 1079, startPoint y: 393, endPoint x: 989, endPoint y: 393, distance: 90.0
click at [989, 393] on div "38.71 B Avg. Daily Views .recharts-area-area, .recharts-area-curve { fill-opaci…" at bounding box center [758, 398] width 700 height 132
click at [1068, 393] on span "38.71 B" at bounding box center [1058, 393] width 59 height 17
drag, startPoint x: 1077, startPoint y: 393, endPoint x: 1023, endPoint y: 393, distance: 54.2
click at [1029, 393] on span "38.71 B" at bounding box center [1058, 393] width 59 height 17
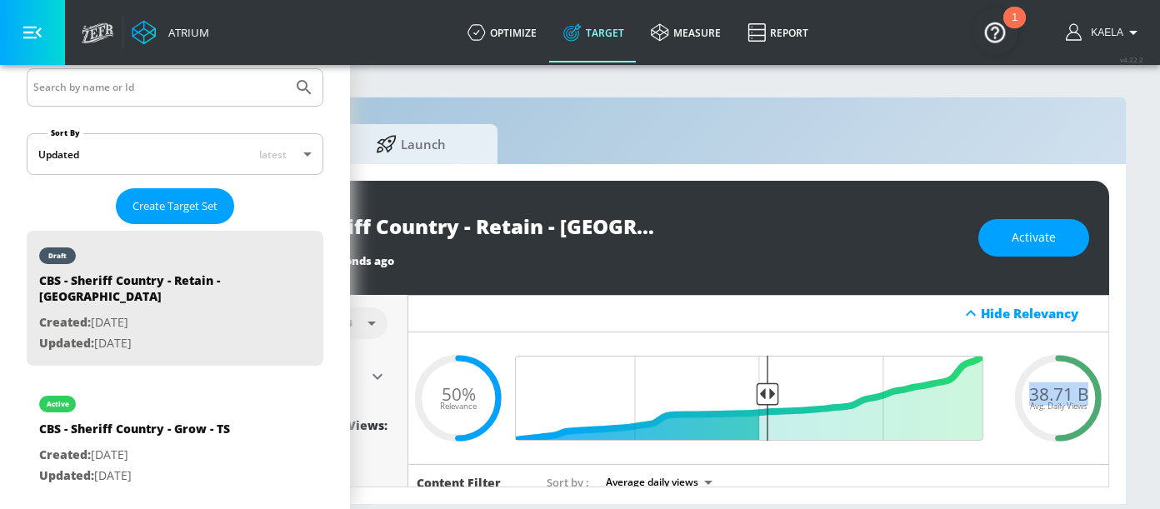
copy span "38.71 B"
click at [1052, 233] on span "Activate" at bounding box center [1034, 237] width 44 height 21
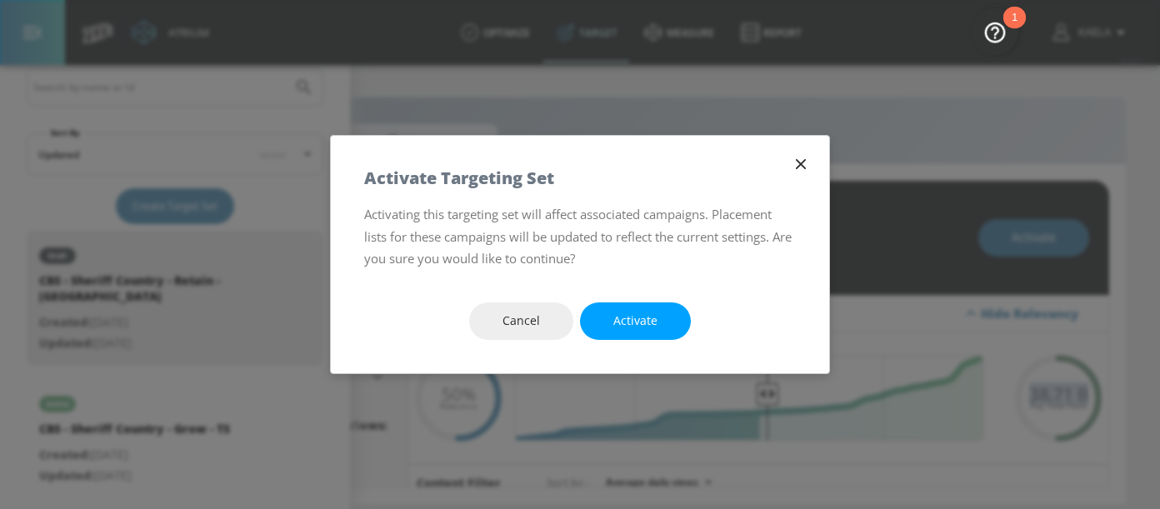
scroll to position [0, 243]
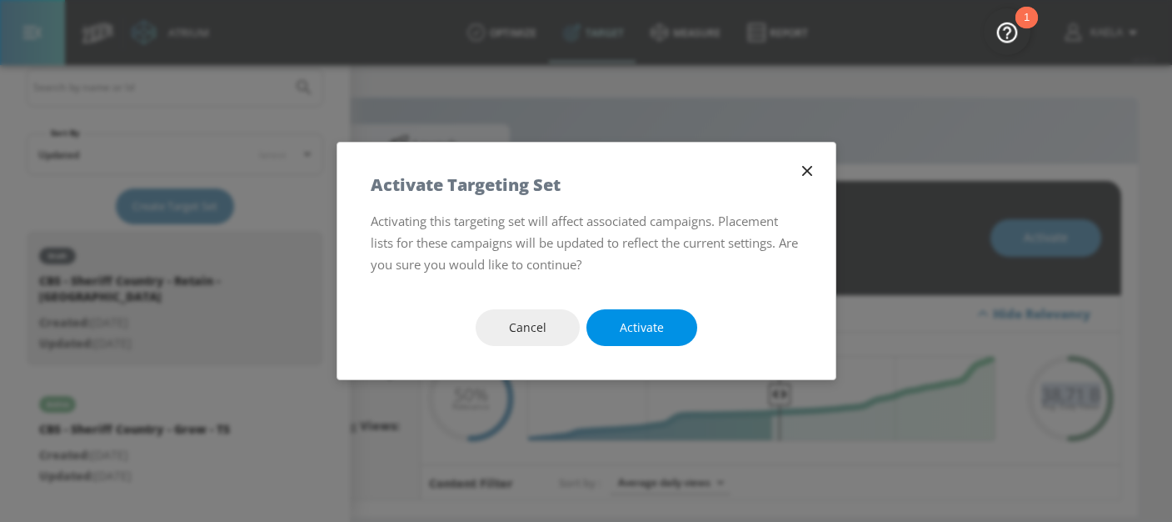
click at [653, 331] on span "Activate" at bounding box center [642, 327] width 44 height 21
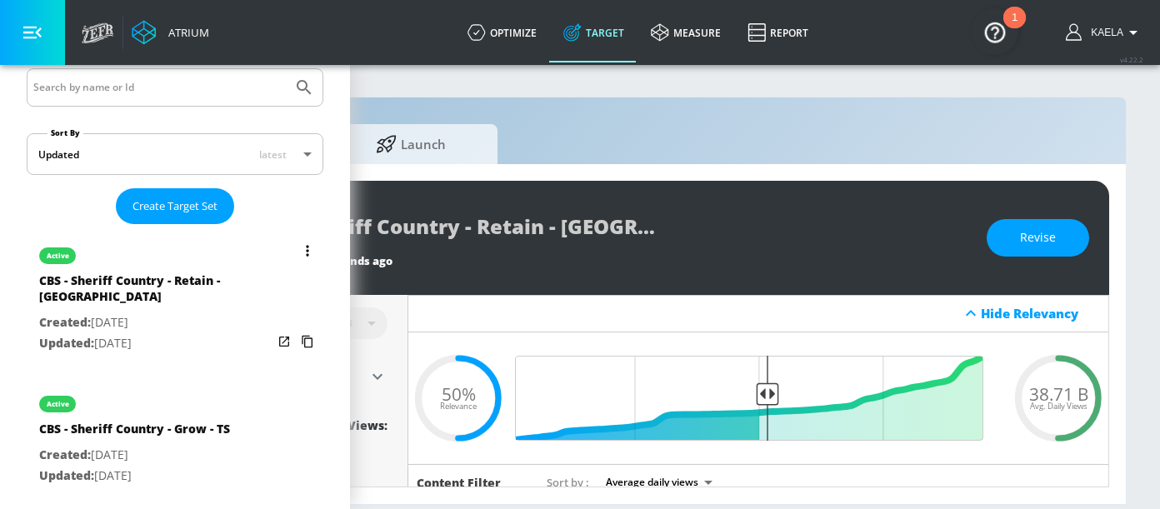
click at [296, 256] on button "list of Target Set" at bounding box center [307, 250] width 23 height 23
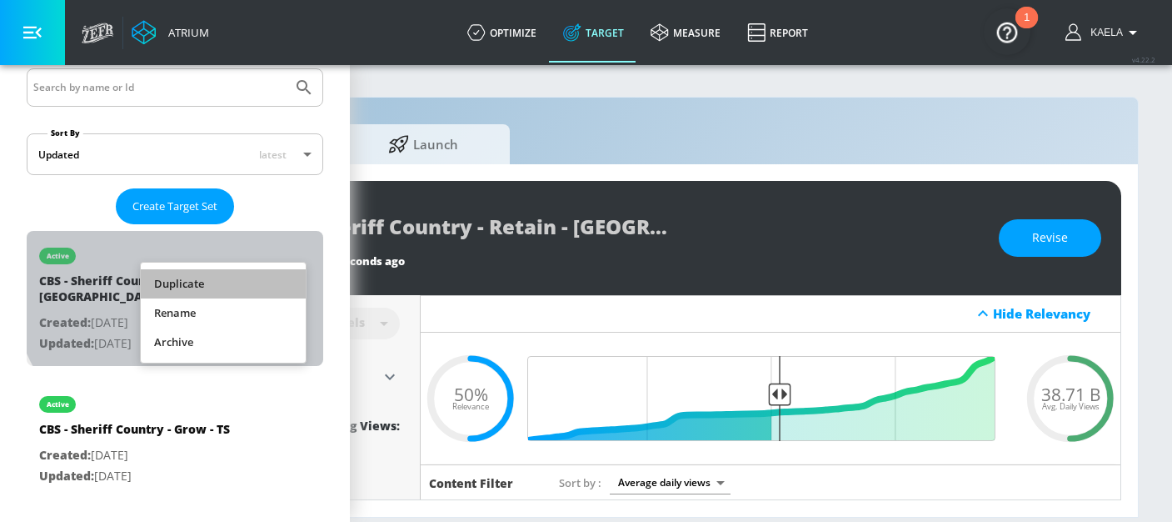
click at [187, 282] on li "Duplicate" at bounding box center [223, 283] width 165 height 29
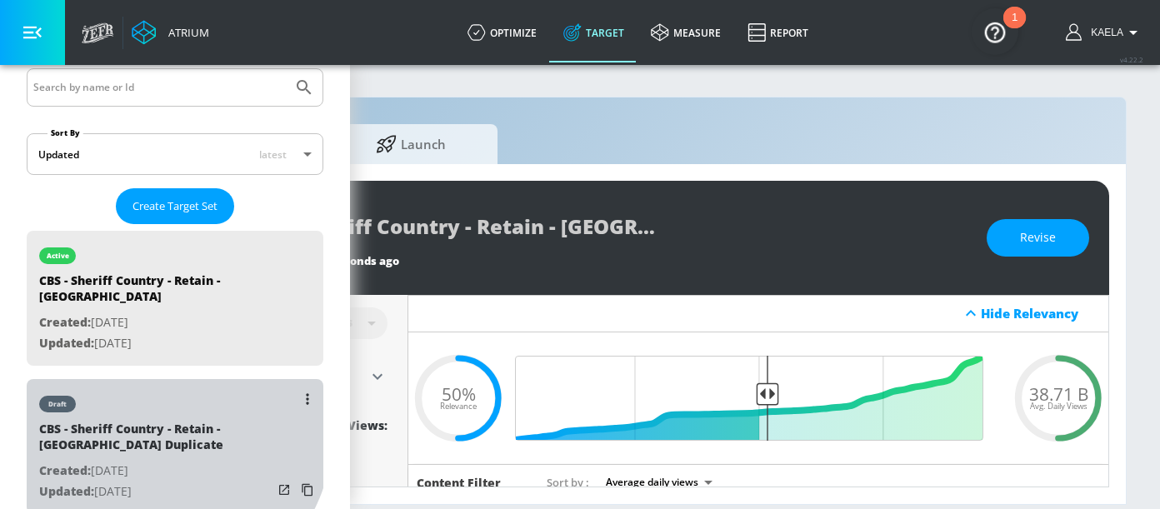
click at [162, 421] on div "CBS - Sheriff Country - Retain - [GEOGRAPHIC_DATA] Duplicate" at bounding box center [155, 441] width 233 height 40
type input "CBS - Sheriff Country - Retain - [GEOGRAPHIC_DATA] Duplicate"
type input "0.05"
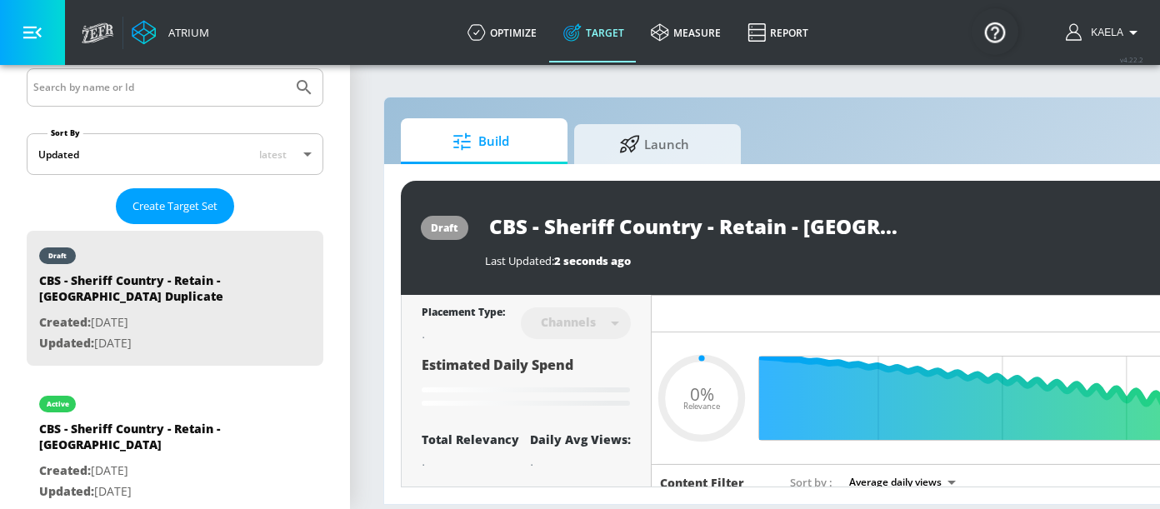
click at [670, 236] on input "CBS - Sheriff Country - Retain - [GEOGRAPHIC_DATA] Duplicate" at bounding box center [693, 225] width 417 height 37
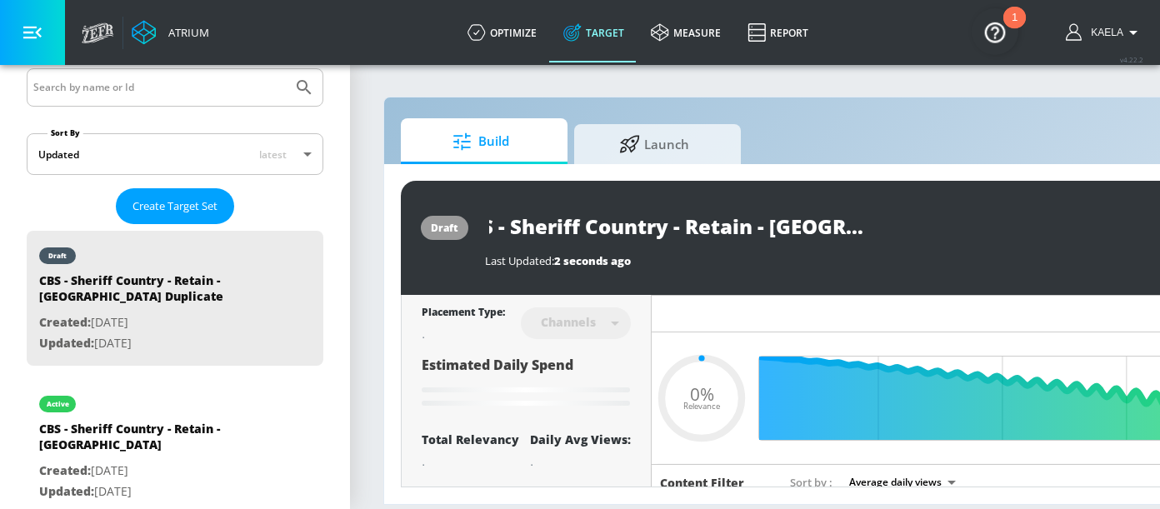
drag, startPoint x: 802, startPoint y: 227, endPoint x: 952, endPoint y: 219, distance: 151.0
click at [952, 219] on div "CBS - Sheriff Country - Retain - [GEOGRAPHIC_DATA] Duplicate" at bounding box center [845, 225] width 720 height 37
type input "CBS - Sheriff Country - Retain - T"
type input "0.05"
type input "CBS - Sheriff Country - Retain - TS"
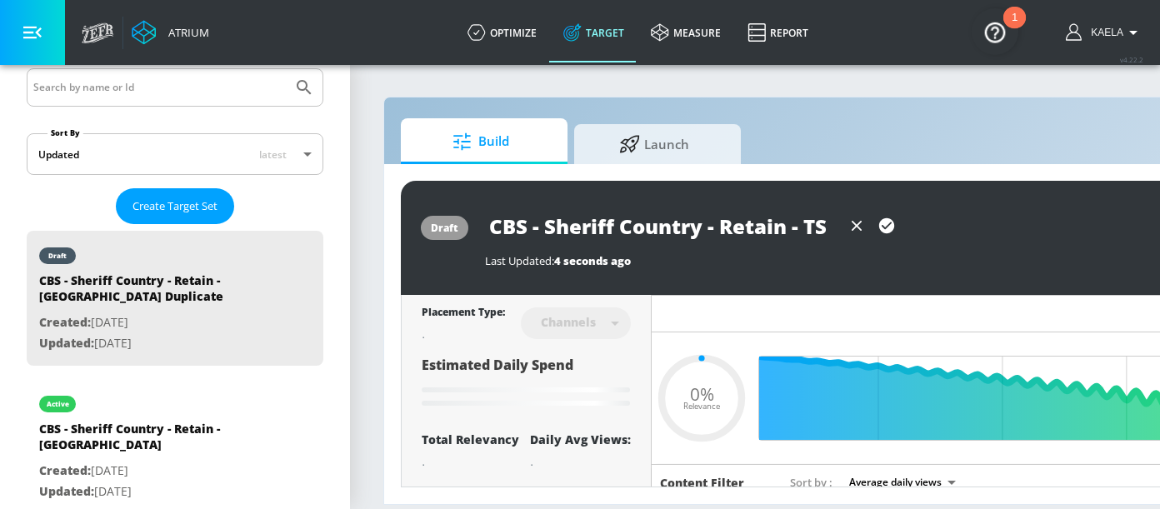
scroll to position [0, 0]
type input "0.05"
type input "CBS - Sheriff Country - Retain - TS"
click at [894, 229] on icon "button" at bounding box center [886, 226] width 18 height 18
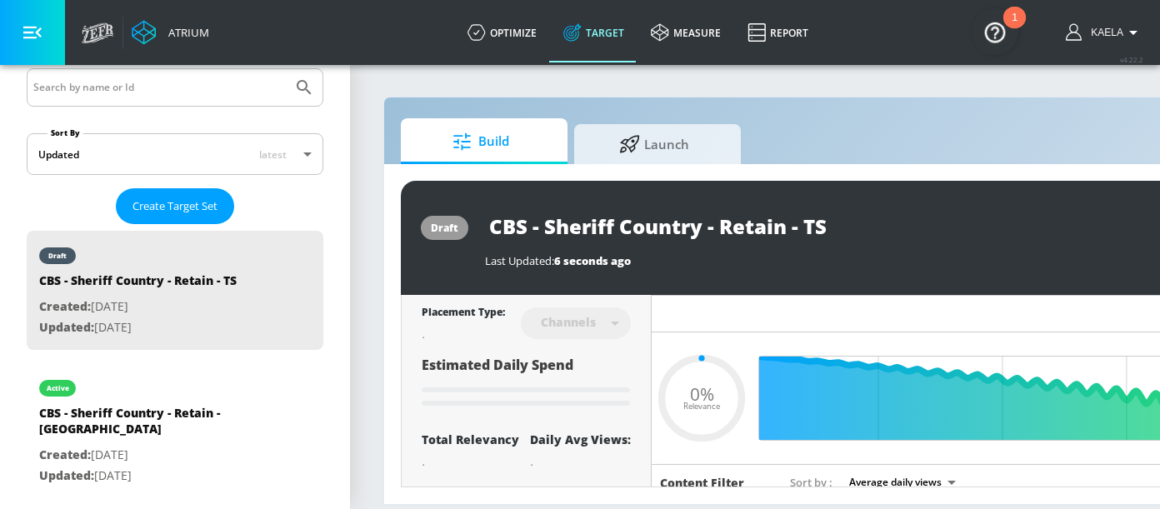
type input "0.05"
click at [748, 295] on div "Hide Relevancy" at bounding box center [1002, 313] width 700 height 37
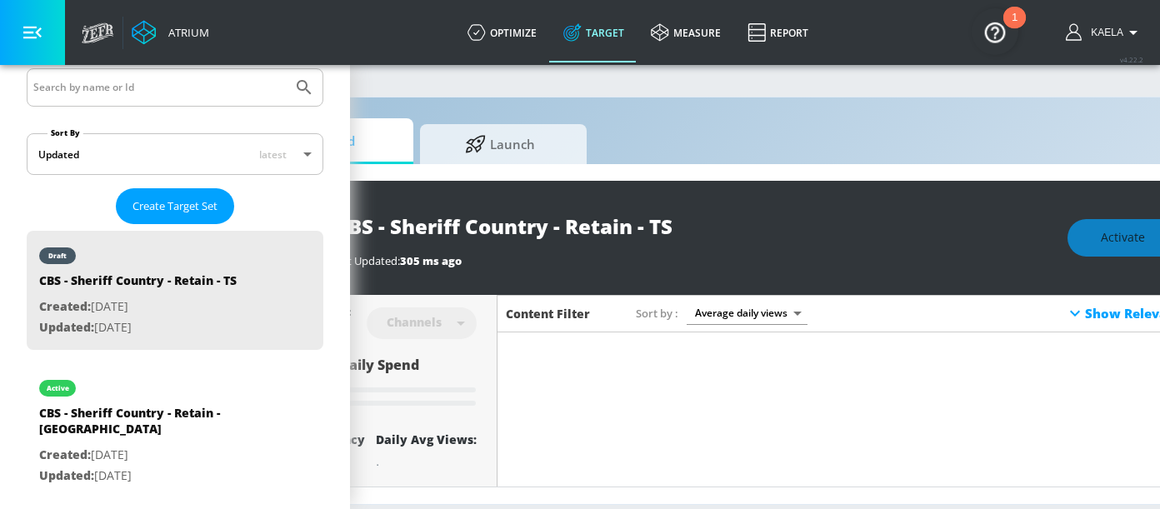
scroll to position [0, 256]
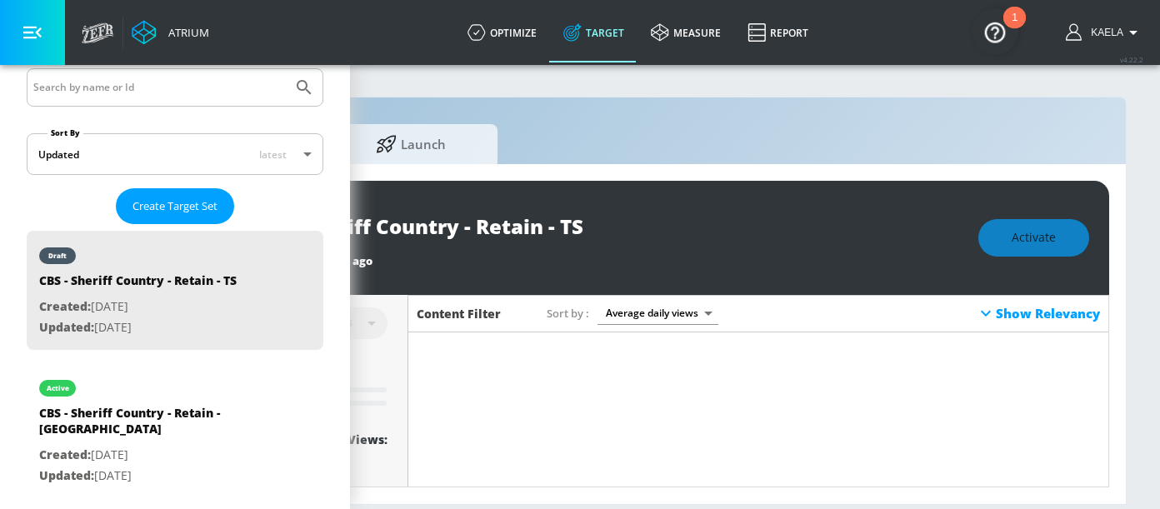
type input "CBS - Sheriff Country - Retain - [GEOGRAPHIC_DATA] Duplicate"
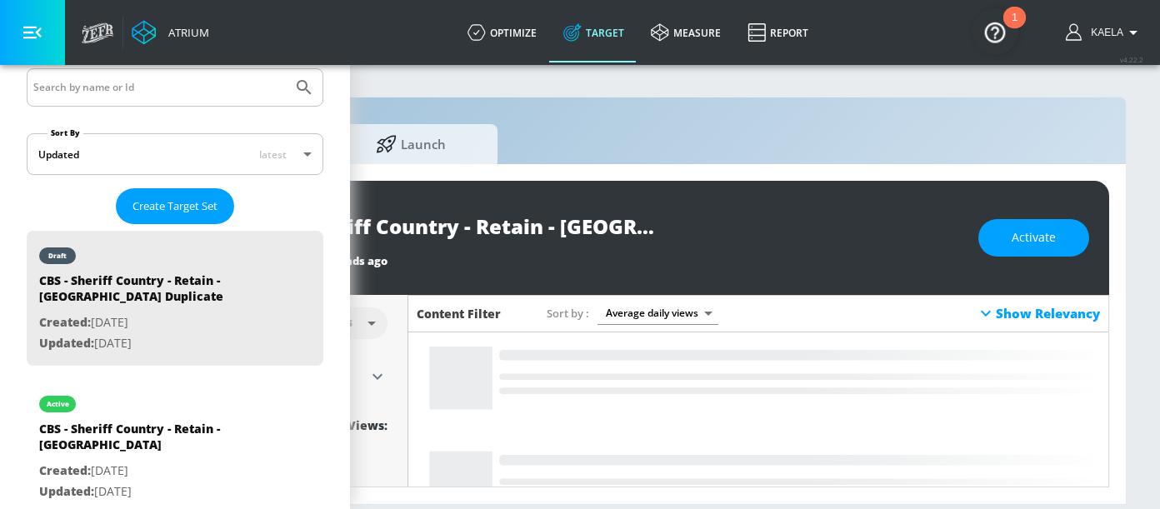
click at [998, 310] on div "Show Relevancy" at bounding box center [1038, 313] width 124 height 20
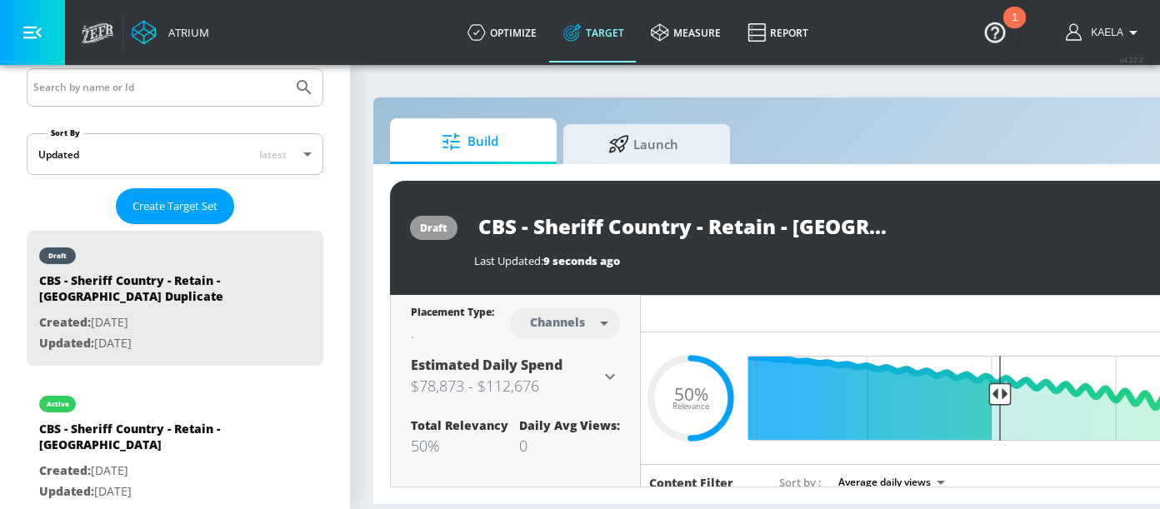
scroll to position [0, 0]
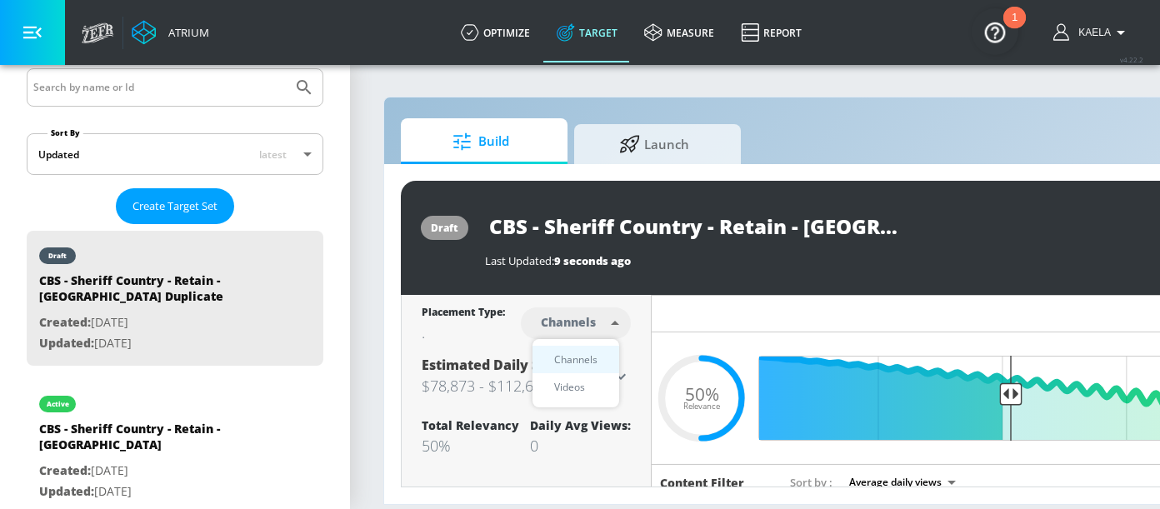
click at [561, 329] on body "Atrium optimize Target measure Report optimize Target measure Report v 4.22.2 K…" at bounding box center [580, 254] width 1160 height 509
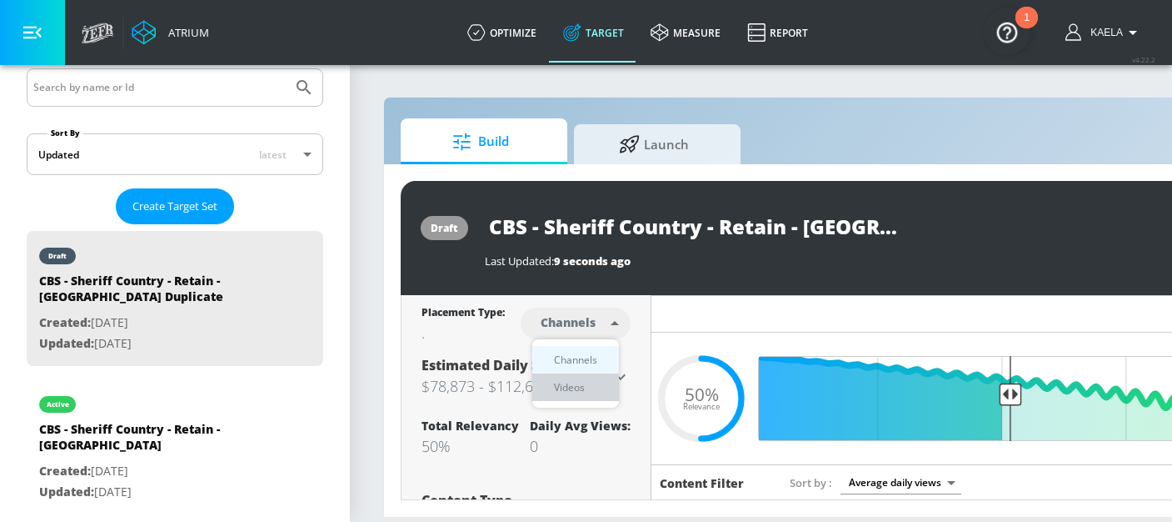
click at [560, 390] on div "Videos" at bounding box center [569, 386] width 47 height 17
type input "videos"
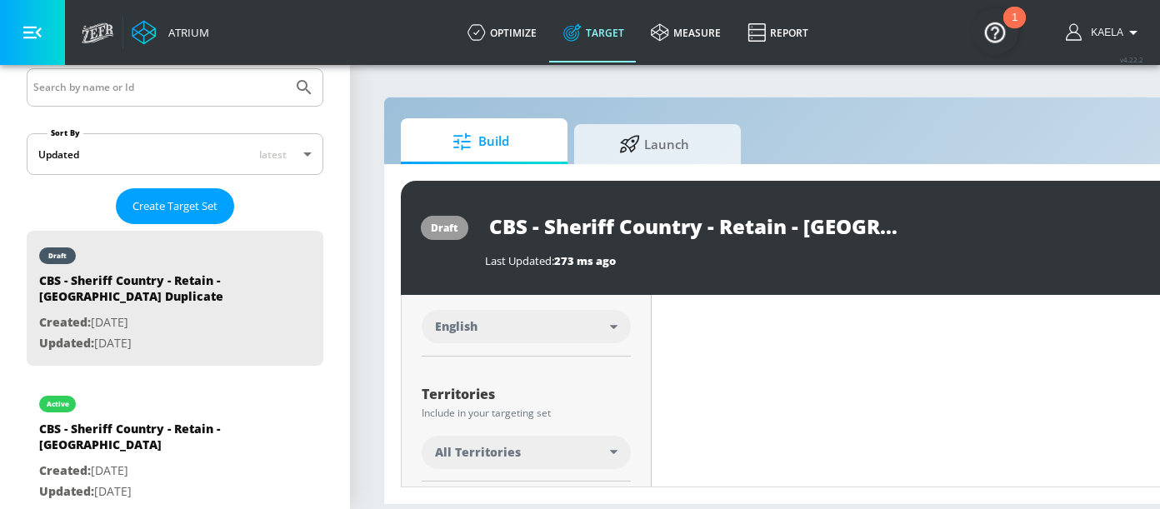
scroll to position [352, 0]
click at [470, 431] on div "Territories Include in your targeting set All Territories" at bounding box center [526, 423] width 209 height 112
click at [467, 442] on span "All Territories" at bounding box center [478, 449] width 86 height 17
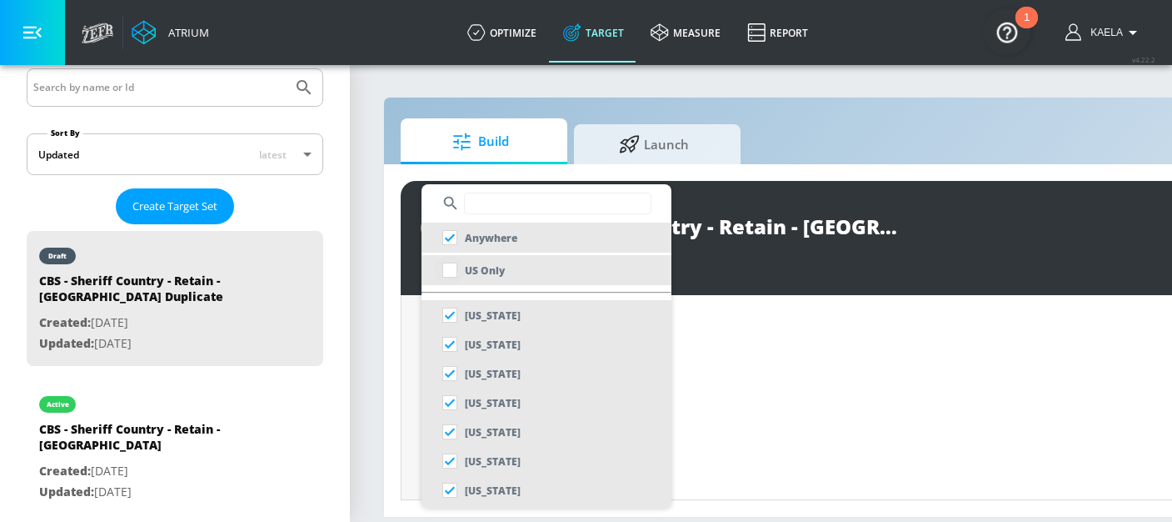
click at [451, 273] on input "checkbox" at bounding box center [450, 270] width 30 height 30
checkbox input "true"
checkbox input "false"
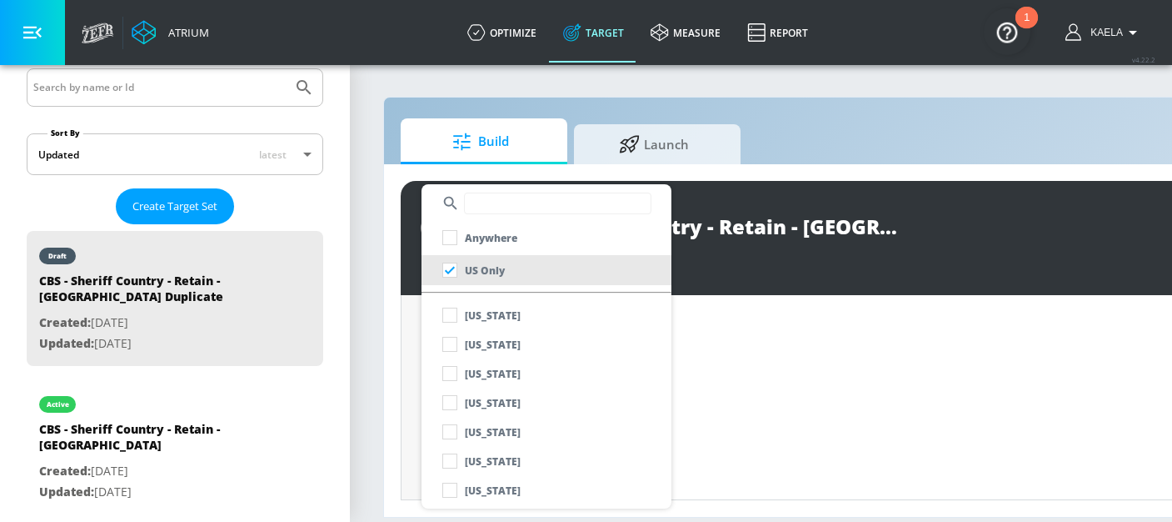
click at [754, 248] on div at bounding box center [586, 261] width 1172 height 522
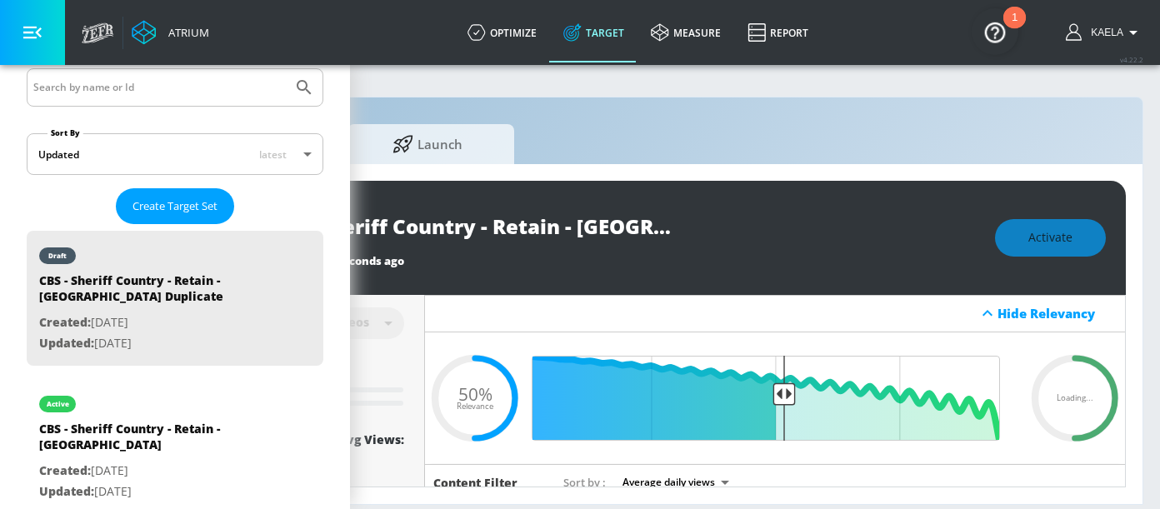
scroll to position [0, 256]
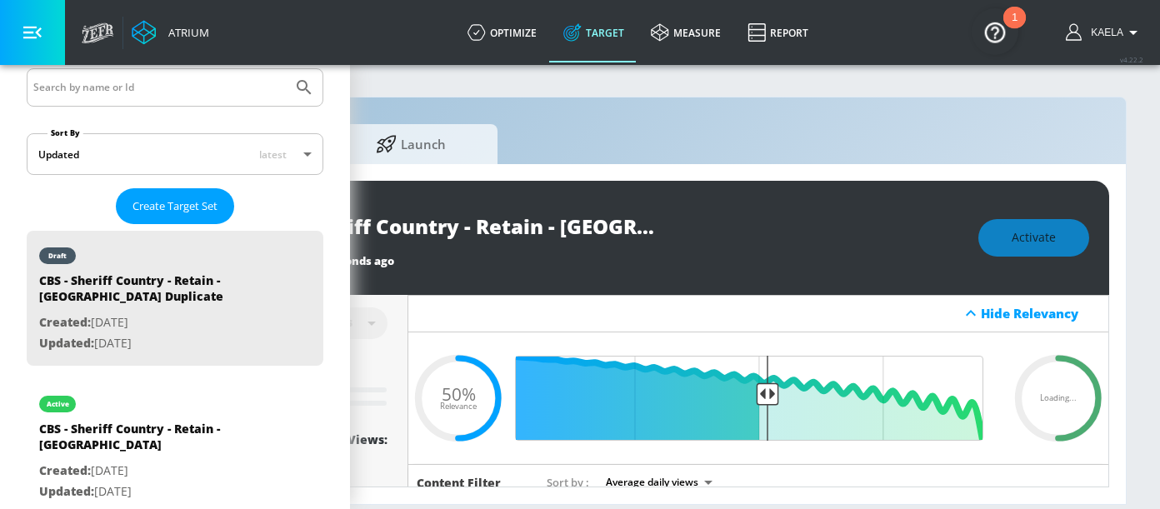
click at [580, 217] on input "CBS - Sheriff Country - Retain - [GEOGRAPHIC_DATA] Duplicate" at bounding box center [450, 225] width 417 height 37
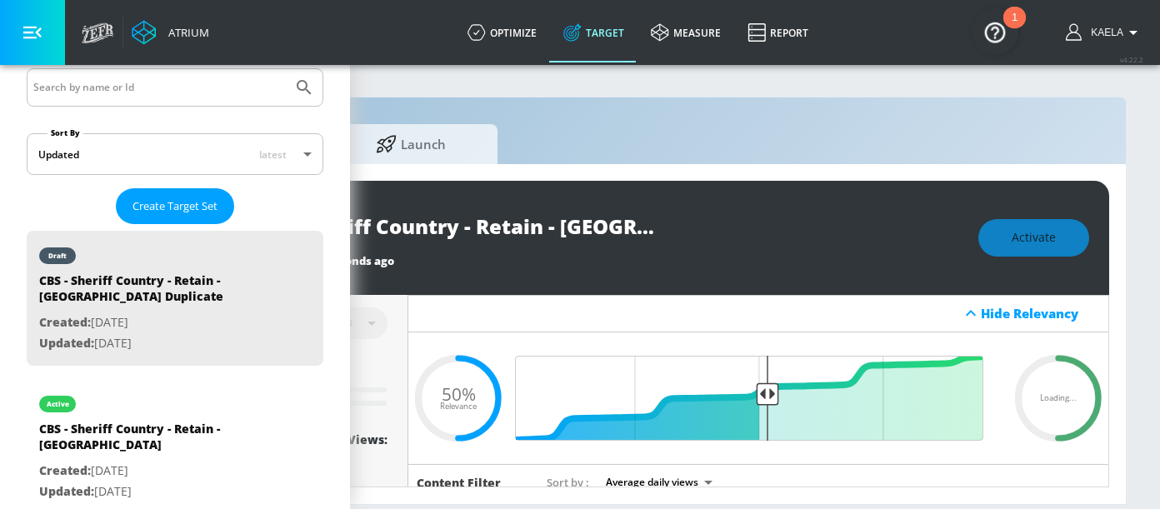
scroll to position [0, 34]
drag, startPoint x: 548, startPoint y: 223, endPoint x: 752, endPoint y: 236, distance: 204.5
click at [752, 236] on div "CBS - Sheriff Country - Retain - [GEOGRAPHIC_DATA] Duplicate" at bounding box center [602, 225] width 720 height 37
click at [637, 227] on icon "button" at bounding box center [643, 226] width 18 height 18
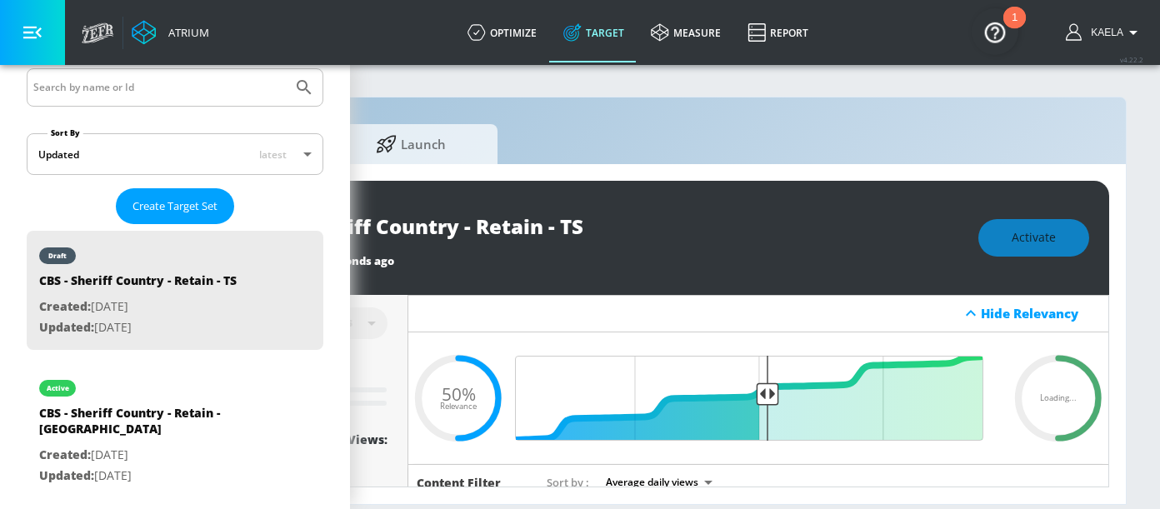
click at [684, 232] on div "CBS - Sheriff Country - Retain - TS" at bounding box center [602, 225] width 720 height 37
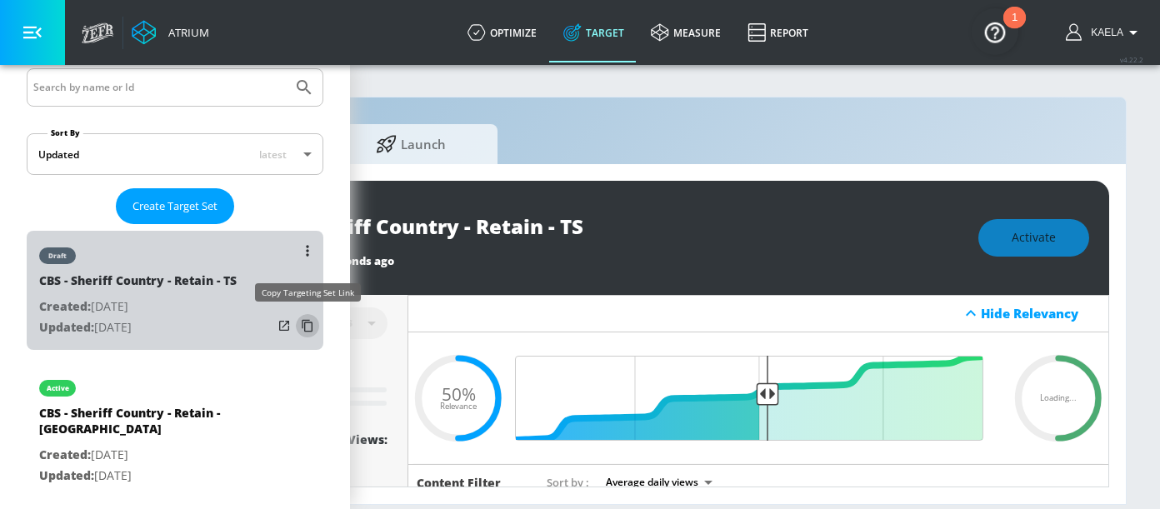
click at [294, 328] on icon "list of Target Set" at bounding box center [307, 325] width 27 height 27
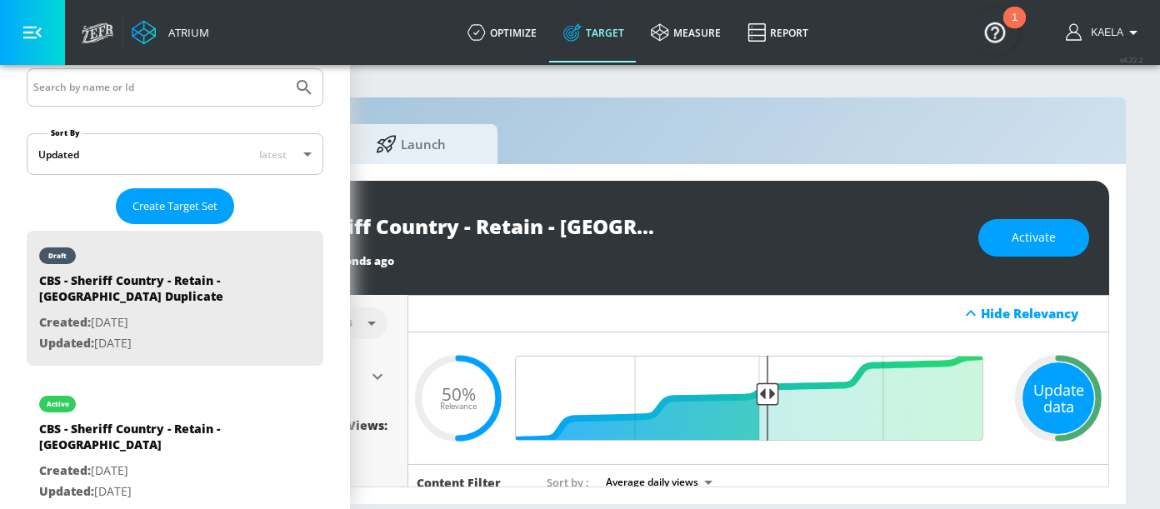
click at [1047, 396] on div "Update data" at bounding box center [1058, 398] width 72 height 72
click at [477, 247] on div "Last Updated: 43 seconds ago" at bounding box center [602, 256] width 720 height 23
click at [537, 234] on input "CBS - Sheriff Country - Retain - [GEOGRAPHIC_DATA] Duplicate" at bounding box center [450, 225] width 417 height 37
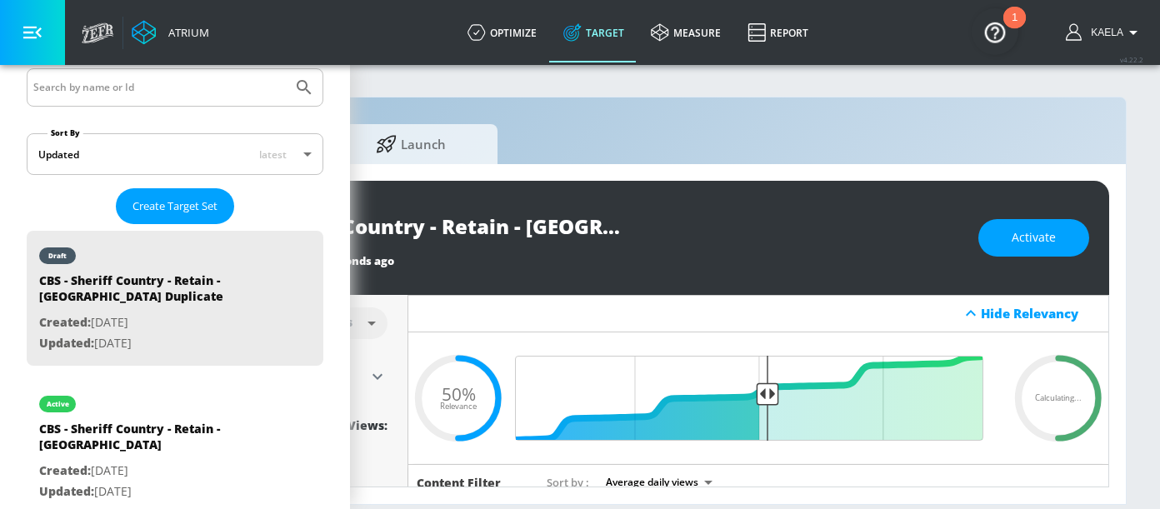
drag, startPoint x: 546, startPoint y: 230, endPoint x: 745, endPoint y: 227, distance: 199.2
click at [745, 227] on div "CBS - Sheriff Country - Retain - [GEOGRAPHIC_DATA] Duplicate" at bounding box center [602, 225] width 720 height 37
click at [636, 229] on icon "button" at bounding box center [643, 225] width 15 height 15
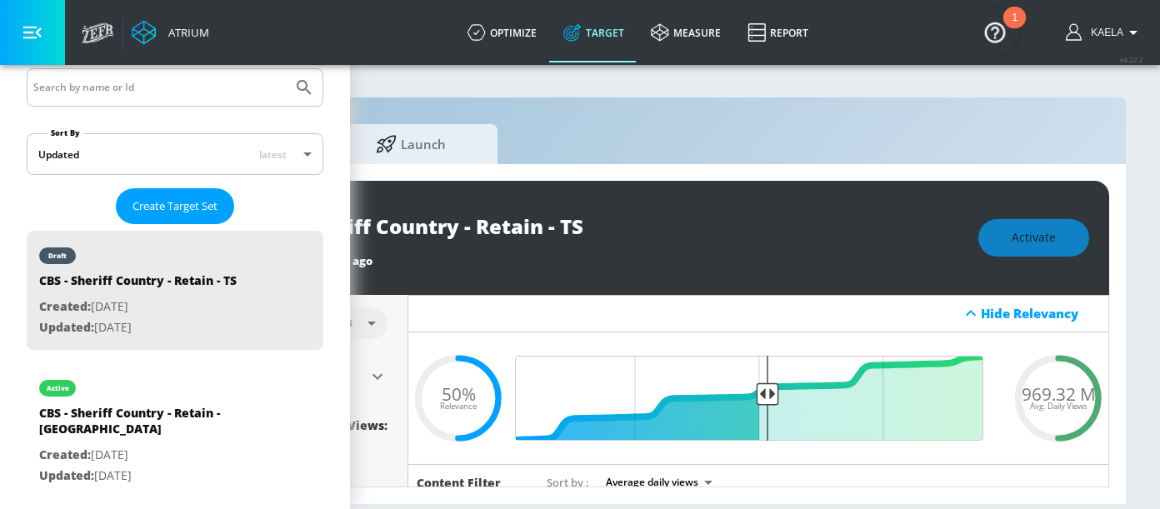
click at [1058, 397] on span "969.32 M" at bounding box center [1059, 393] width 74 height 17
click at [1037, 392] on span "969.32 M" at bounding box center [1059, 393] width 74 height 17
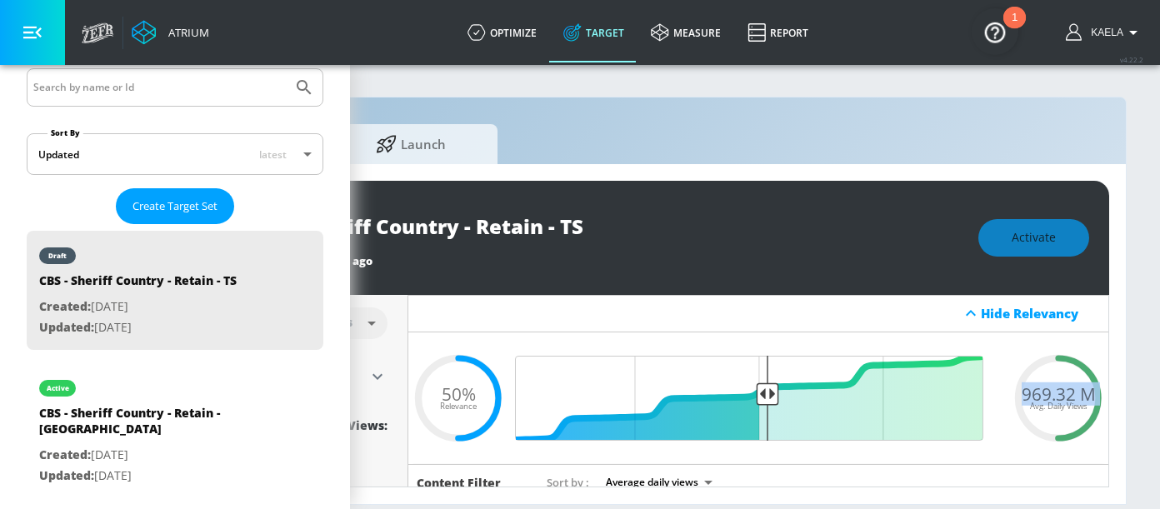
copy span "969.32 M"
click at [595, 124] on div "Build Launch" at bounding box center [633, 141] width 952 height 46
click at [996, 227] on button "Activate" at bounding box center [1033, 237] width 111 height 37
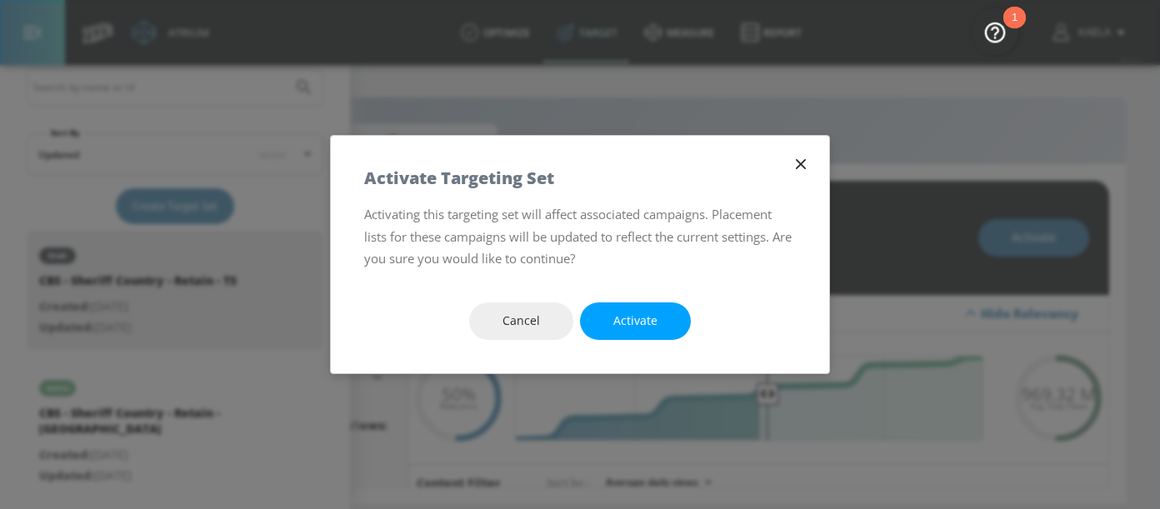
scroll to position [0, 243]
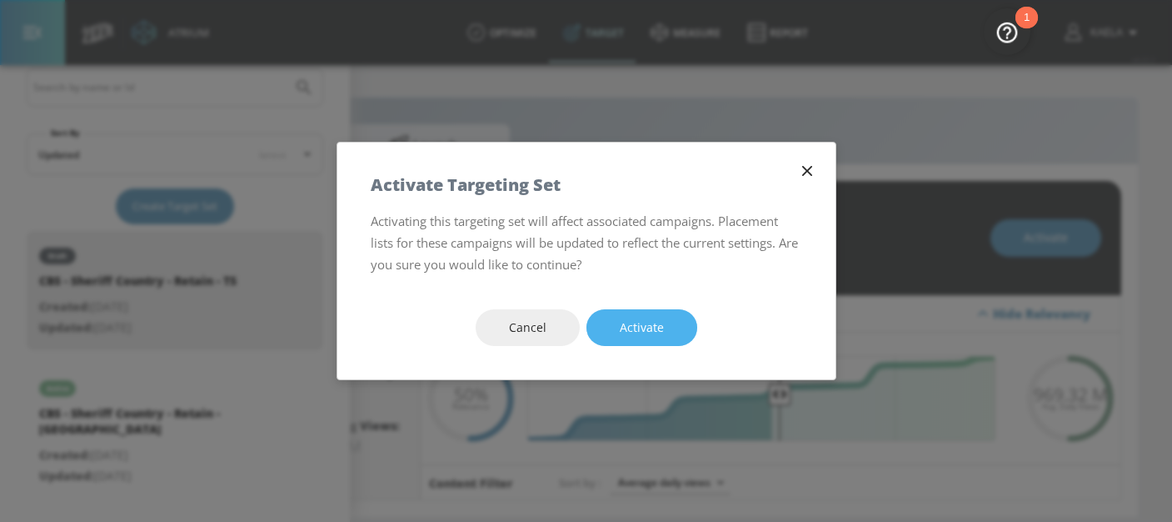
click at [613, 329] on button "Activate" at bounding box center [642, 327] width 111 height 37
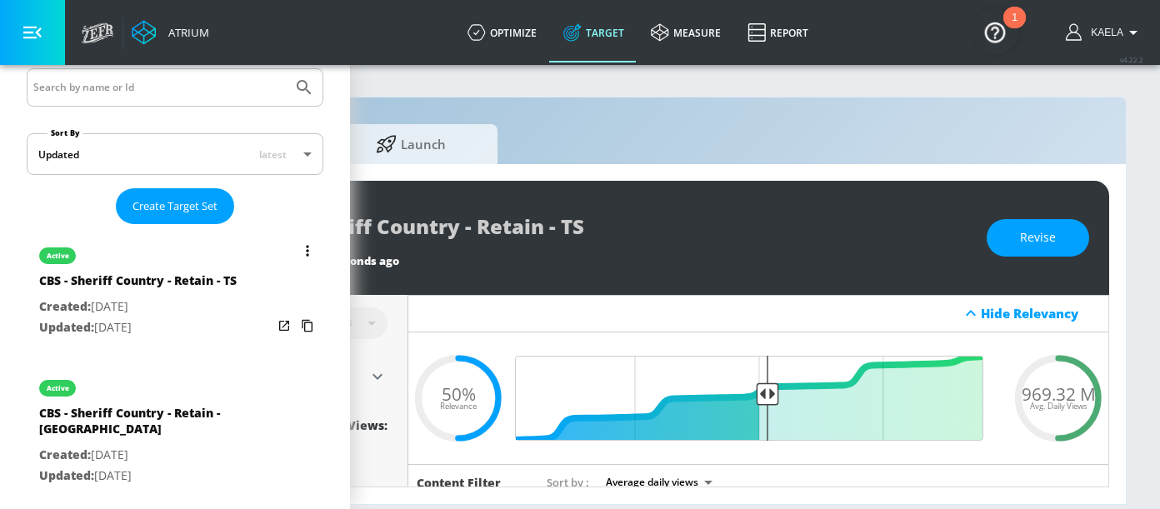
click at [306, 251] on icon "list of Target Set" at bounding box center [307, 251] width 3 height 12
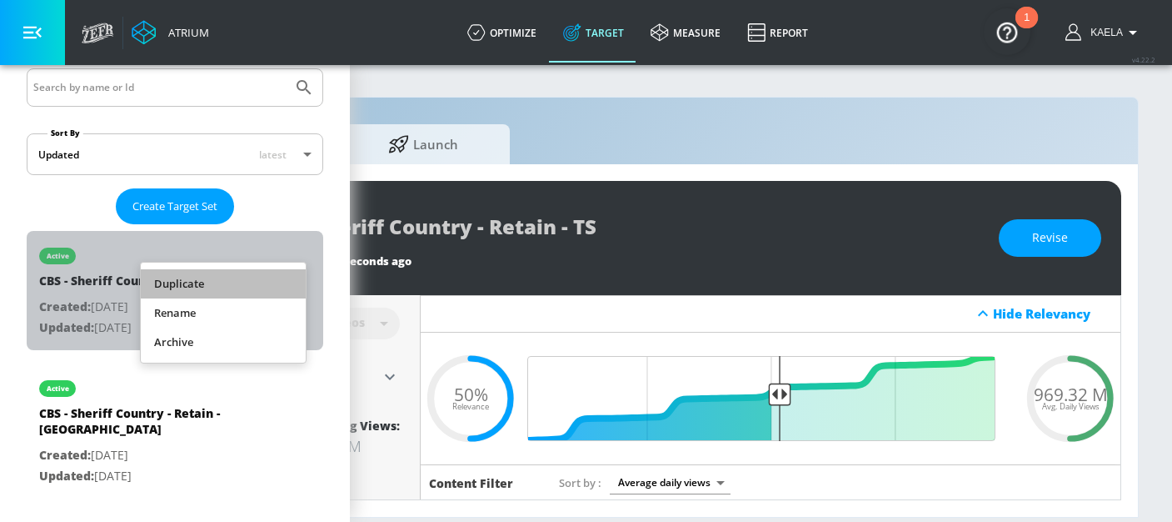
click at [185, 276] on li "Duplicate" at bounding box center [223, 283] width 165 height 29
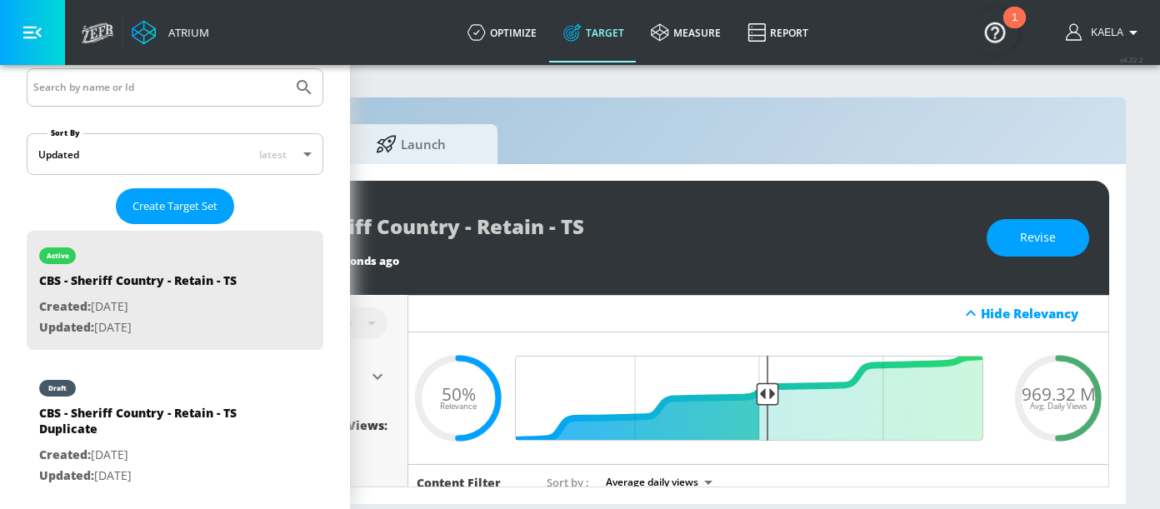
drag, startPoint x: 154, startPoint y: 412, endPoint x: 527, endPoint y: 254, distance: 405.5
click at [154, 412] on div "CBS - Sheriff Country - Retain - TS Duplicate" at bounding box center [155, 425] width 233 height 40
type input "CBS - Sheriff Country - Retain - TS Duplicate"
type input "0.05"
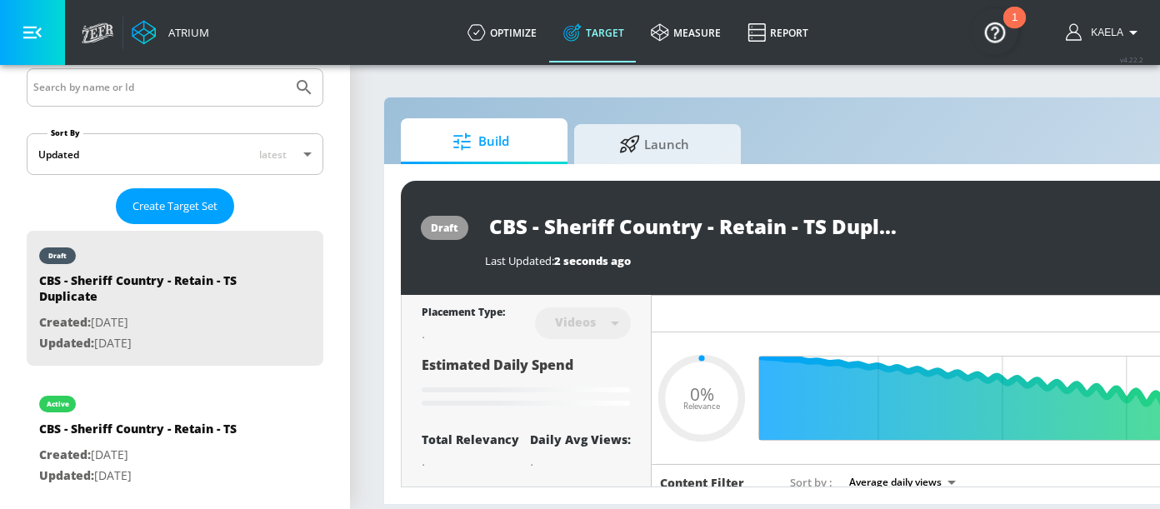
click at [747, 224] on input "CBS - Sheriff Country - Retain - TS Duplicate" at bounding box center [693, 225] width 417 height 37
type input "CBS - Sheriff Country - A - TS Duplicate"
type input "0.05"
type input "CBS - Sheriff Country - At - TS Duplicate"
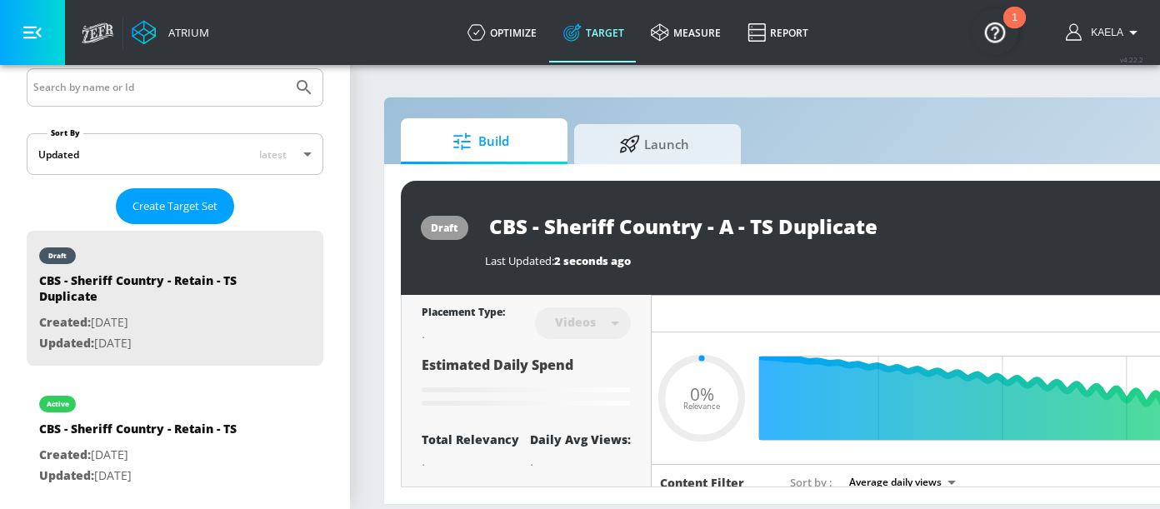
type input "0.05"
type input "CBS - Sheriff Country - Att - TS Duplicate"
type input "0.05"
type input "CBS - Sheriff Country - Atta - TS Duplicate"
type input "0.05"
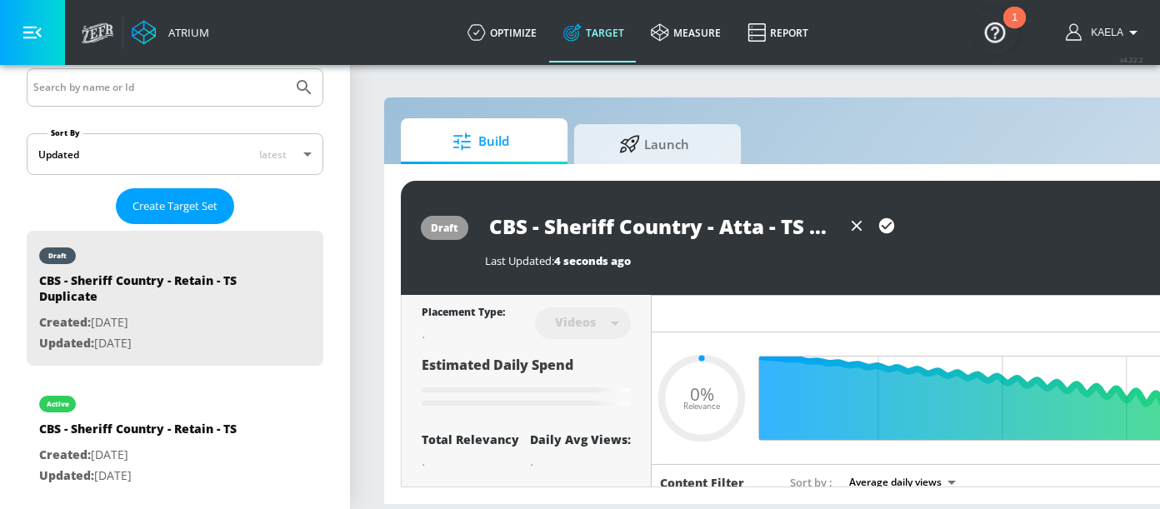
type input "CBS - Sheriff Country - Attai - TS Duplicate"
type input "0.05"
type input "CBS - Sheriff Country - Attain - TS Duplicate"
type input "0.05"
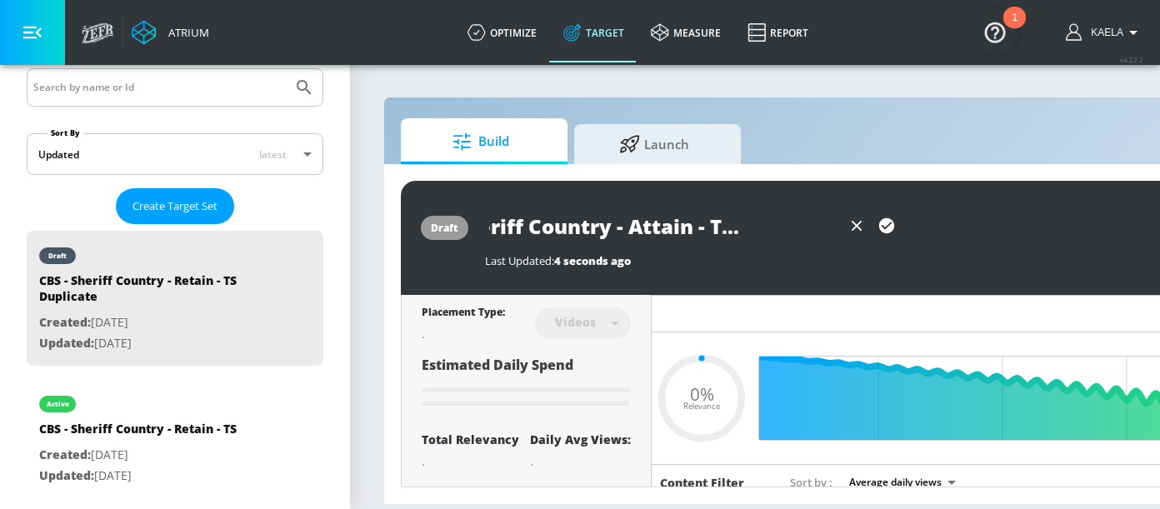
drag, startPoint x: 828, startPoint y: 224, endPoint x: 938, endPoint y: 227, distance: 110.0
click at [938, 227] on div "CBS - Sheriff Country - Attain - TS Duplicate" at bounding box center [845, 225] width 720 height 37
type input "CBS - Sheriff Country - Attain - TS"
type input "0.05"
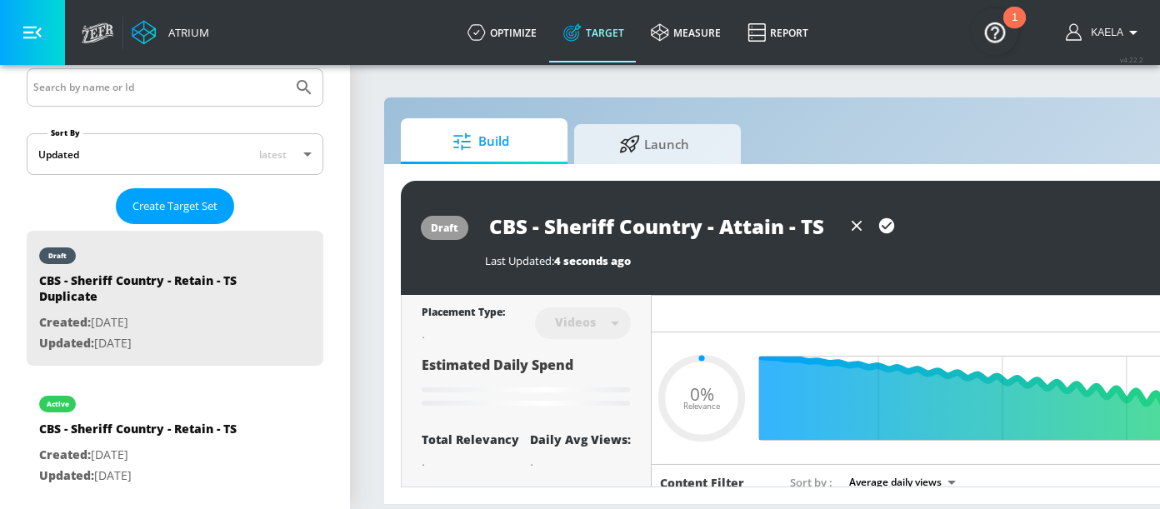
type input "CBS - Sheriff Country - Attain - TS"
type input "0.5"
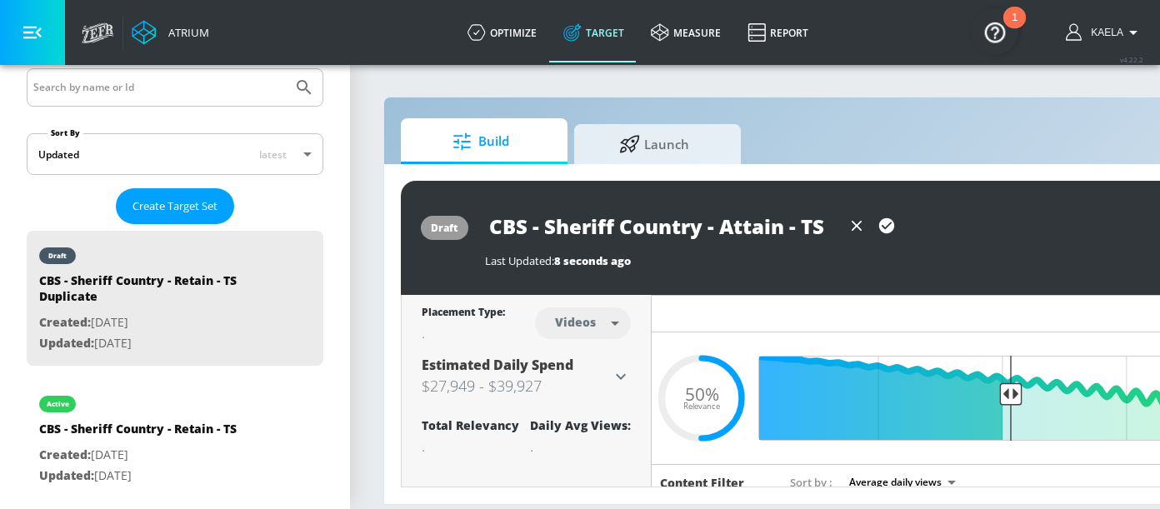
type input "CBS - Sheriff Country - Attain - TS"
click at [882, 222] on icon "button" at bounding box center [886, 225] width 15 height 15
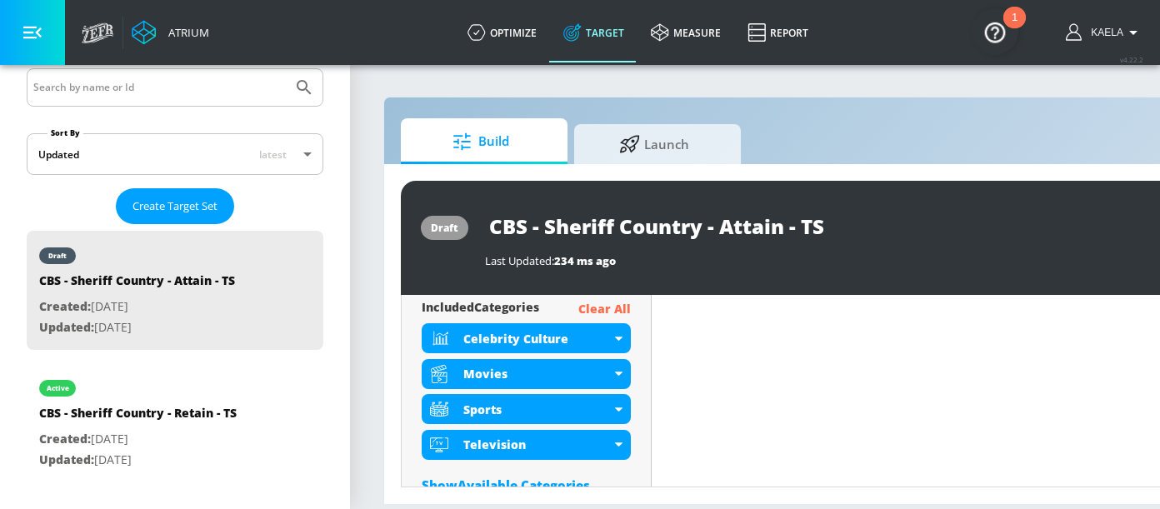
scroll to position [612, 0]
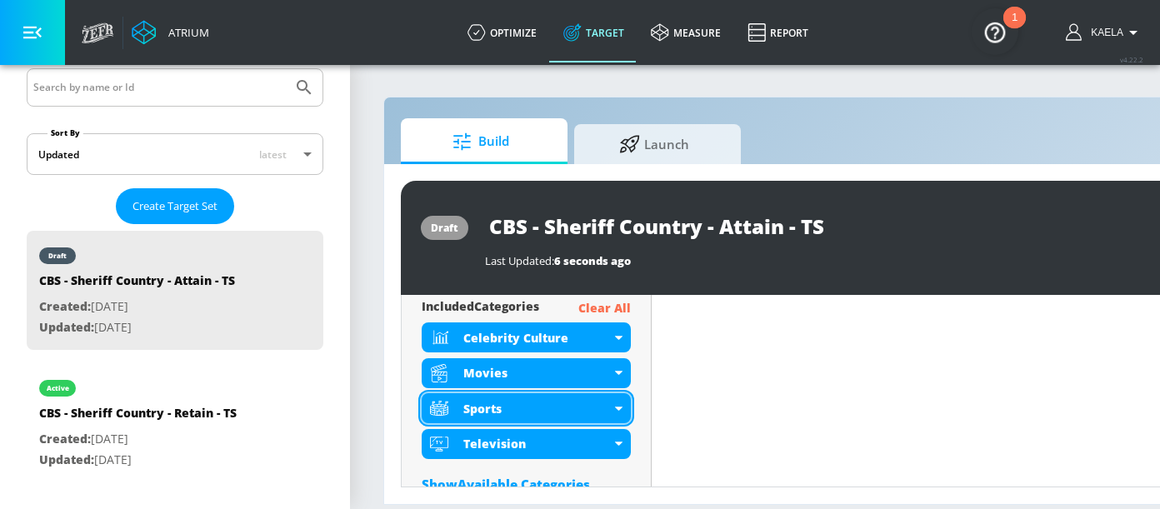
click at [607, 407] on div "Sports" at bounding box center [536, 409] width 147 height 16
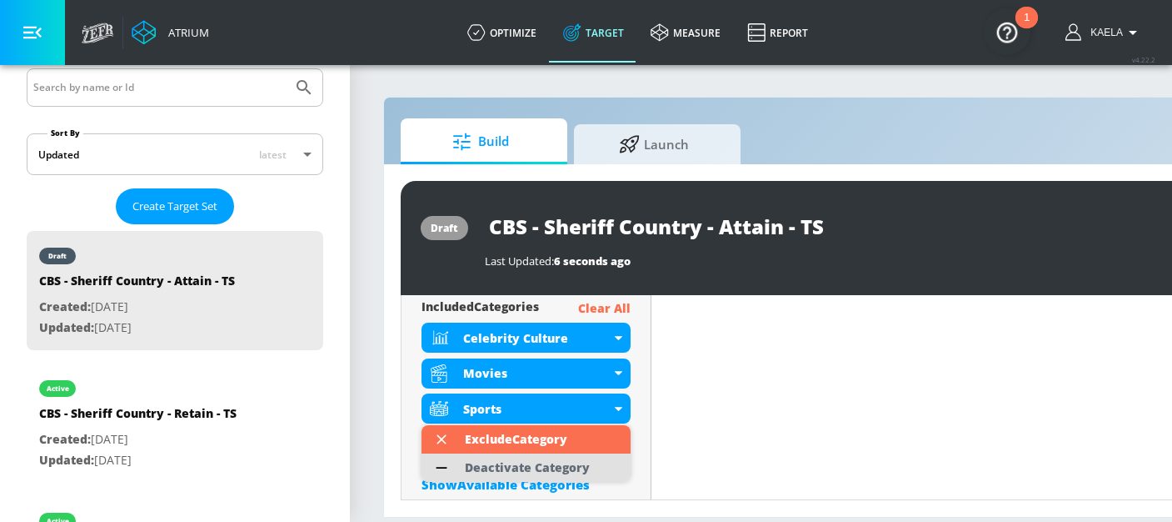
click at [493, 472] on div "Deactivate Category" at bounding box center [527, 468] width 125 height 12
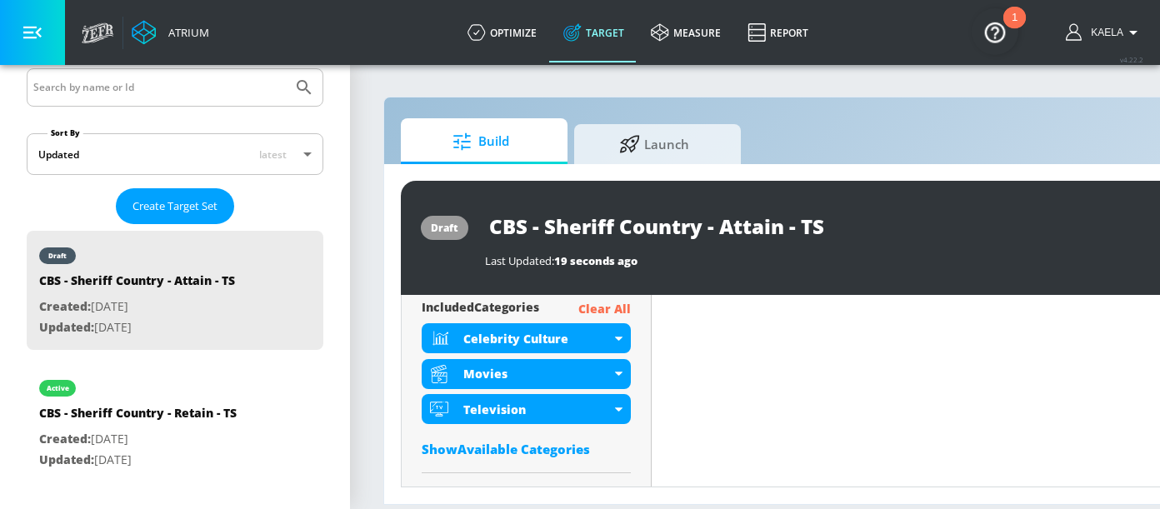
scroll to position [696, 0]
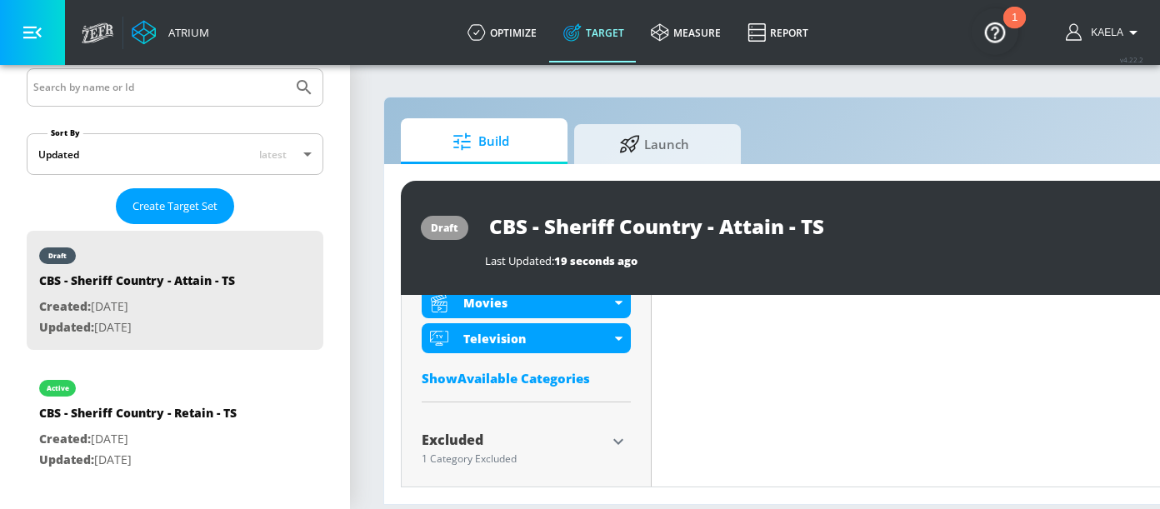
click at [445, 384] on div "Show Available Categories" at bounding box center [526, 378] width 209 height 17
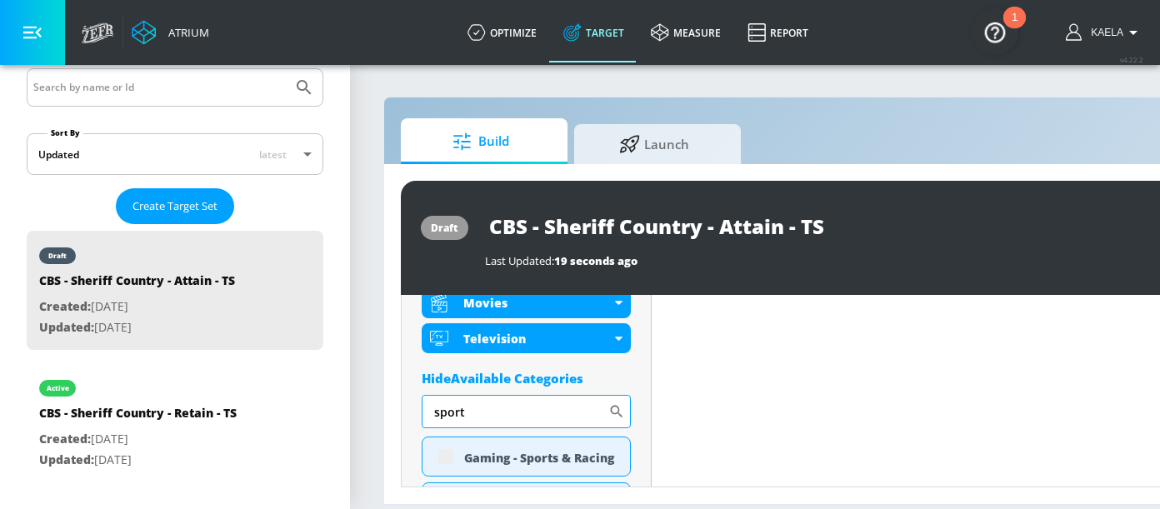
click at [485, 413] on input "sport" at bounding box center [515, 411] width 187 height 33
type input "s"
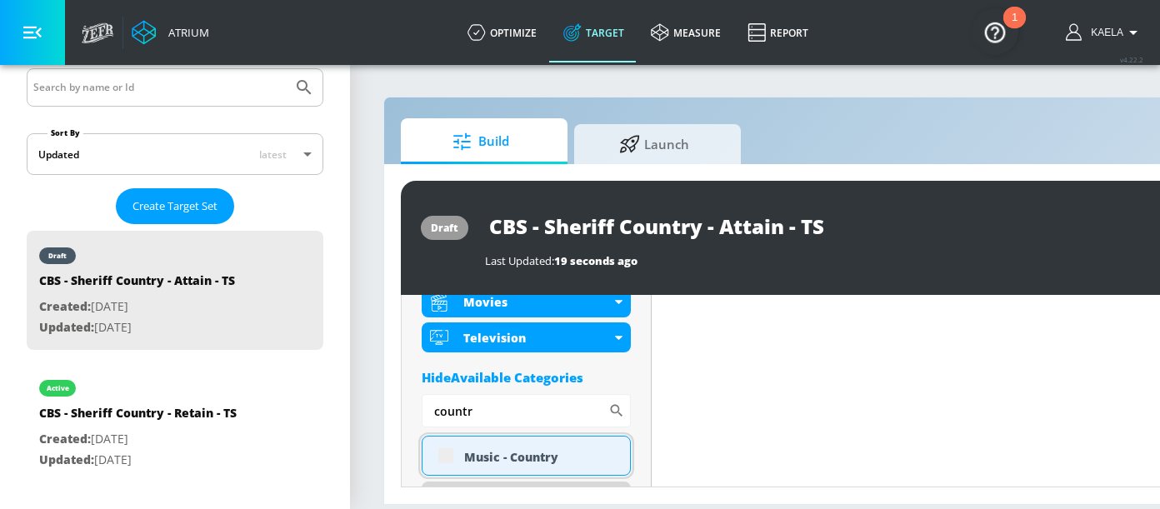
type input "countr"
click at [446, 462] on div "Music - Country" at bounding box center [526, 456] width 209 height 40
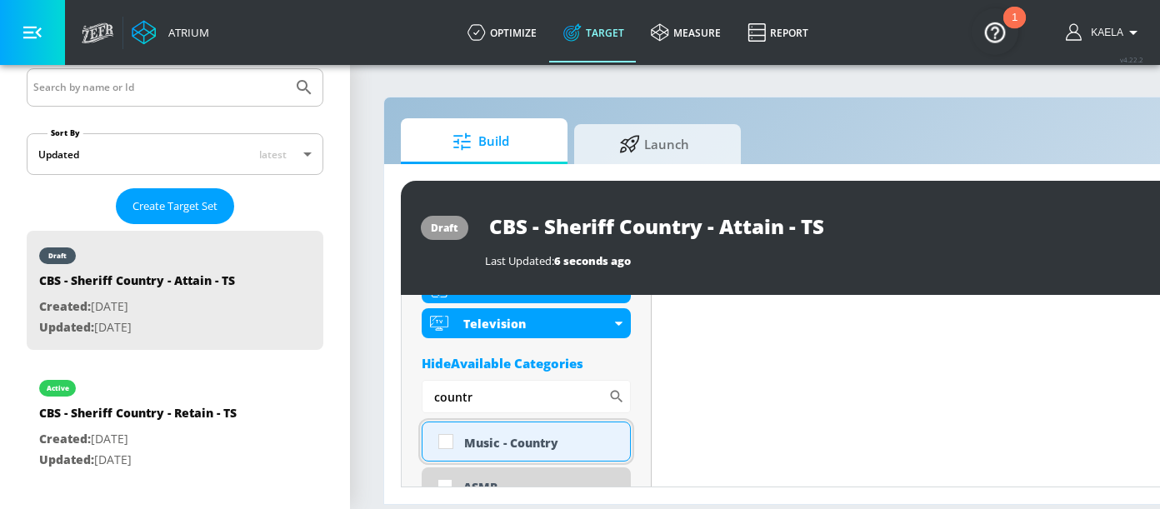
scroll to position [683, 0]
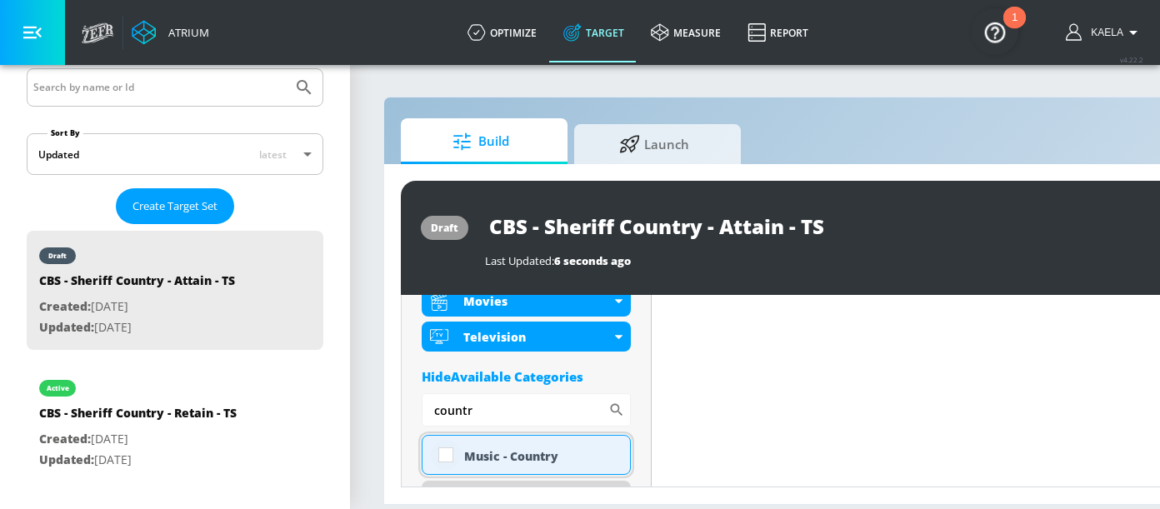
click at [446, 461] on input "checkbox" at bounding box center [446, 455] width 30 height 30
checkbox input "true"
click at [500, 419] on input "countr" at bounding box center [515, 409] width 187 height 33
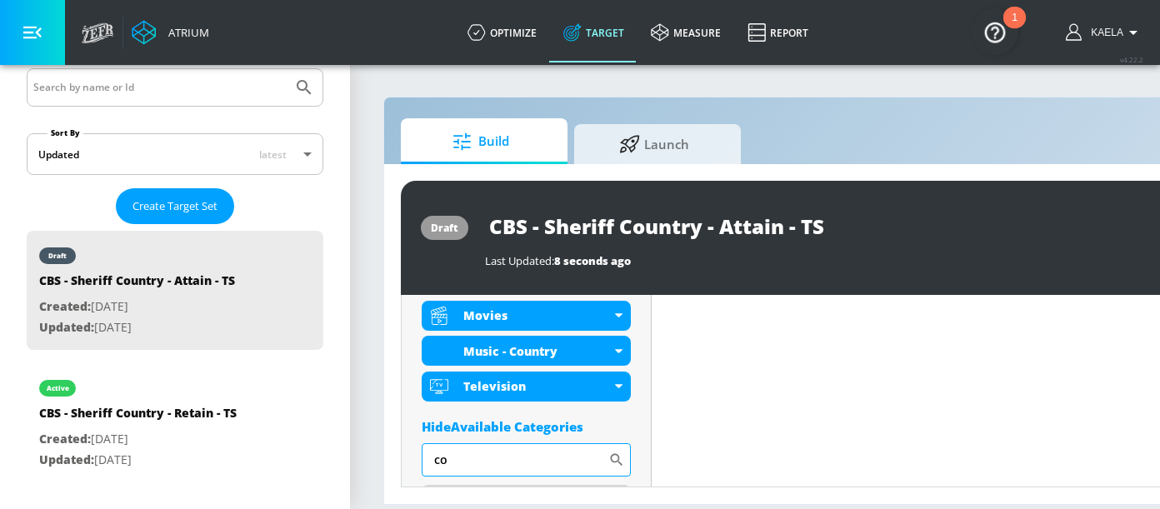
type input "c"
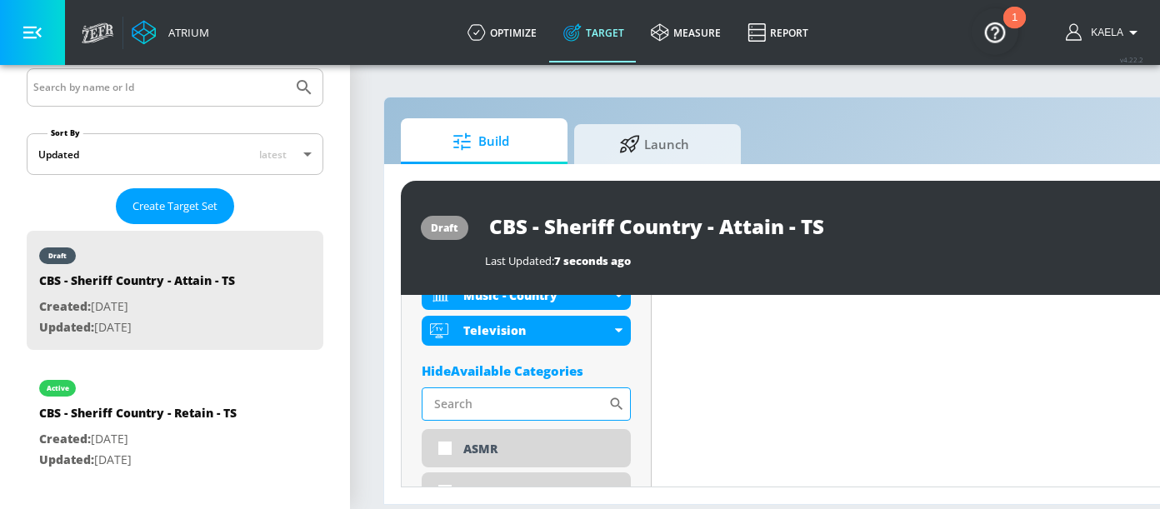
scroll to position [732, 0]
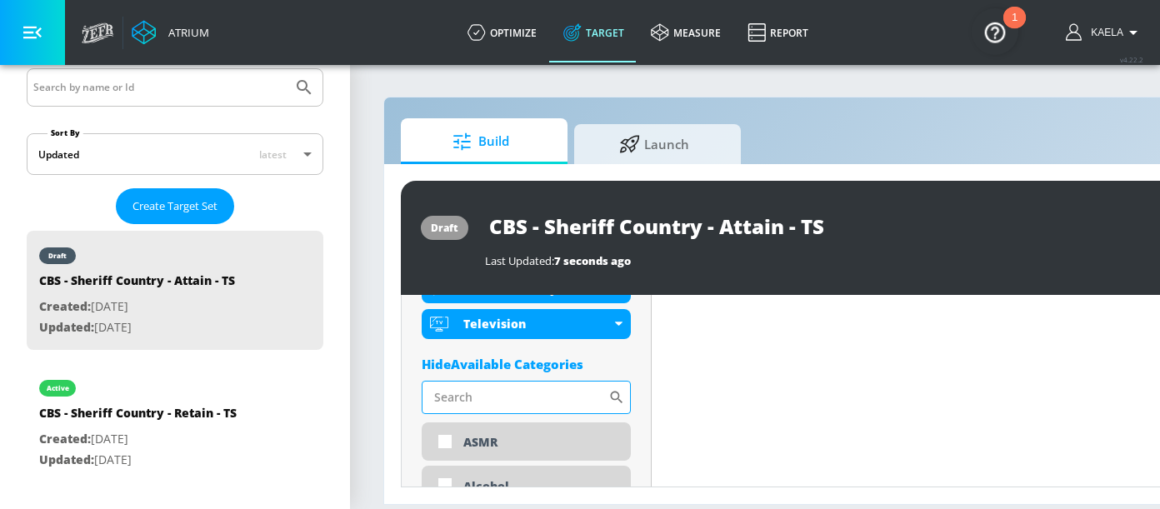
click at [475, 407] on input "Sort By" at bounding box center [515, 397] width 187 height 33
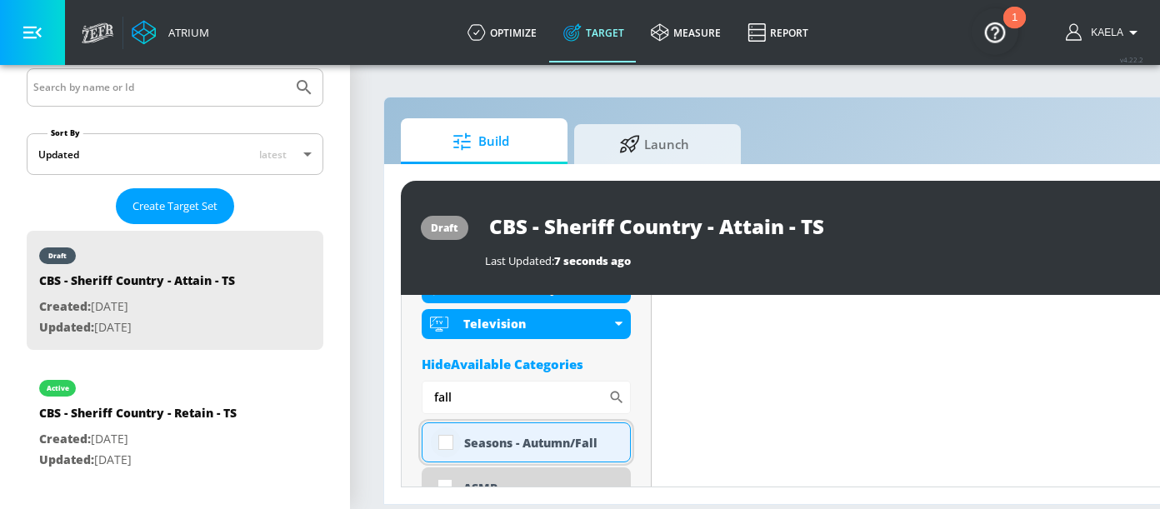
type input "fall"
click at [451, 447] on input "checkbox" at bounding box center [446, 442] width 30 height 30
checkbox input "true"
click at [470, 403] on input "fall" at bounding box center [515, 397] width 187 height 33
type input "f"
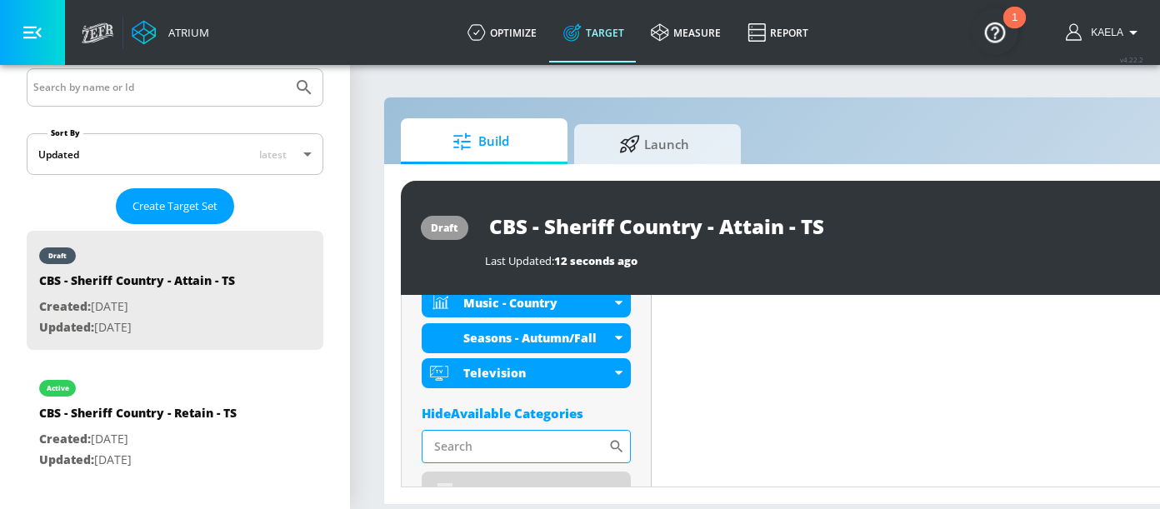
scroll to position [745, 0]
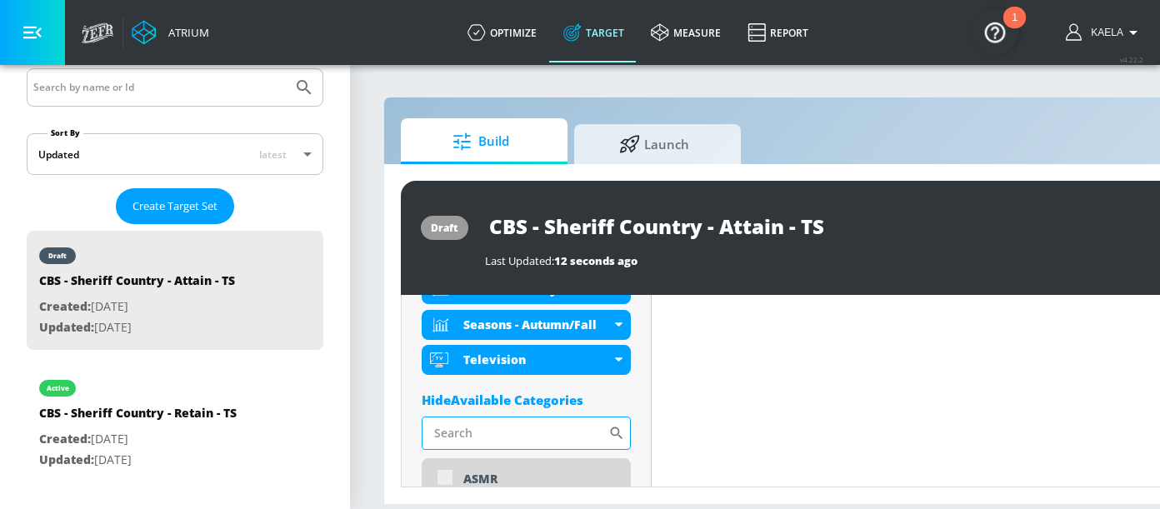
type input "s"
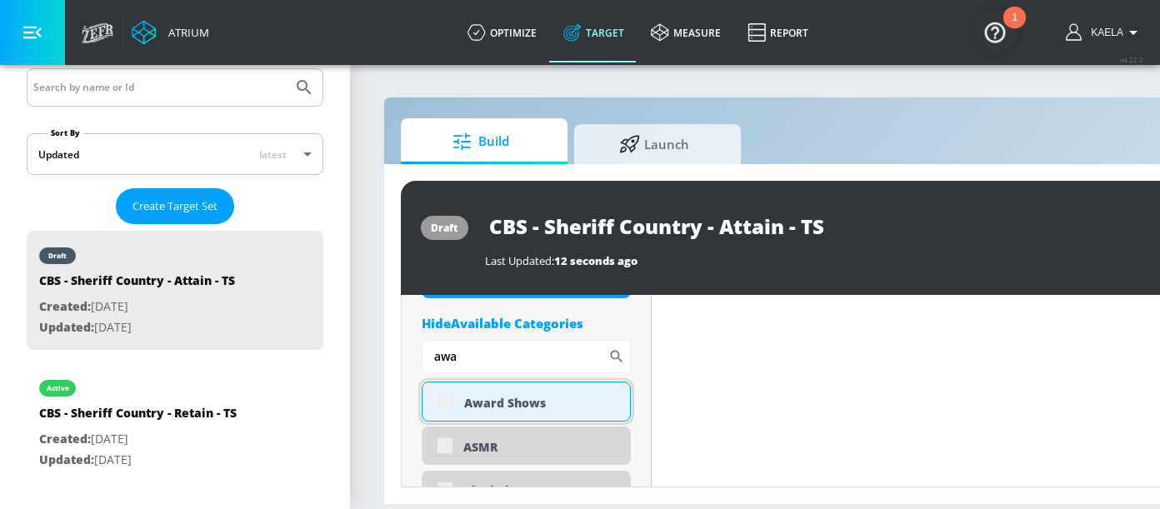
scroll to position [829, 0]
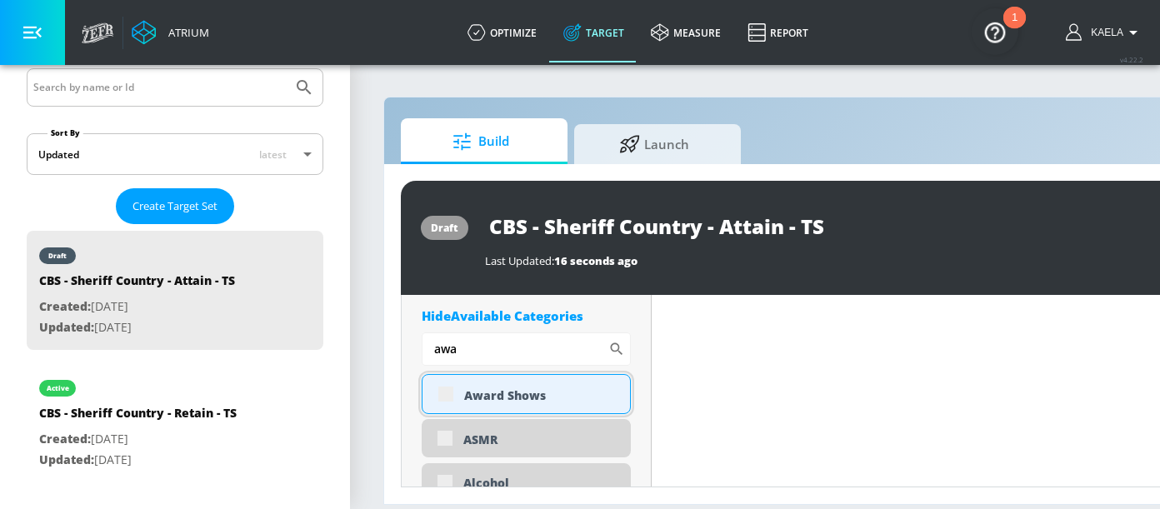
type input "awa"
click at [445, 393] on div "Award Shows" at bounding box center [526, 394] width 209 height 40
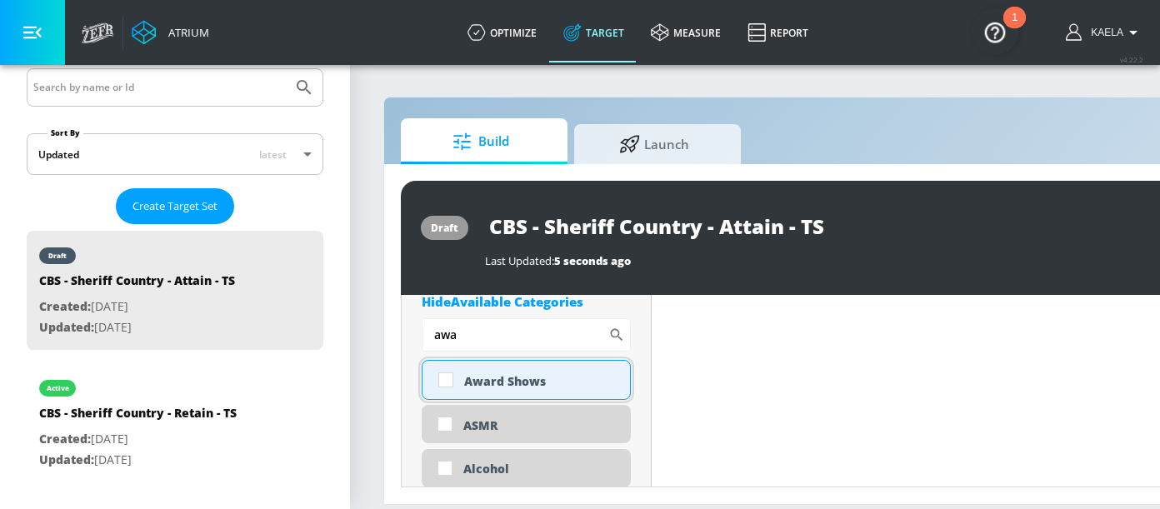
scroll to position [816, 0]
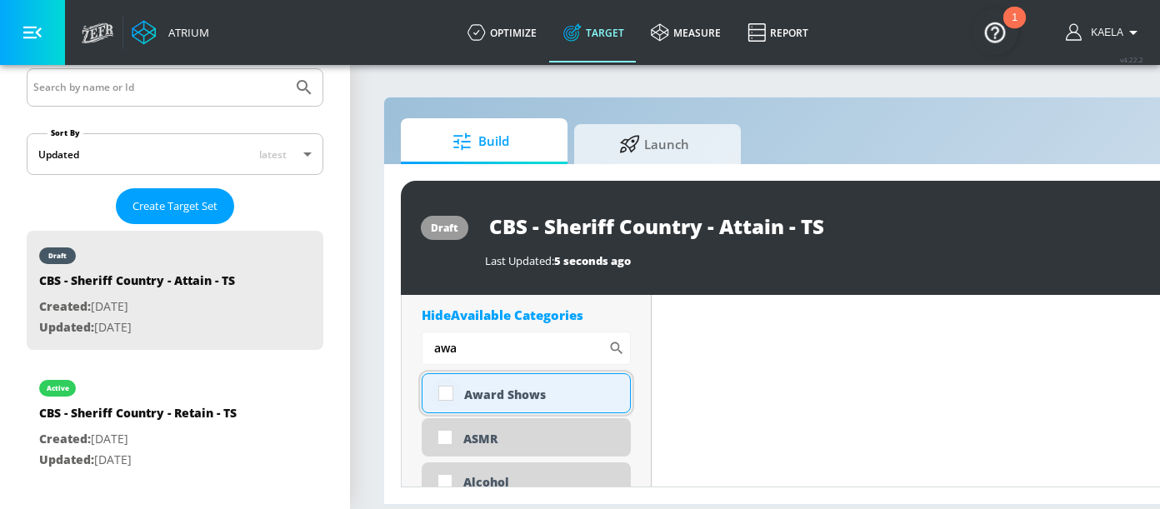
click at [452, 397] on input "checkbox" at bounding box center [446, 393] width 30 height 30
checkbox input "true"
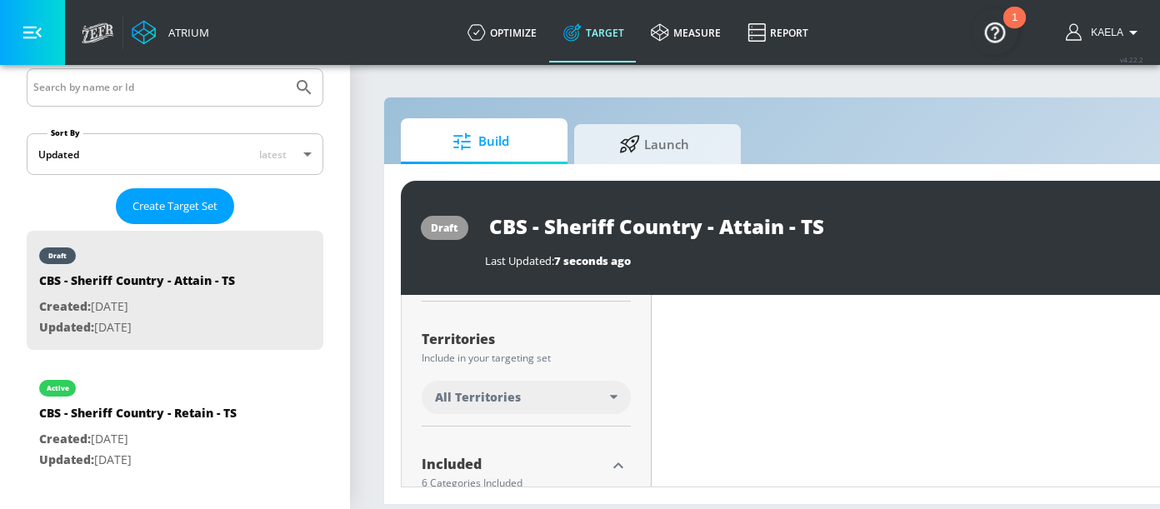
scroll to position [391, 0]
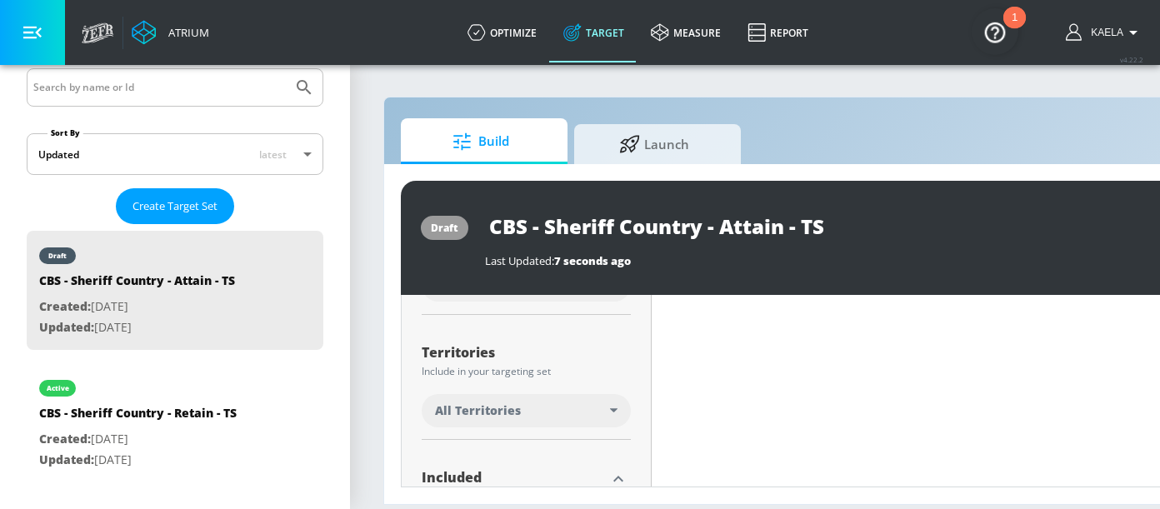
click at [604, 406] on div "All Territories" at bounding box center [522, 410] width 175 height 17
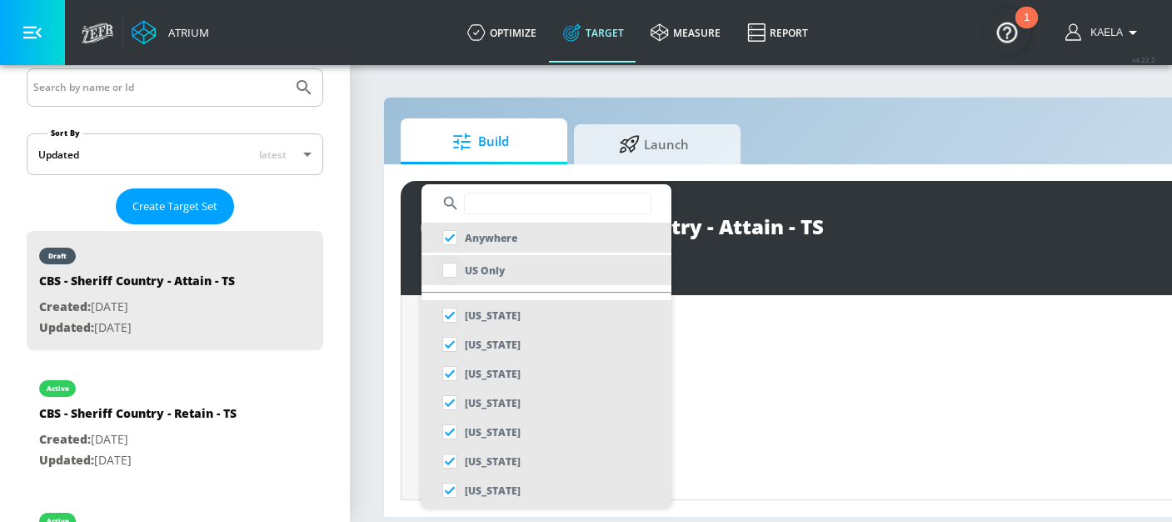
click at [449, 273] on input "checkbox" at bounding box center [450, 270] width 30 height 30
checkbox input "true"
checkbox input "false"
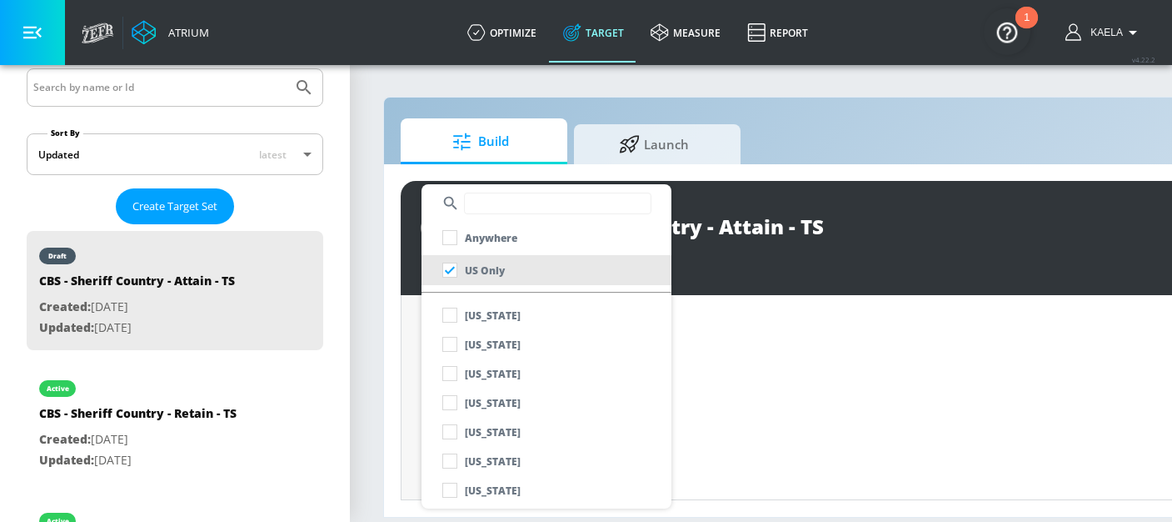
click at [401, 332] on div at bounding box center [586, 261] width 1172 height 522
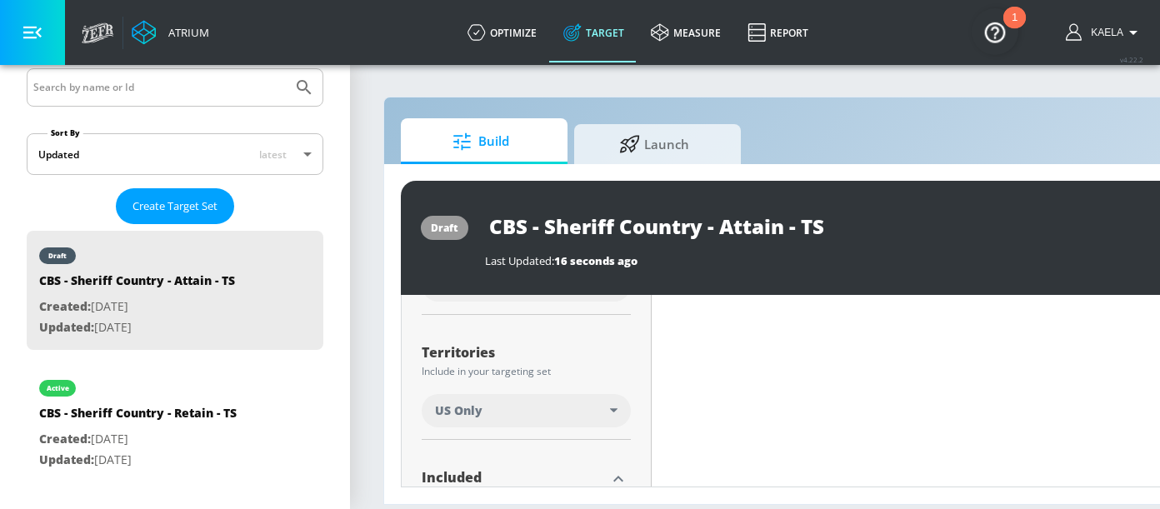
click at [744, 211] on input "CBS - Sheriff Country - Attain - TS" at bounding box center [693, 225] width 417 height 37
click at [748, 232] on input "CBS - Sheriff Country - Attain - TS" at bounding box center [693, 225] width 417 height 37
click at [887, 227] on icon "button" at bounding box center [886, 226] width 18 height 18
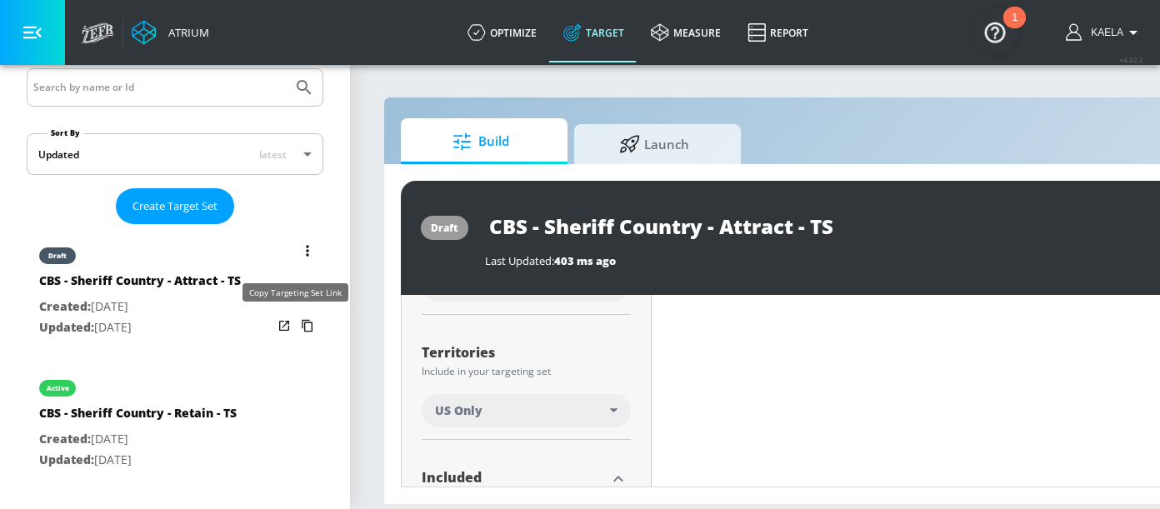
click at [296, 323] on icon "list of Target Set" at bounding box center [307, 325] width 27 height 27
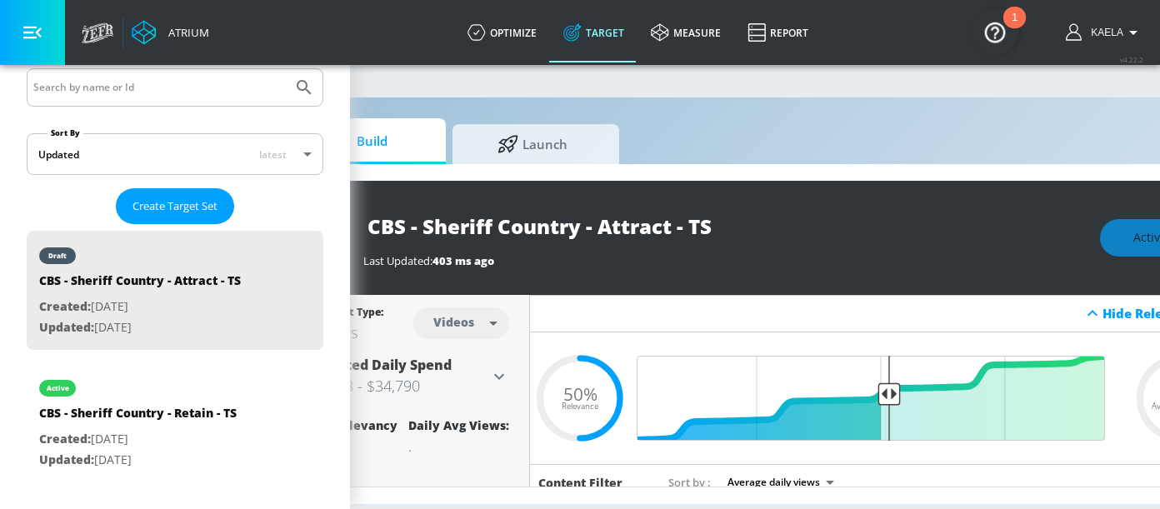
scroll to position [0, 256]
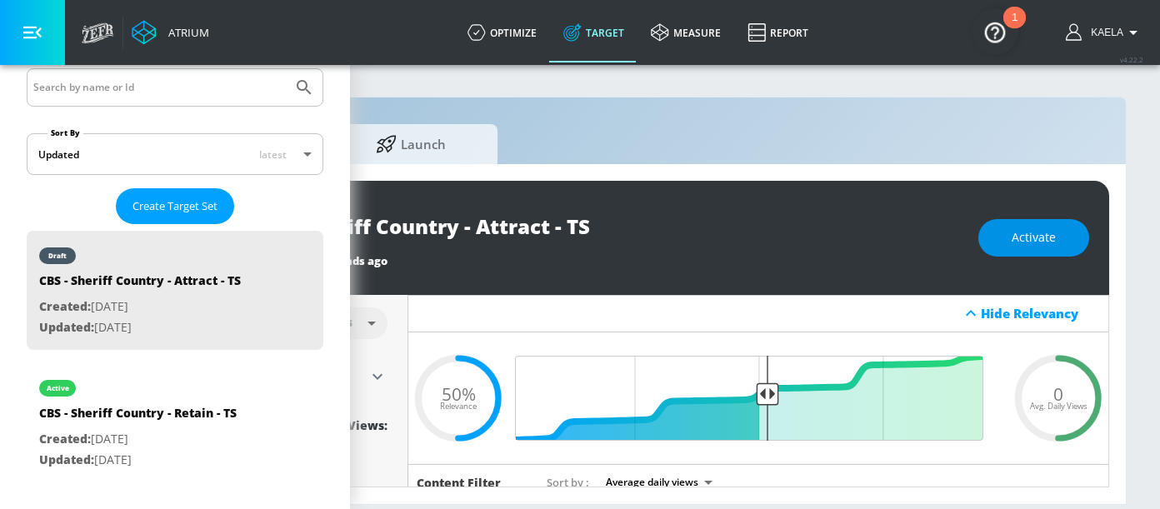
click at [1027, 240] on span "Activate" at bounding box center [1034, 237] width 44 height 21
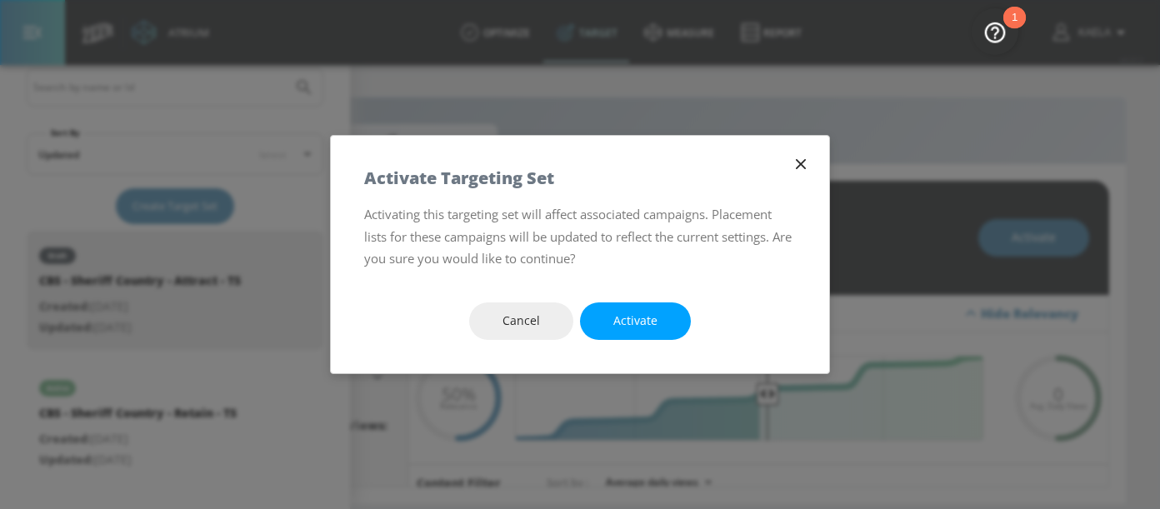
scroll to position [0, 243]
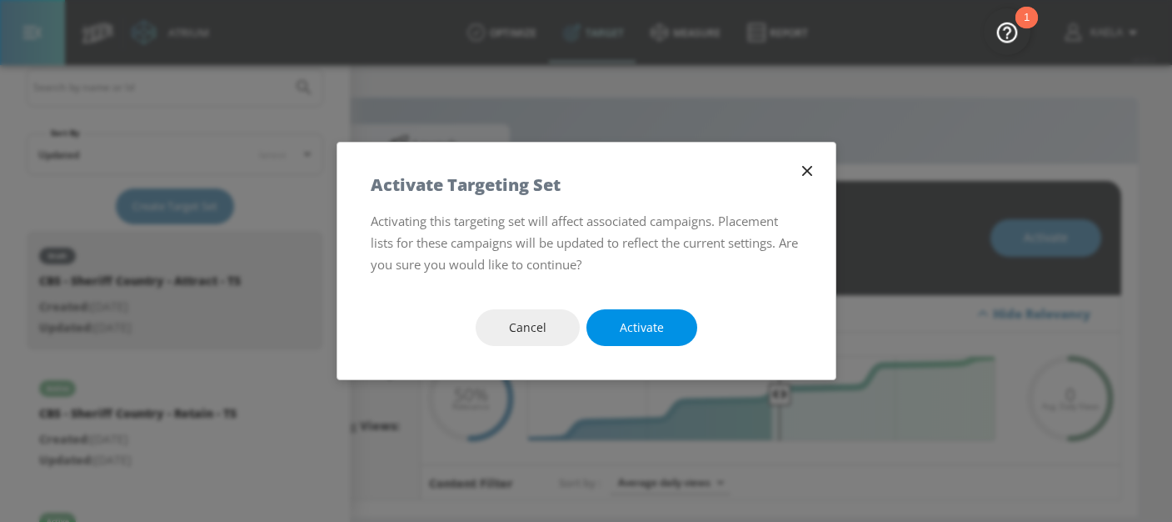
click at [657, 329] on span "Activate" at bounding box center [642, 327] width 44 height 21
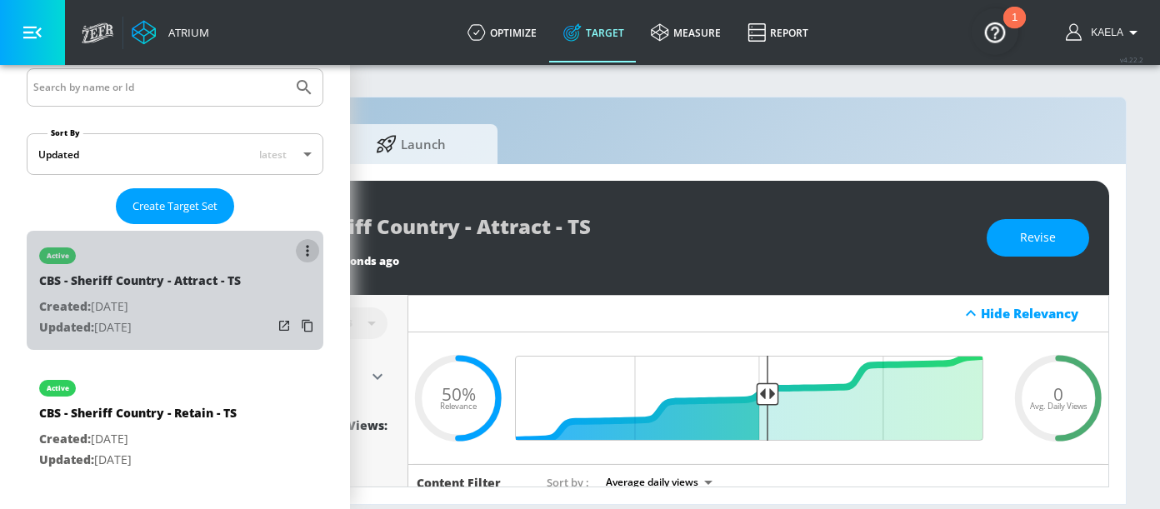
click at [306, 252] on icon "list of Target Set" at bounding box center [307, 250] width 2 height 11
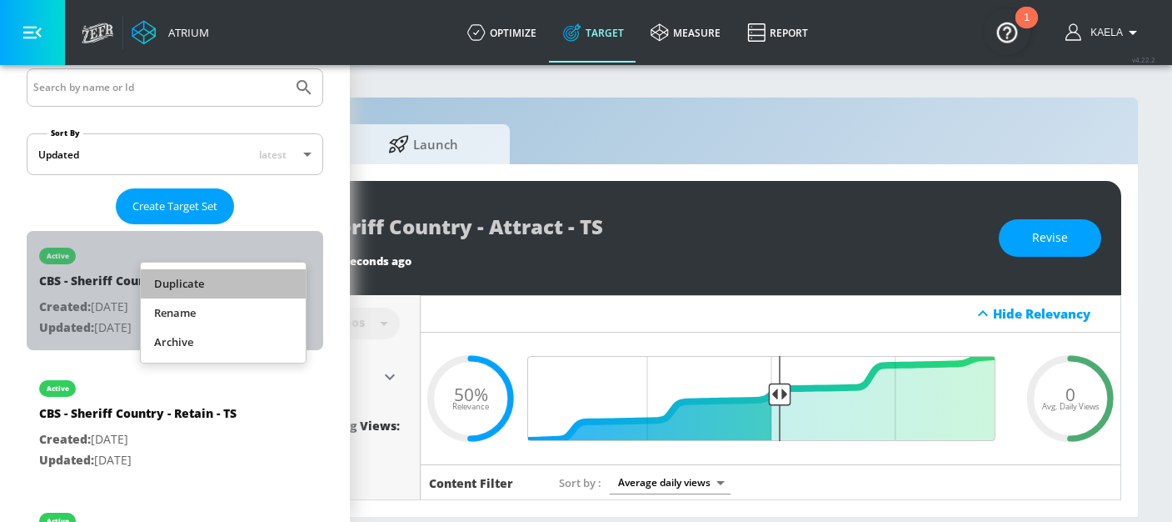
click at [207, 284] on li "Duplicate" at bounding box center [223, 283] width 165 height 29
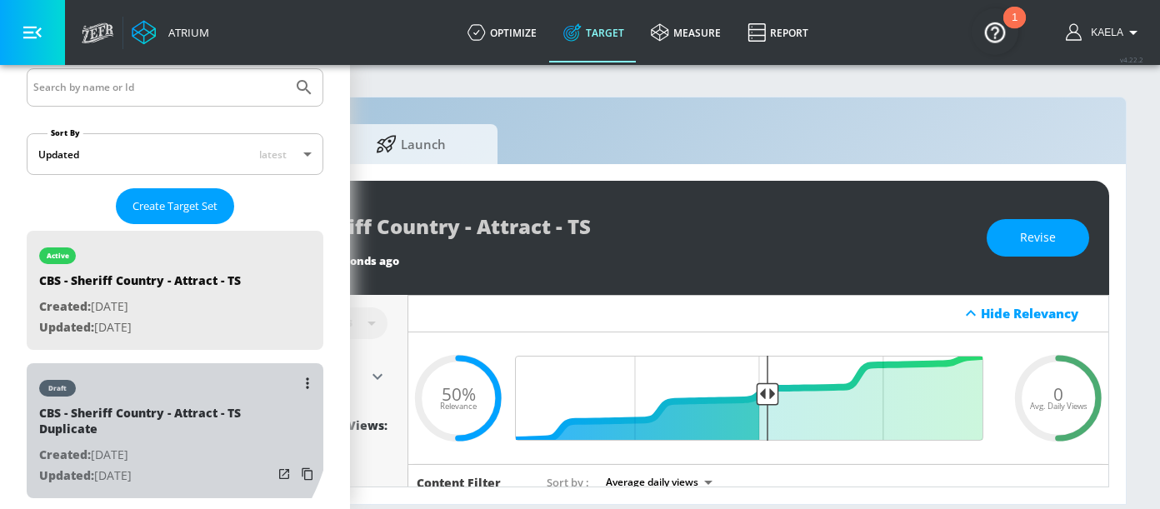
click at [154, 415] on div "CBS - Sheriff Country - Attract - TS Duplicate" at bounding box center [155, 425] width 233 height 40
type input "CBS - Sheriff Country - Attract - TS Duplicate"
type input "0.05"
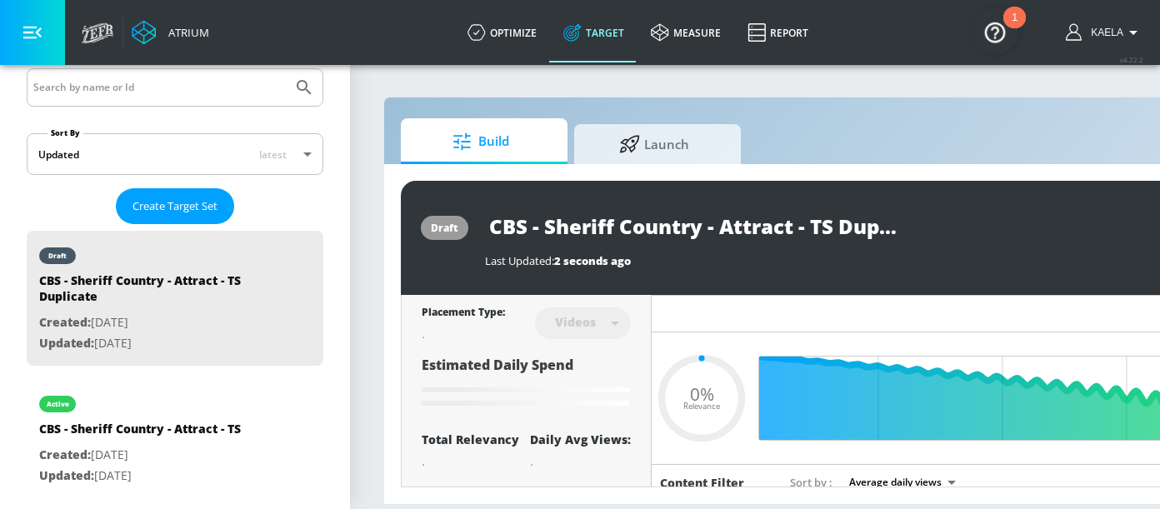
scroll to position [0, 40]
drag, startPoint x: 816, startPoint y: 226, endPoint x: 956, endPoint y: 224, distance: 140.0
click at [956, 224] on div "CBS - Sheriff Country - Attract - TS Duplicate" at bounding box center [845, 225] width 720 height 37
type input "CBS - Sheriff Country - Attract - T"
type input "0.05"
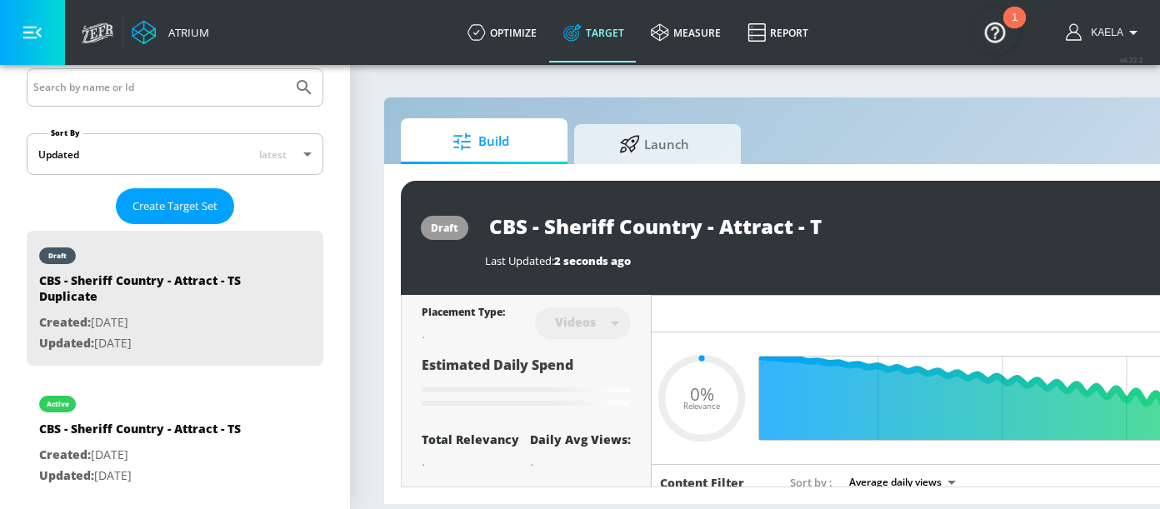
scroll to position [0, 0]
type input "CBS - Sheriff Country - Attract -"
type input "0.05"
type input "CBS - Sheriff Country - Attract - C"
type input "0.05"
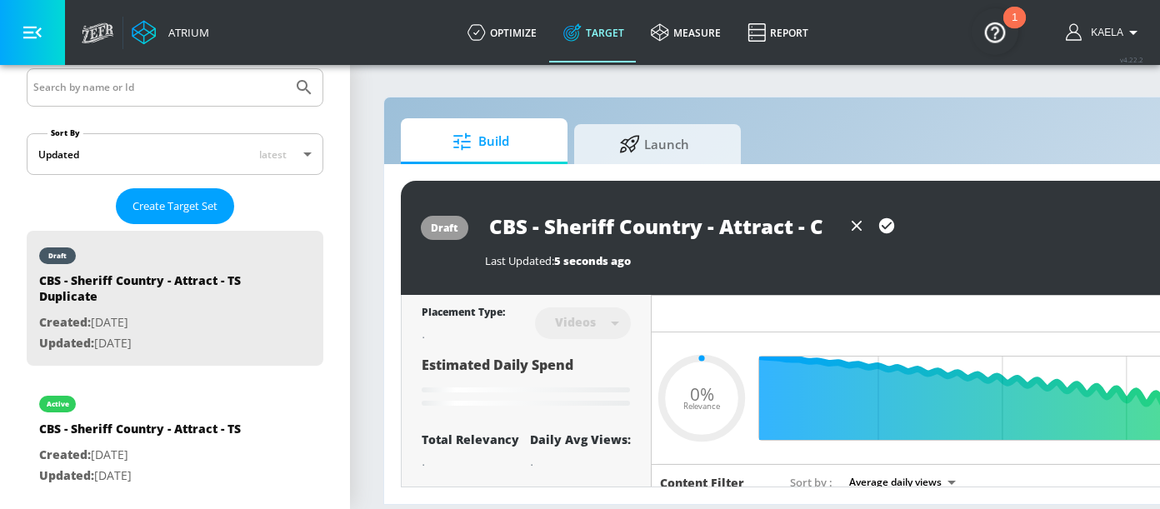
type input "CBS - Sheriff Country - Attract - [GEOGRAPHIC_DATA]"
type input "0.05"
type input "CBS - Sheriff Country - Attract - [GEOGRAPHIC_DATA]"
click at [889, 227] on icon "button" at bounding box center [886, 225] width 15 height 15
type input "0.5"
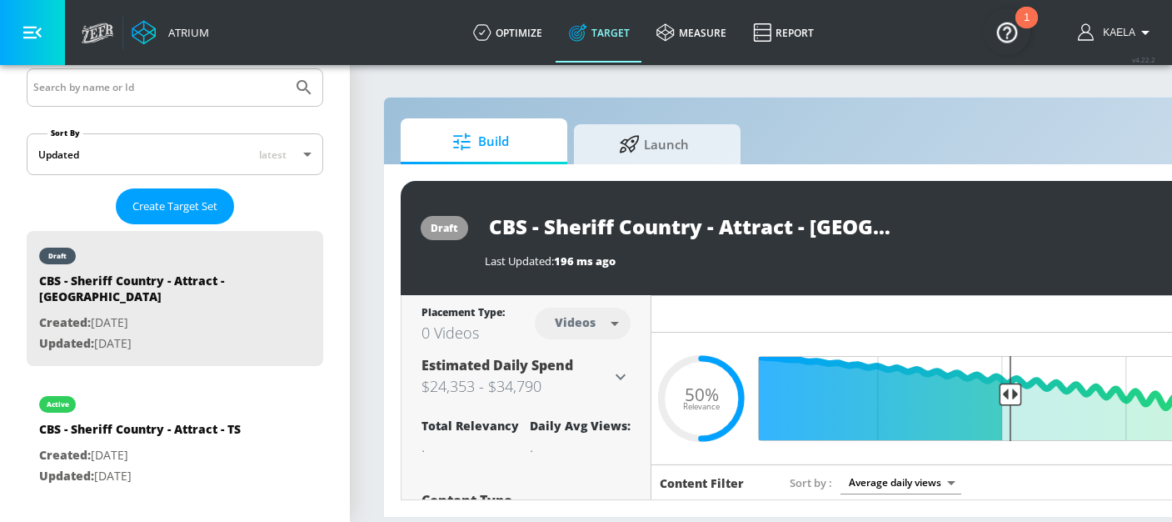
click at [584, 322] on body "Atrium optimize Target measure Report optimize Target measure Report v 4.22.2 K…" at bounding box center [586, 261] width 1172 height 522
click at [567, 354] on div "Channels" at bounding box center [583, 359] width 60 height 17
type input "channels"
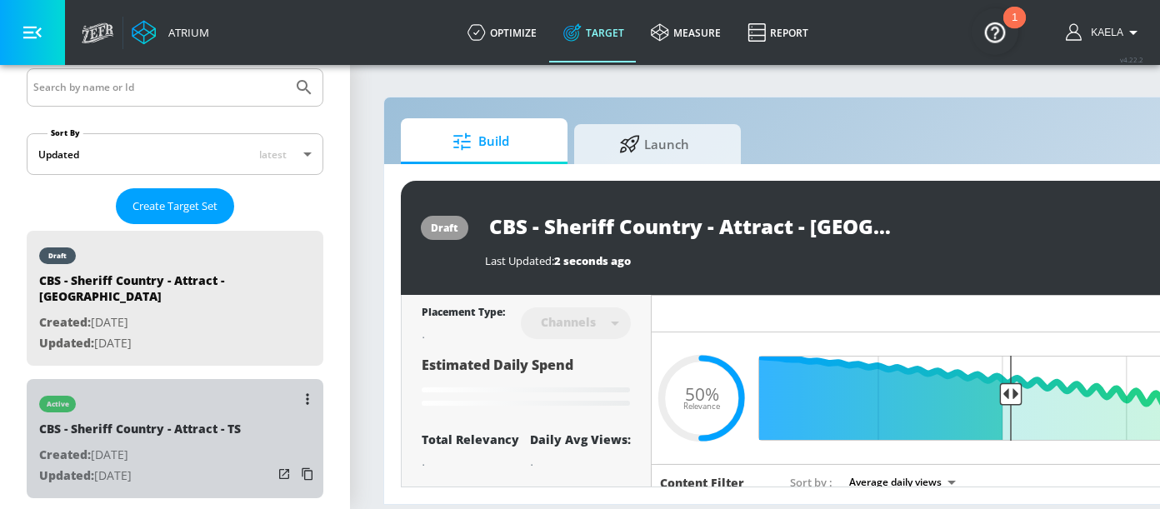
click at [226, 421] on div "CBS - Sheriff Country - Attract - TS" at bounding box center [140, 433] width 202 height 24
type input "CBS - Sheriff Country - Attract - TS"
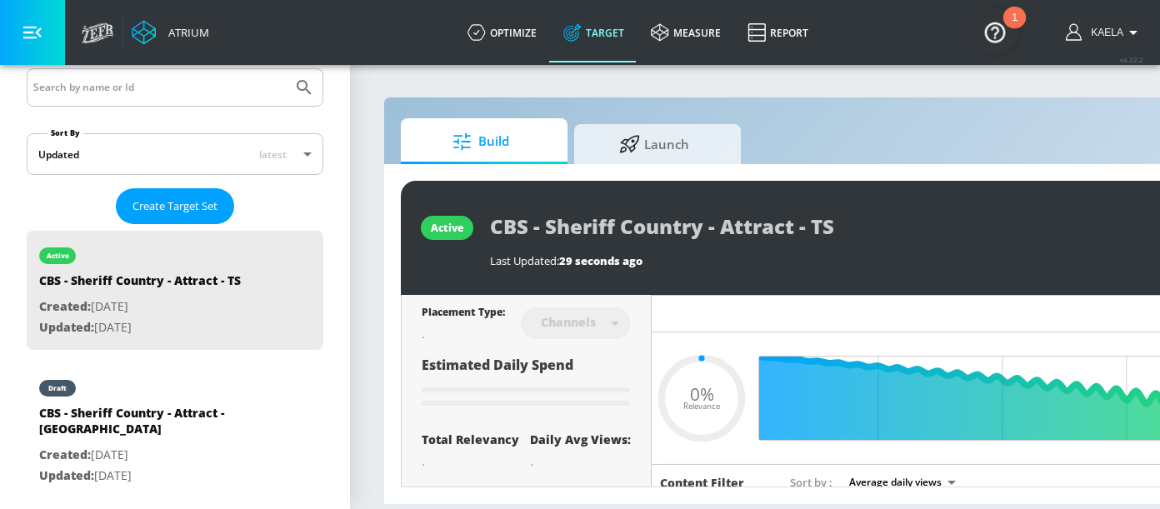
scroll to position [0, 256]
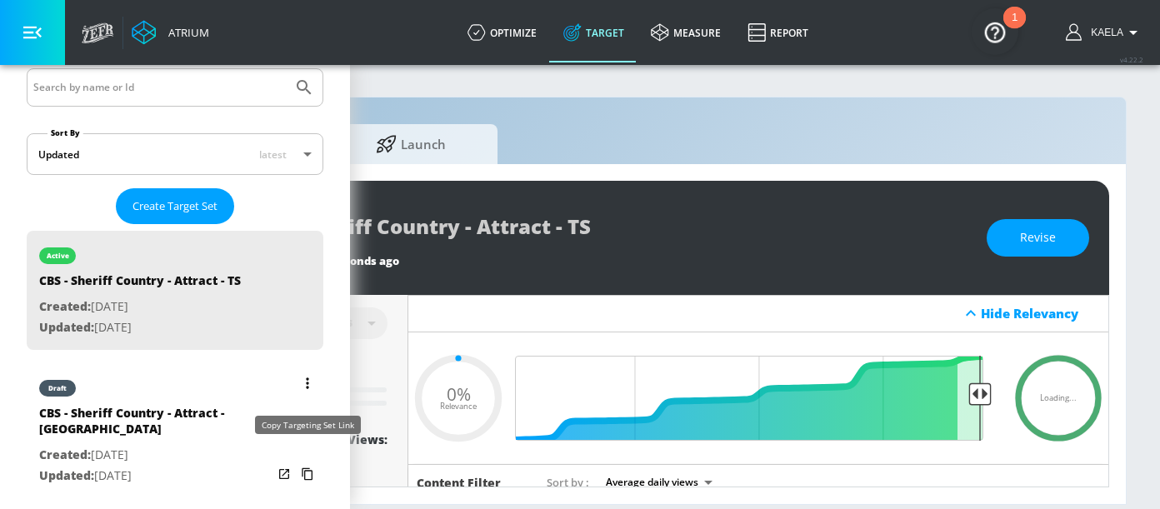
click at [294, 461] on icon "list of Target Set" at bounding box center [307, 474] width 27 height 27
type input "0.5"
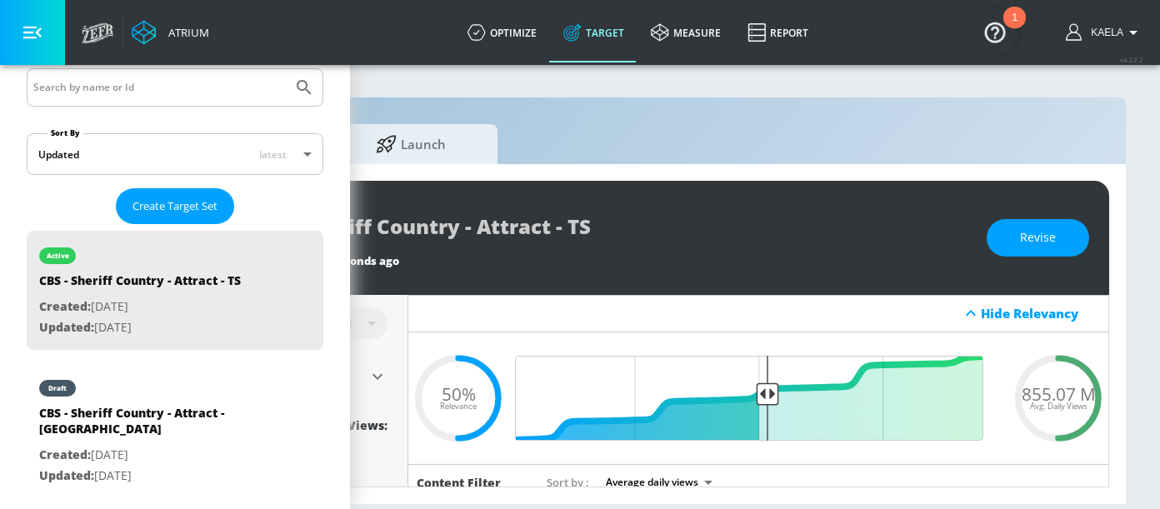
click at [1041, 394] on span "855.07 M" at bounding box center [1059, 393] width 74 height 17
copy span "855.07 M"
click at [184, 410] on div "CBS - Sheriff Country - Attract - [GEOGRAPHIC_DATA]" at bounding box center [155, 425] width 233 height 40
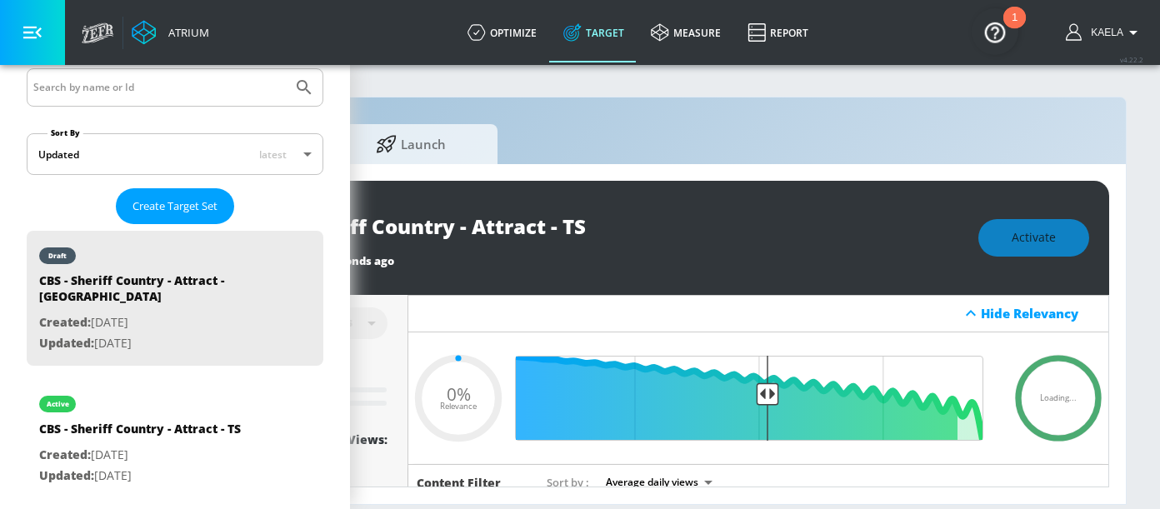
type input "CBS - Sheriff Country - Attract - [GEOGRAPHIC_DATA]"
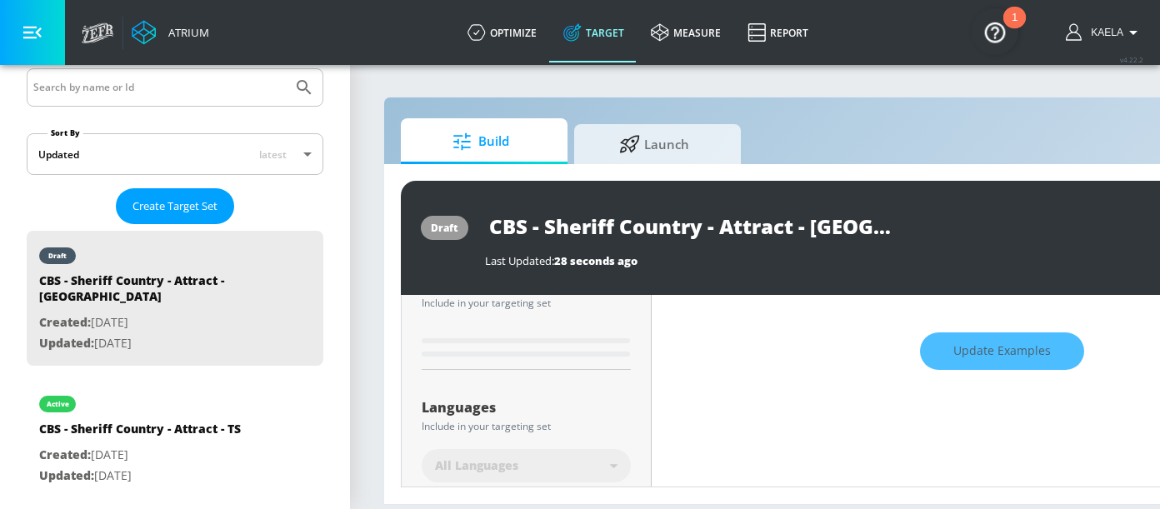
scroll to position [234, 0]
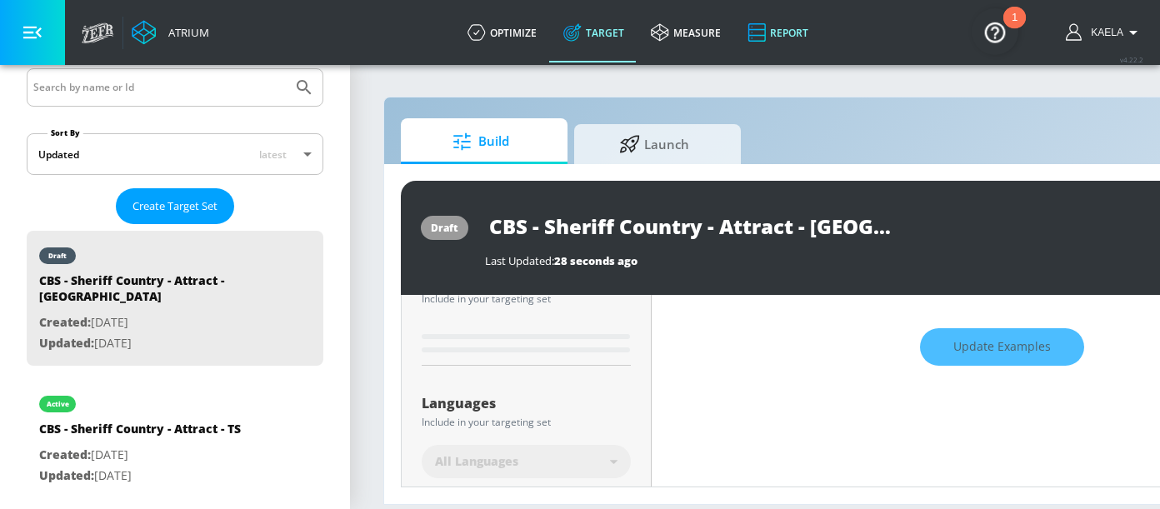
type input "0.5"
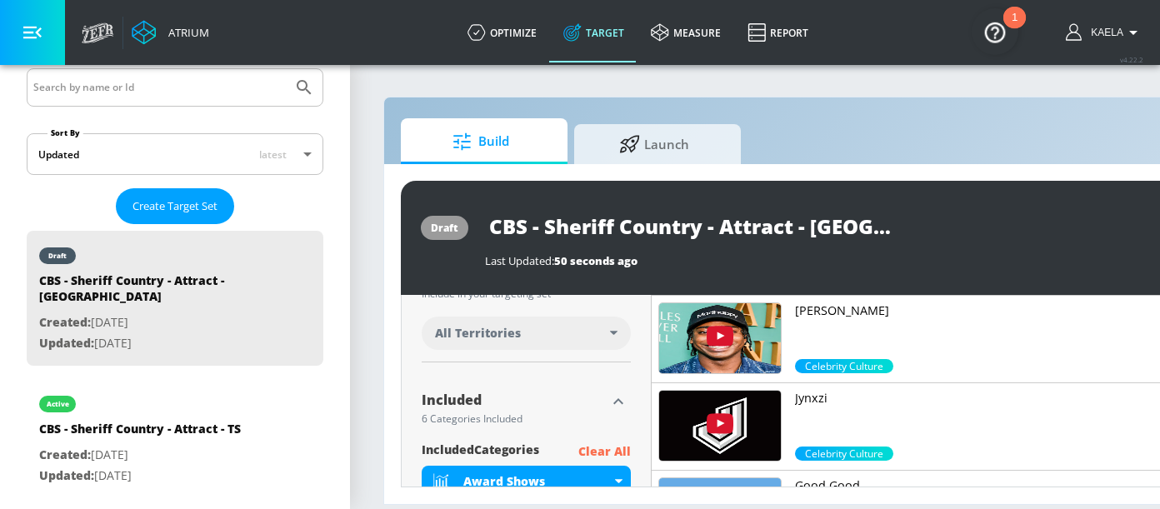
scroll to position [460, 0]
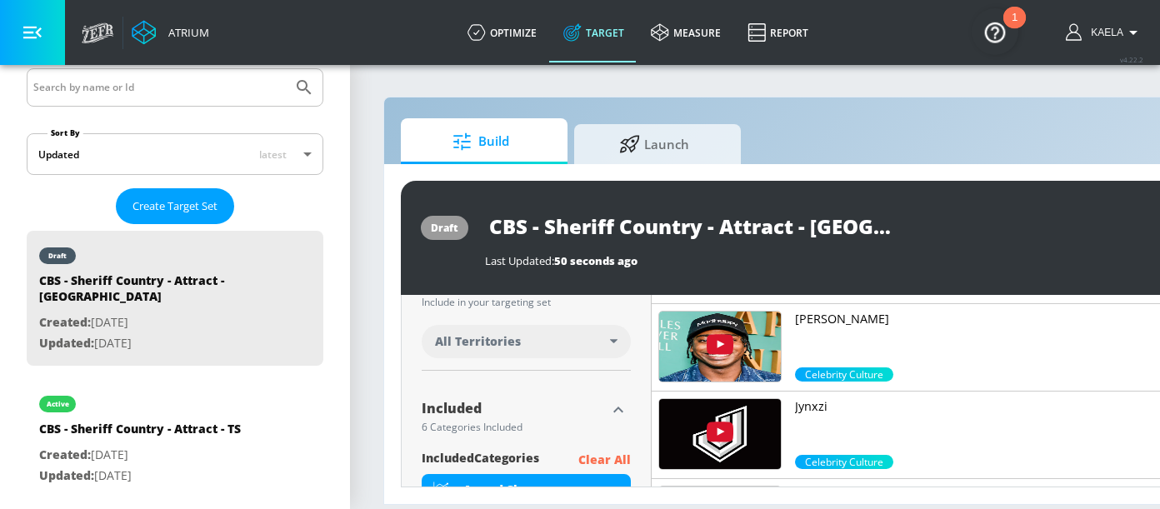
click at [495, 333] on span "All Territories" at bounding box center [478, 341] width 86 height 17
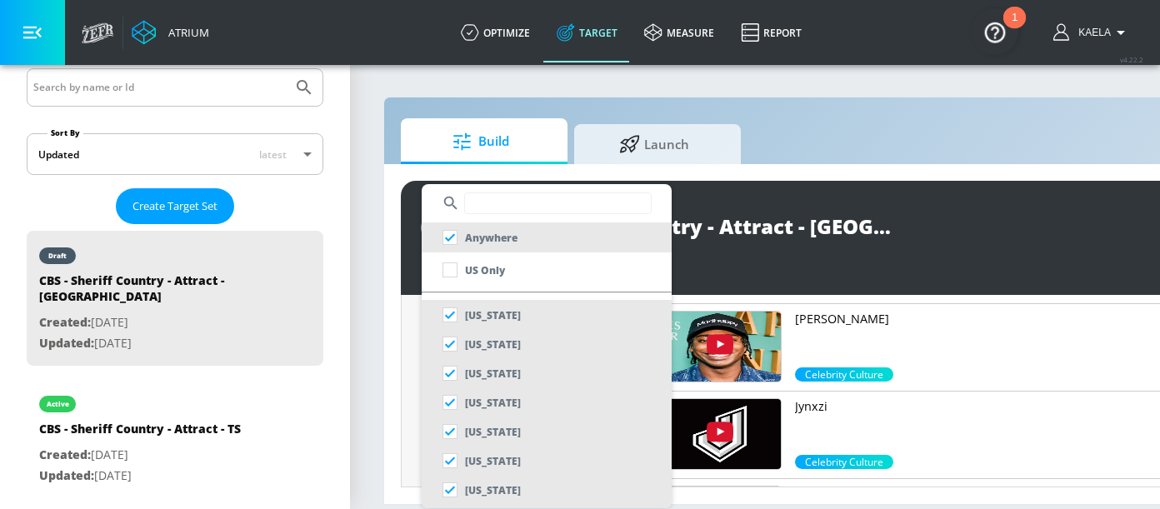
scroll to position [0, 0]
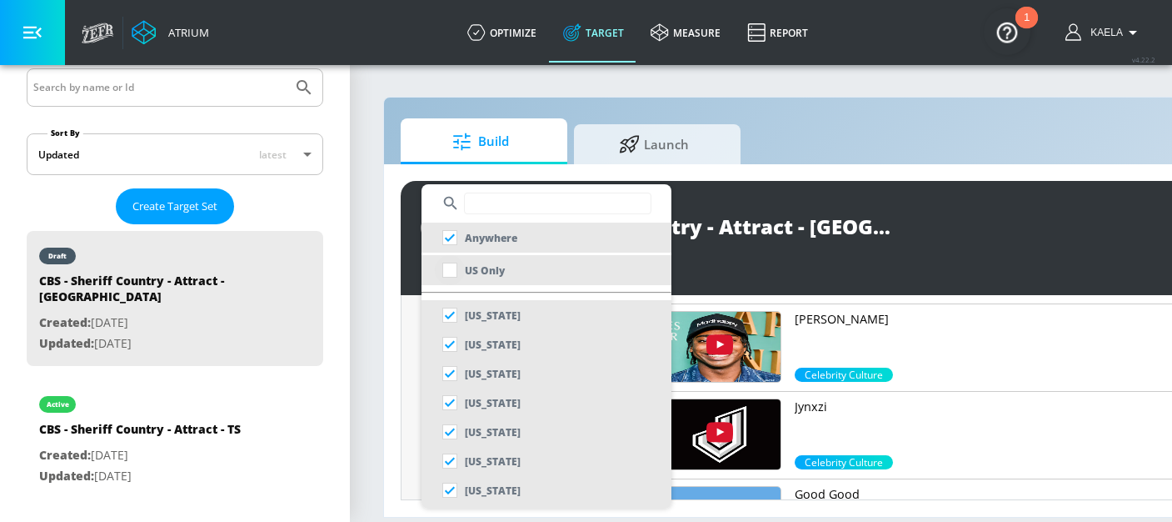
click at [443, 269] on input "checkbox" at bounding box center [450, 270] width 30 height 30
checkbox input "true"
checkbox input "false"
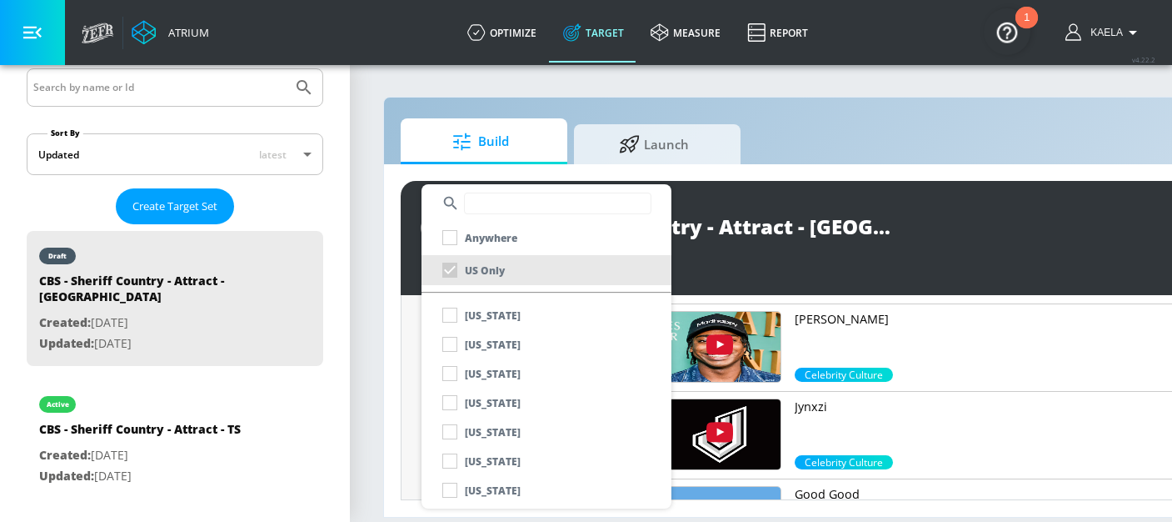
click at [415, 365] on div at bounding box center [586, 261] width 1172 height 522
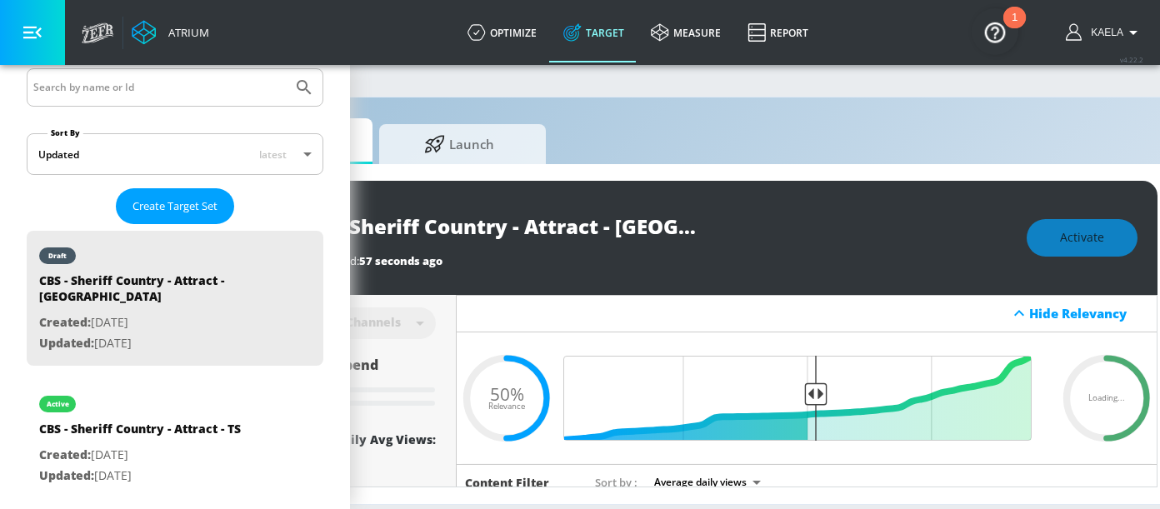
scroll to position [0, 256]
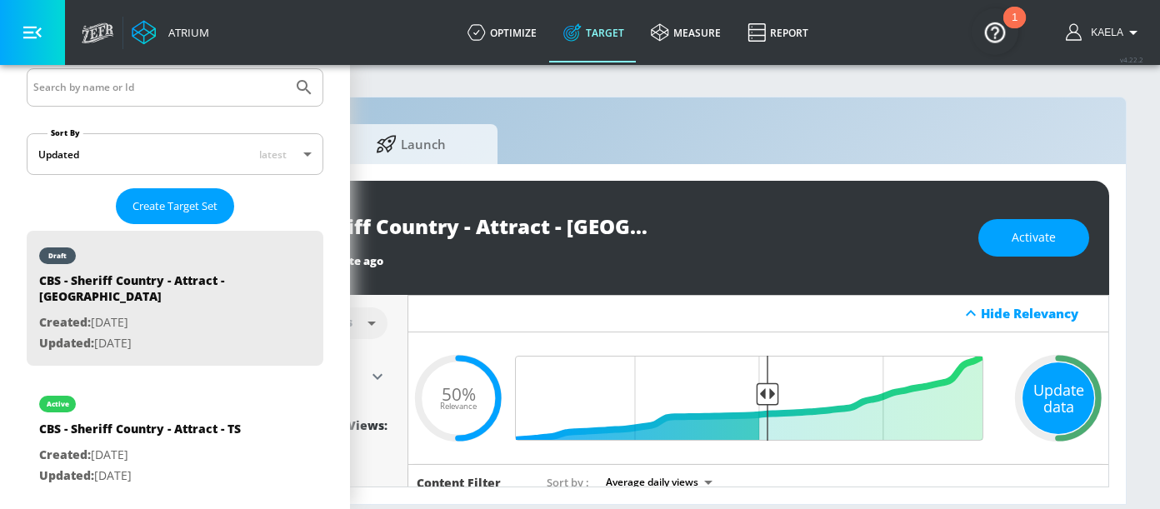
click at [1049, 423] on div "Update data" at bounding box center [1058, 398] width 72 height 72
click at [1040, 391] on span "33.35 B" at bounding box center [1058, 393] width 59 height 17
copy span "33.35 B"
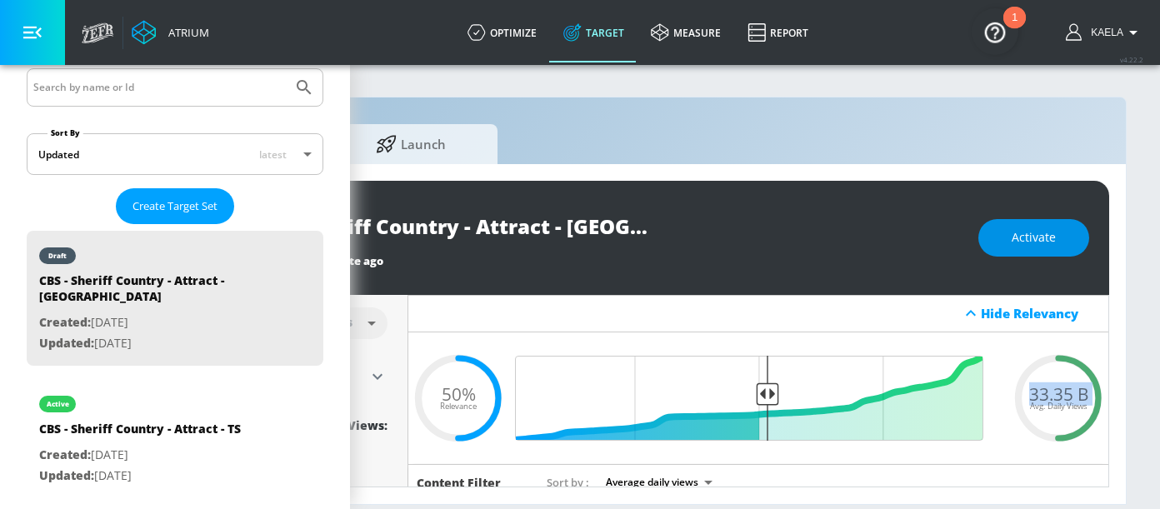
click at [1038, 235] on span "Activate" at bounding box center [1034, 237] width 44 height 21
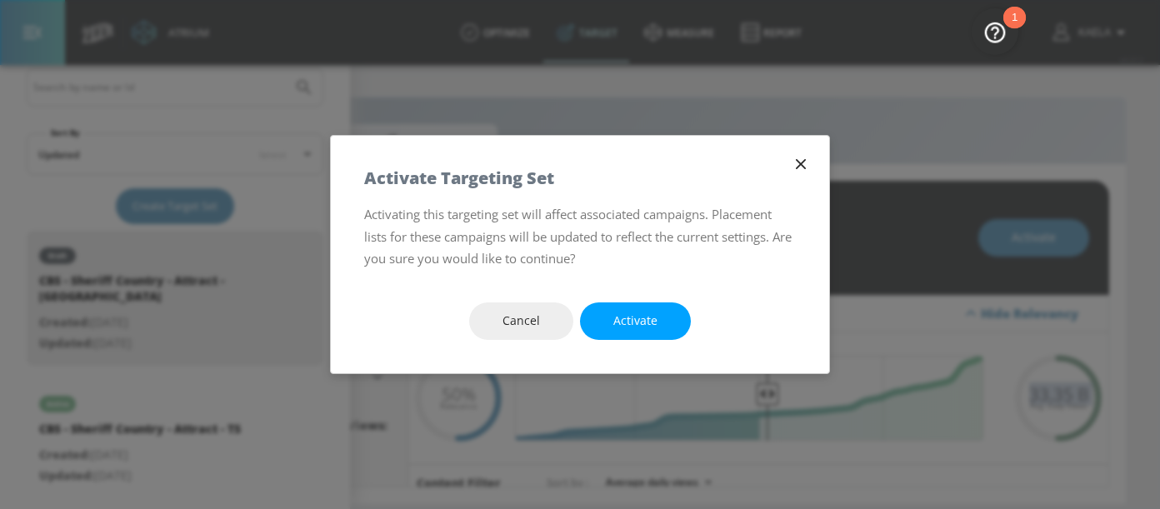
scroll to position [0, 243]
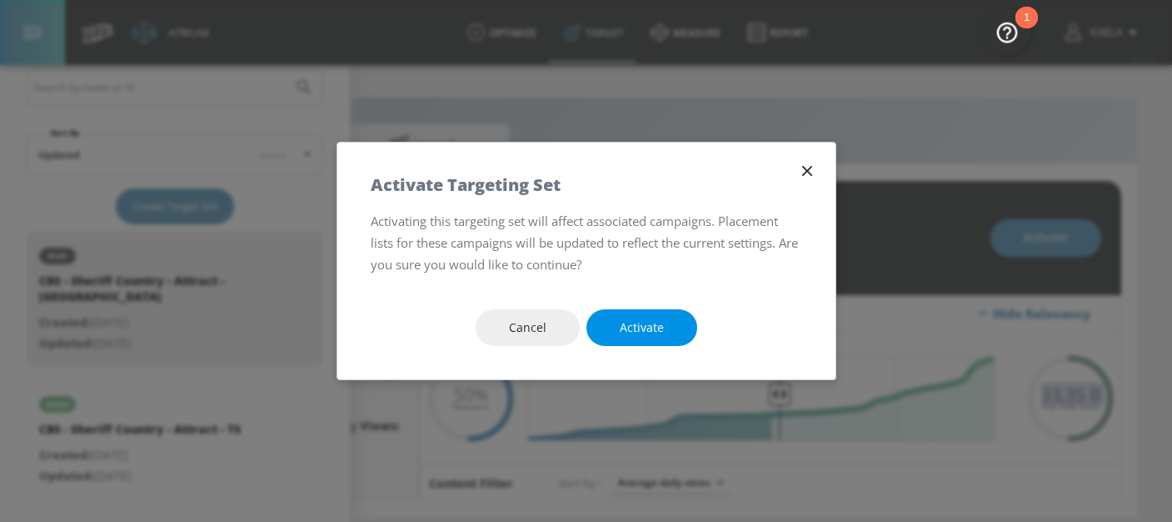
click at [620, 329] on span "Activate" at bounding box center [642, 327] width 44 height 21
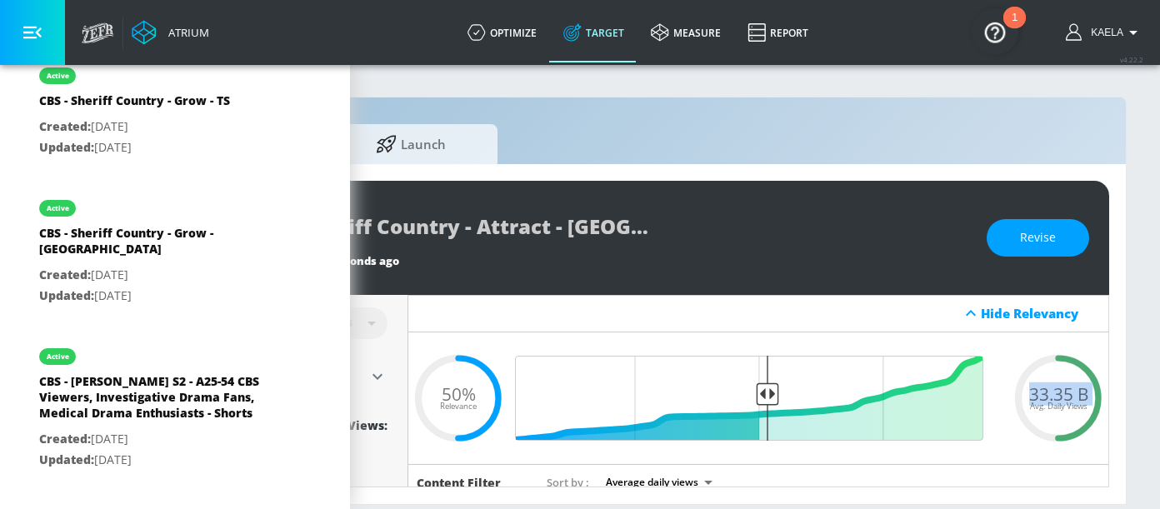
scroll to position [0, 0]
